Goal: Task Accomplishment & Management: Use online tool/utility

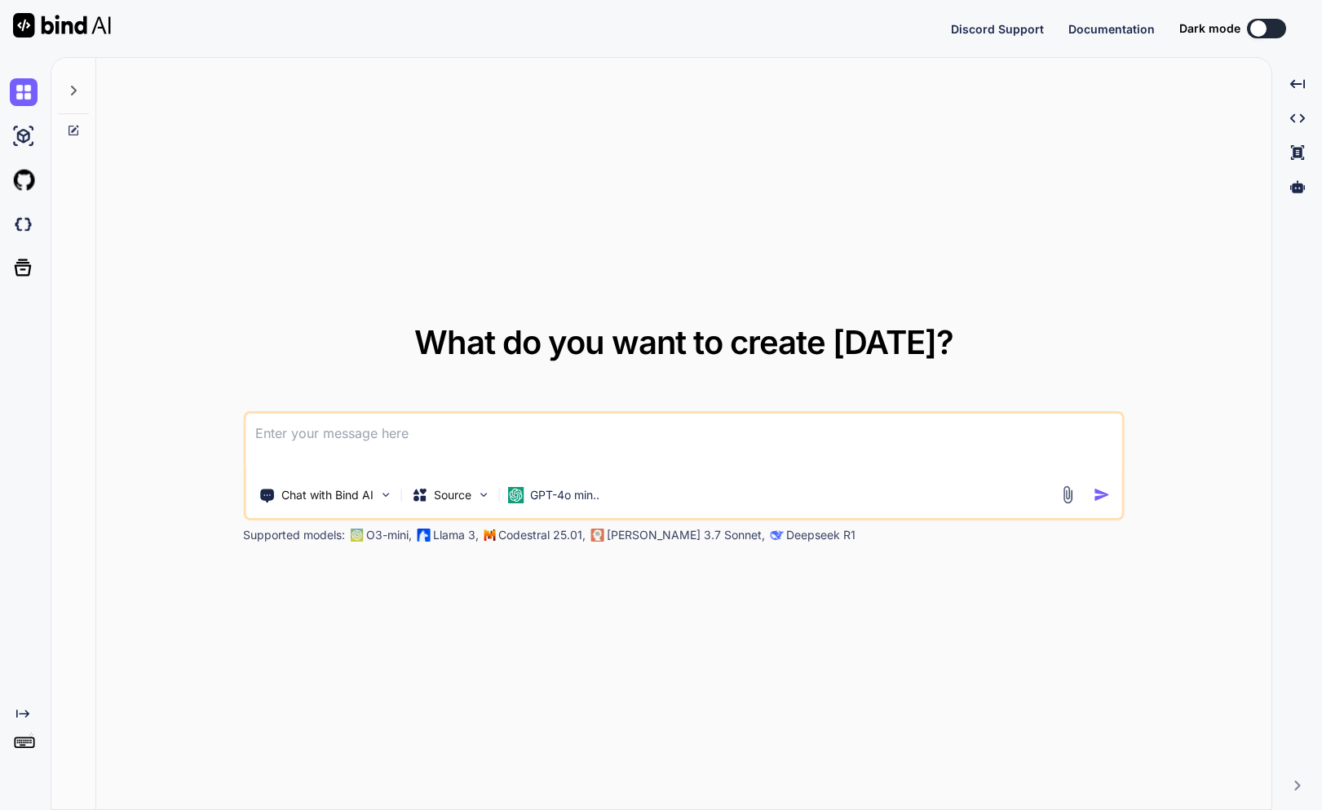
type textarea "x"
click at [352, 310] on div "What do you want to create [DATE]? Chat with Bind AI Source GPT-4o min.. Suppor…" at bounding box center [683, 434] width 1175 height 753
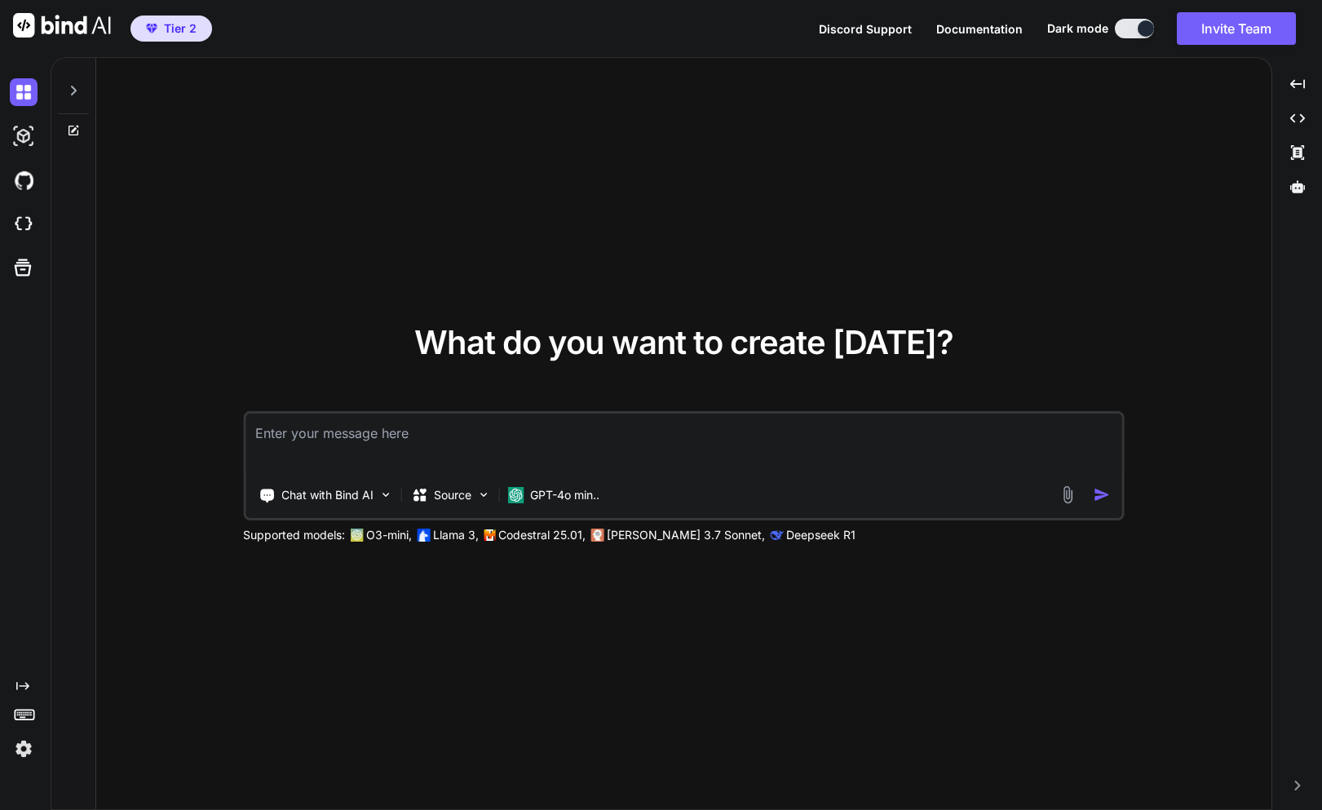
click at [452, 430] on textarea at bounding box center [683, 443] width 877 height 60
click at [380, 488] on img at bounding box center [385, 495] width 14 height 14
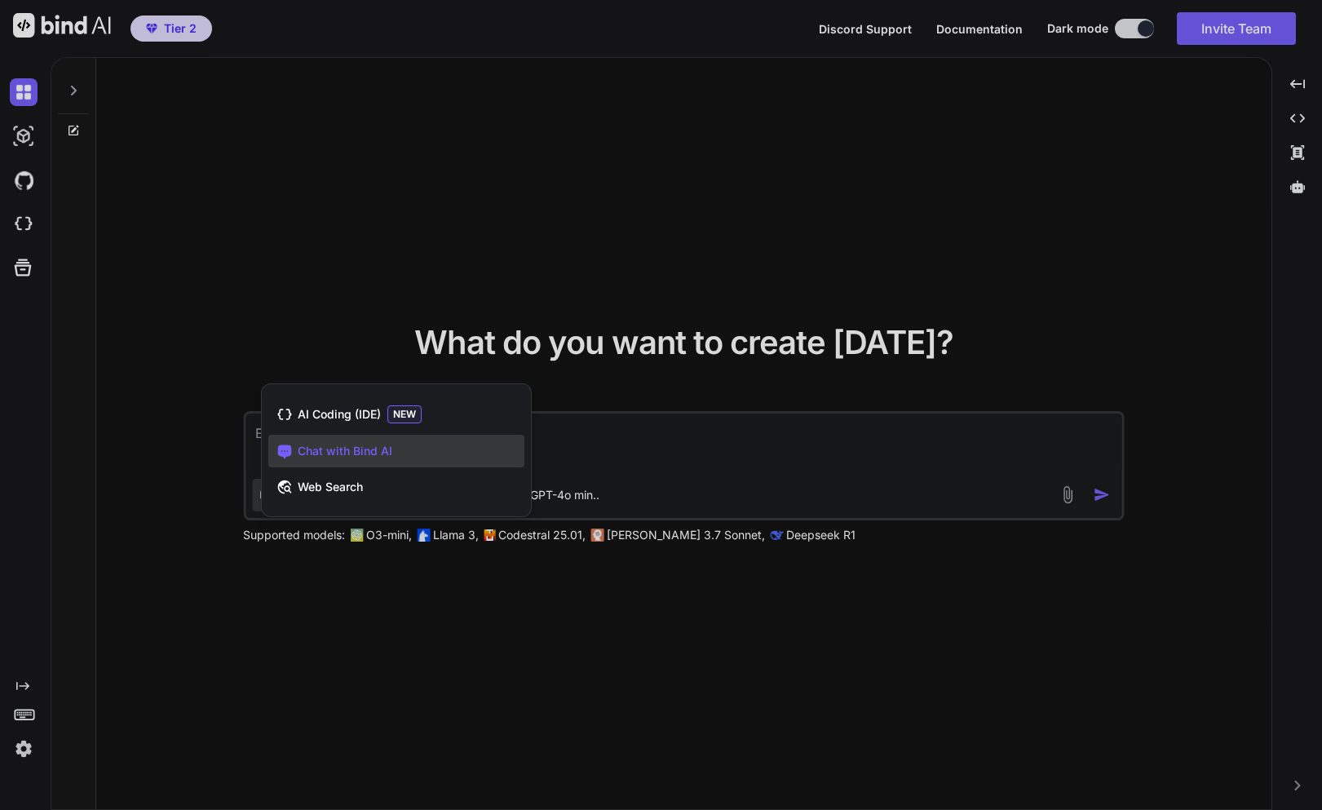
click at [549, 432] on div at bounding box center [661, 405] width 1322 height 810
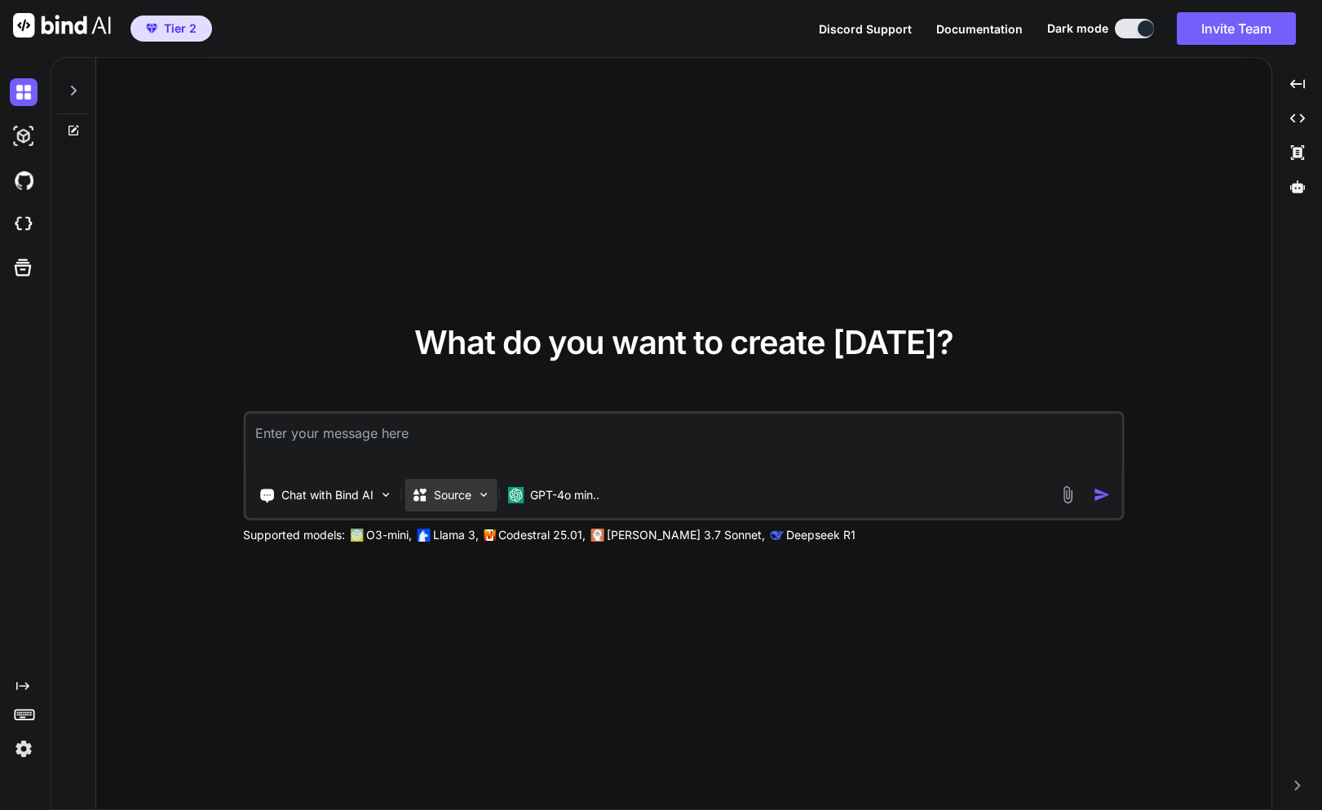
click at [474, 489] on div "Source" at bounding box center [450, 495] width 92 height 33
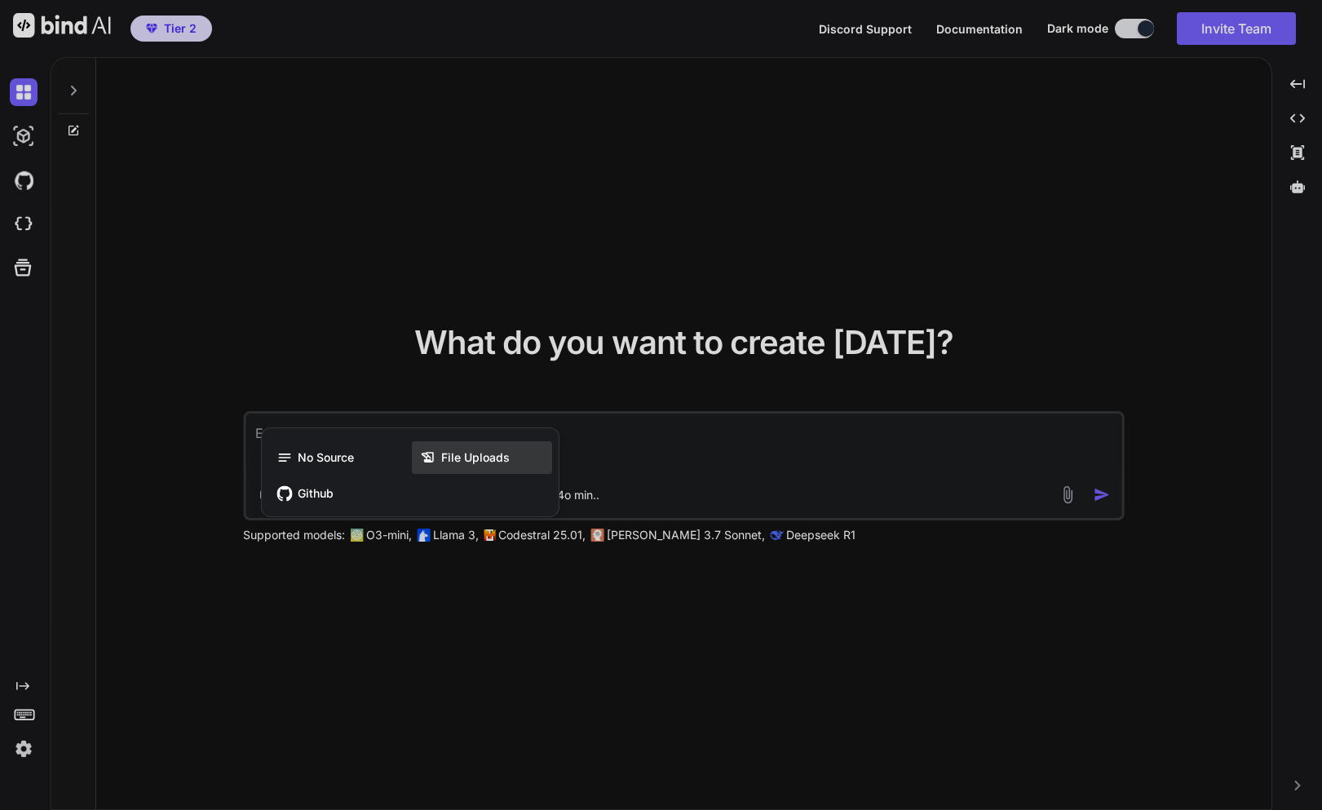
click at [435, 460] on icon at bounding box center [428, 457] width 16 height 16
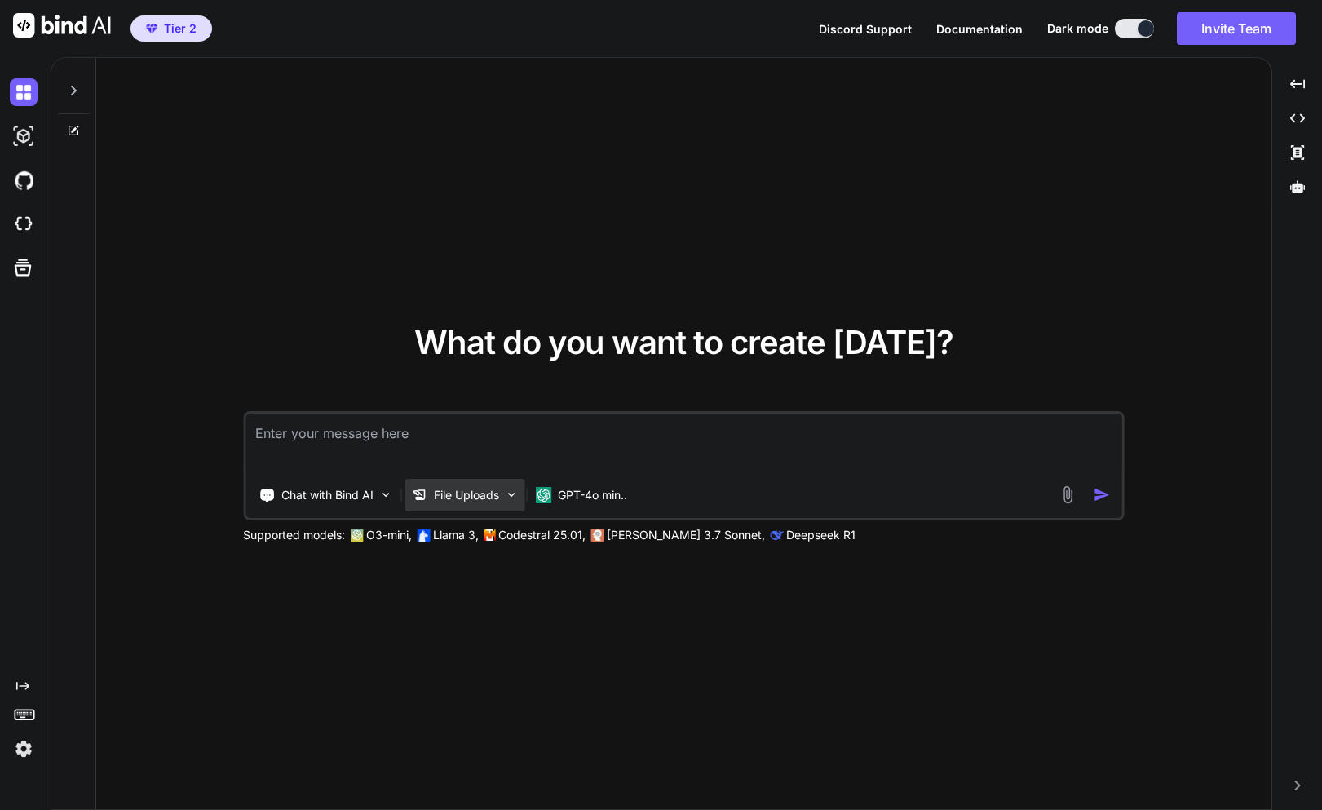
click at [426, 497] on icon at bounding box center [419, 495] width 16 height 16
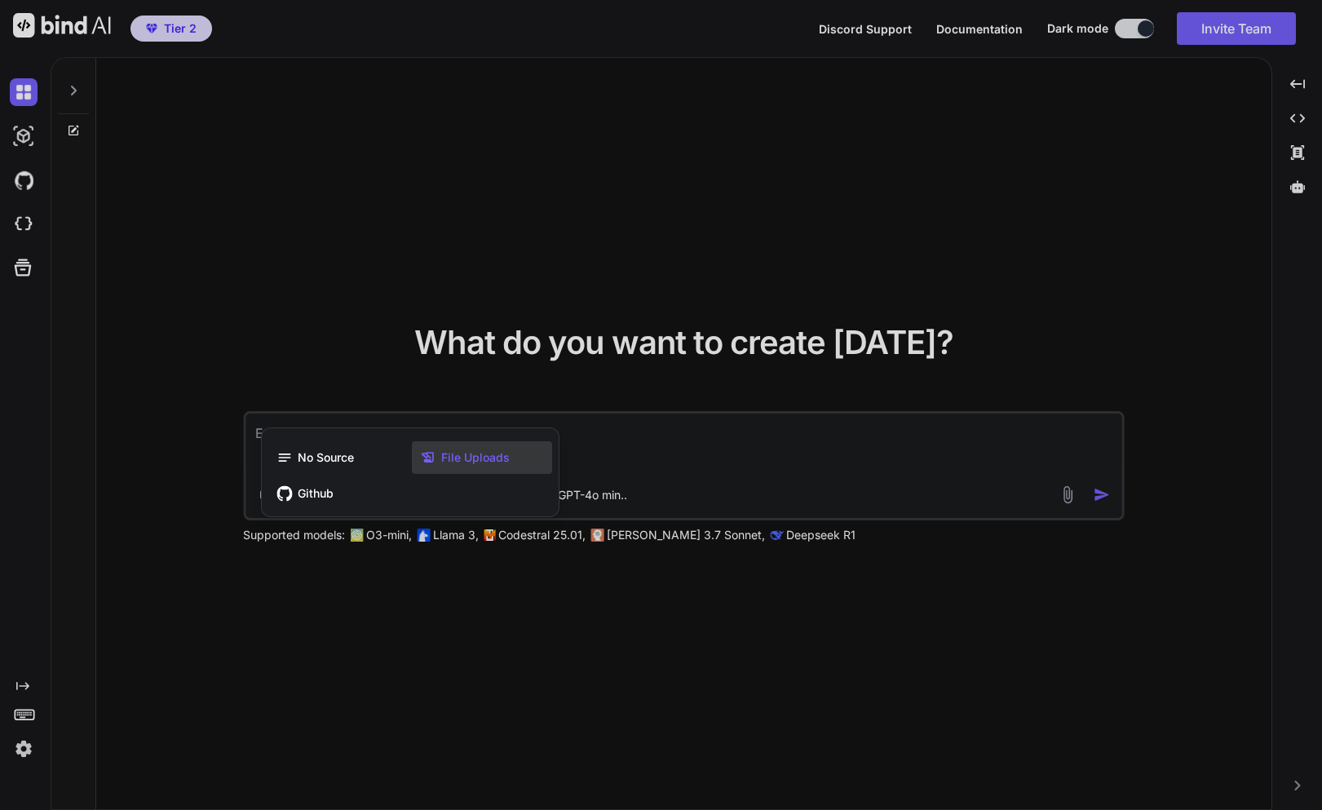
click at [441, 458] on span "File Uploads" at bounding box center [475, 457] width 69 height 16
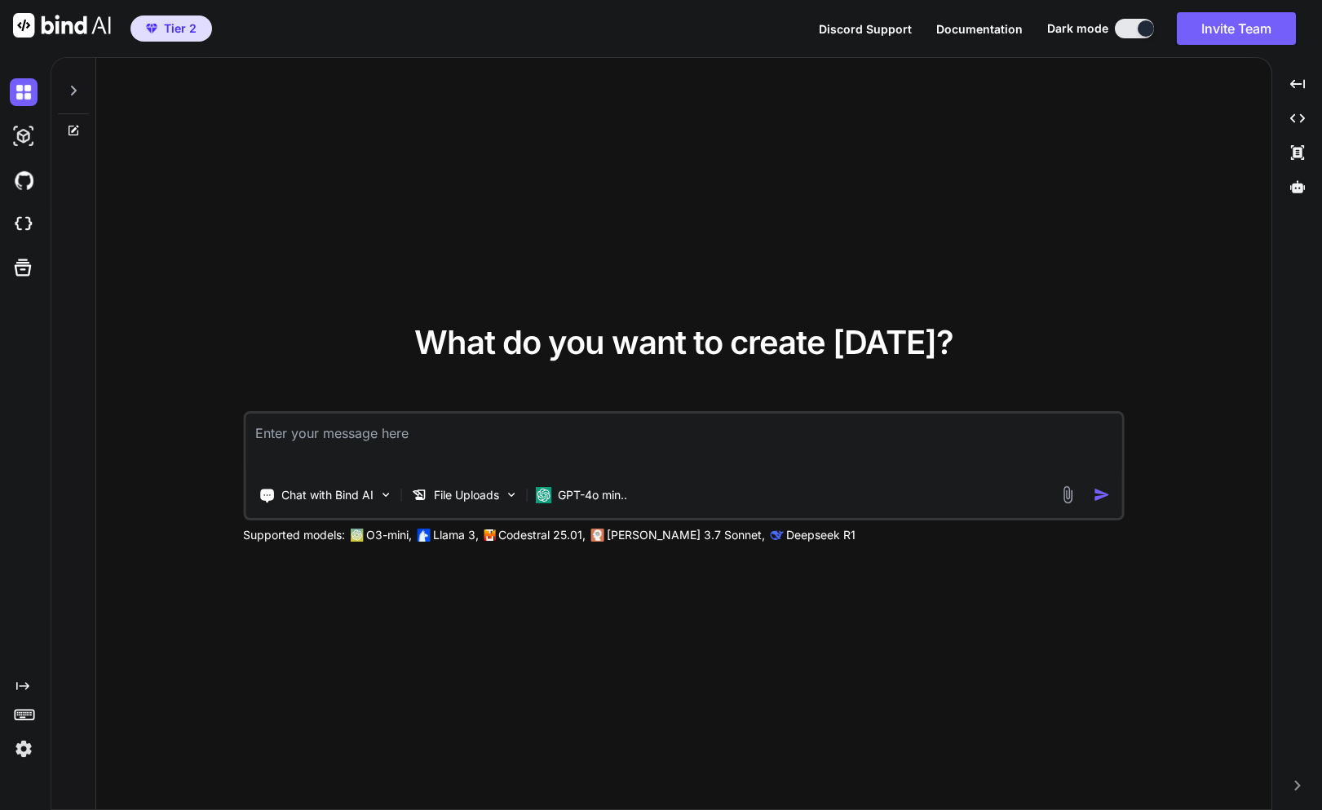
click at [1061, 497] on img at bounding box center [1068, 494] width 19 height 19
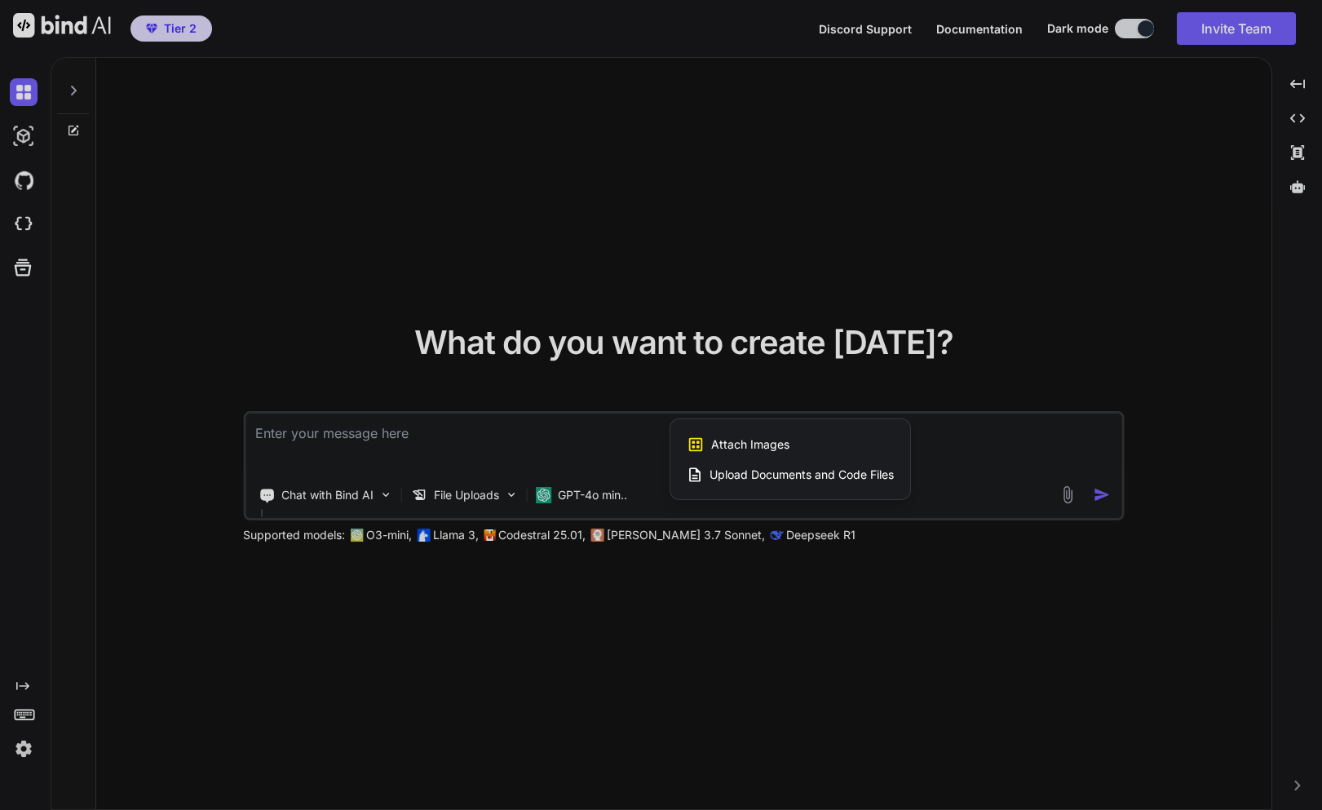
click at [788, 477] on span "Upload Documents and Code Files" at bounding box center [801, 474] width 184 height 16
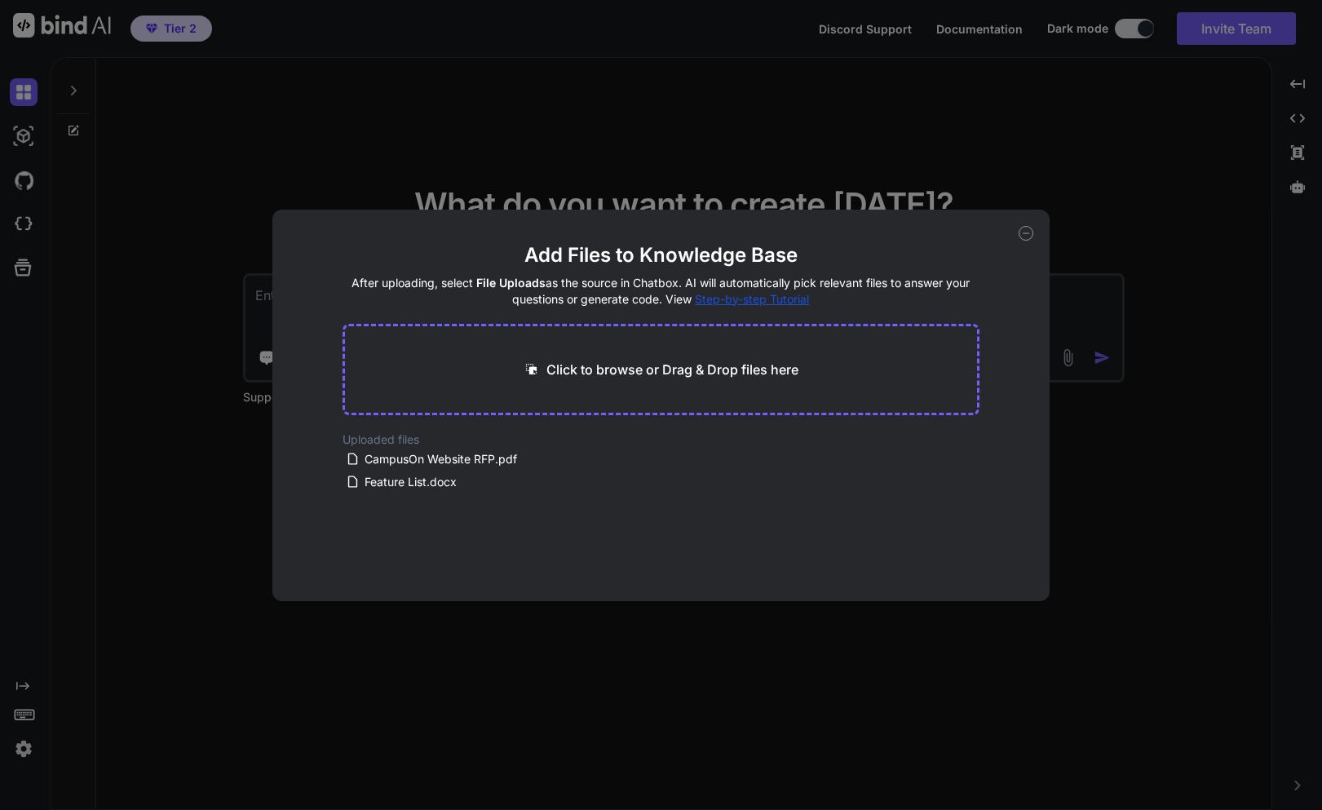
click at [620, 373] on p "Click to browse or Drag & Drop files here" at bounding box center [672, 370] width 252 height 20
type input "C:\fakepath\content.js"
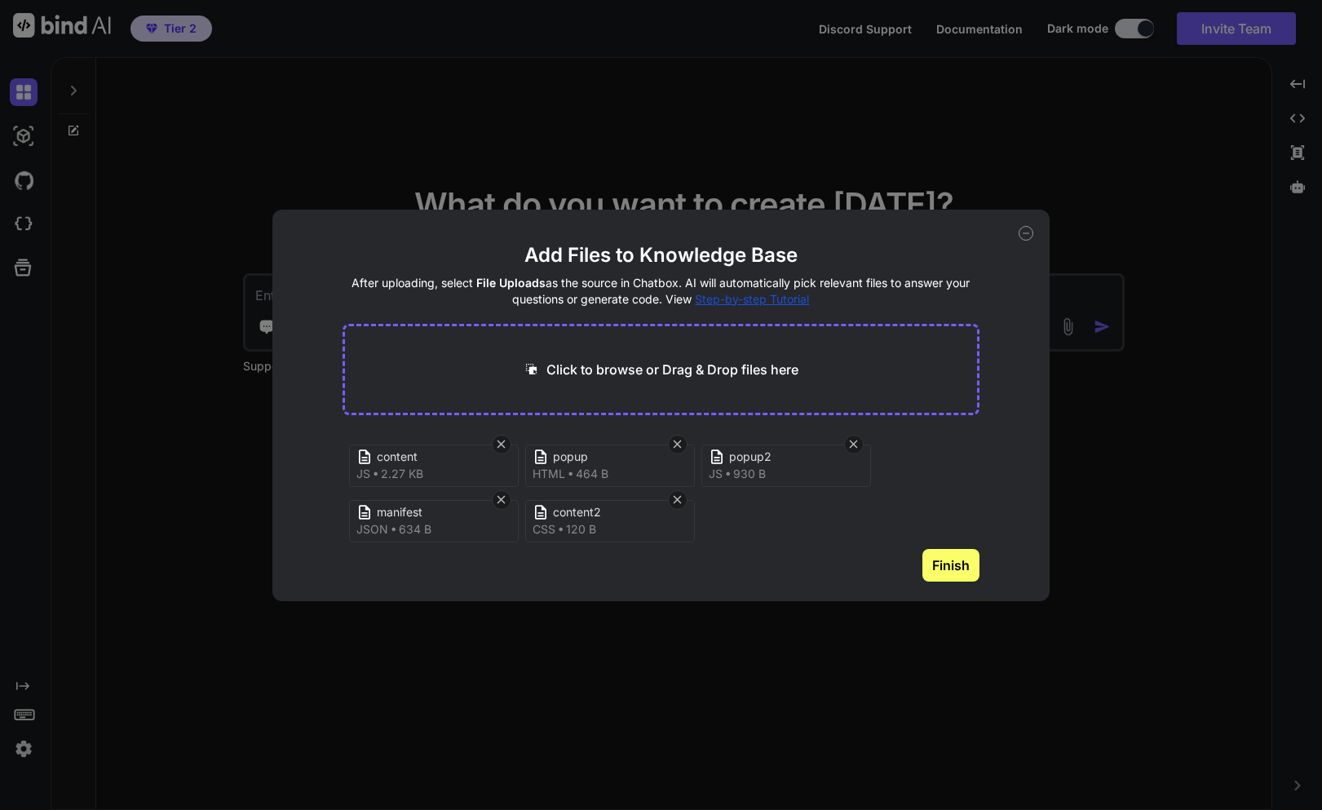
click at [954, 563] on button "Finish" at bounding box center [950, 565] width 57 height 33
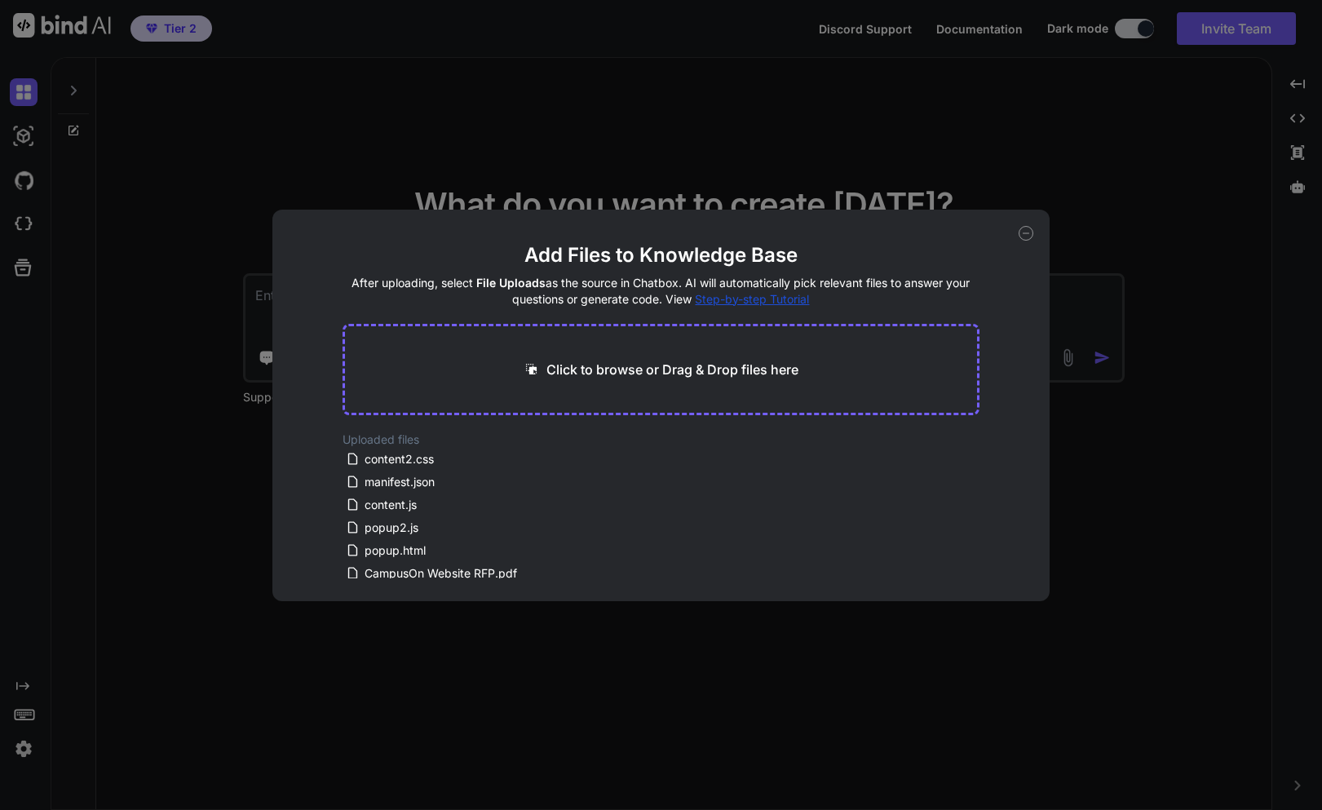
click at [1025, 237] on icon at bounding box center [1026, 233] width 15 height 15
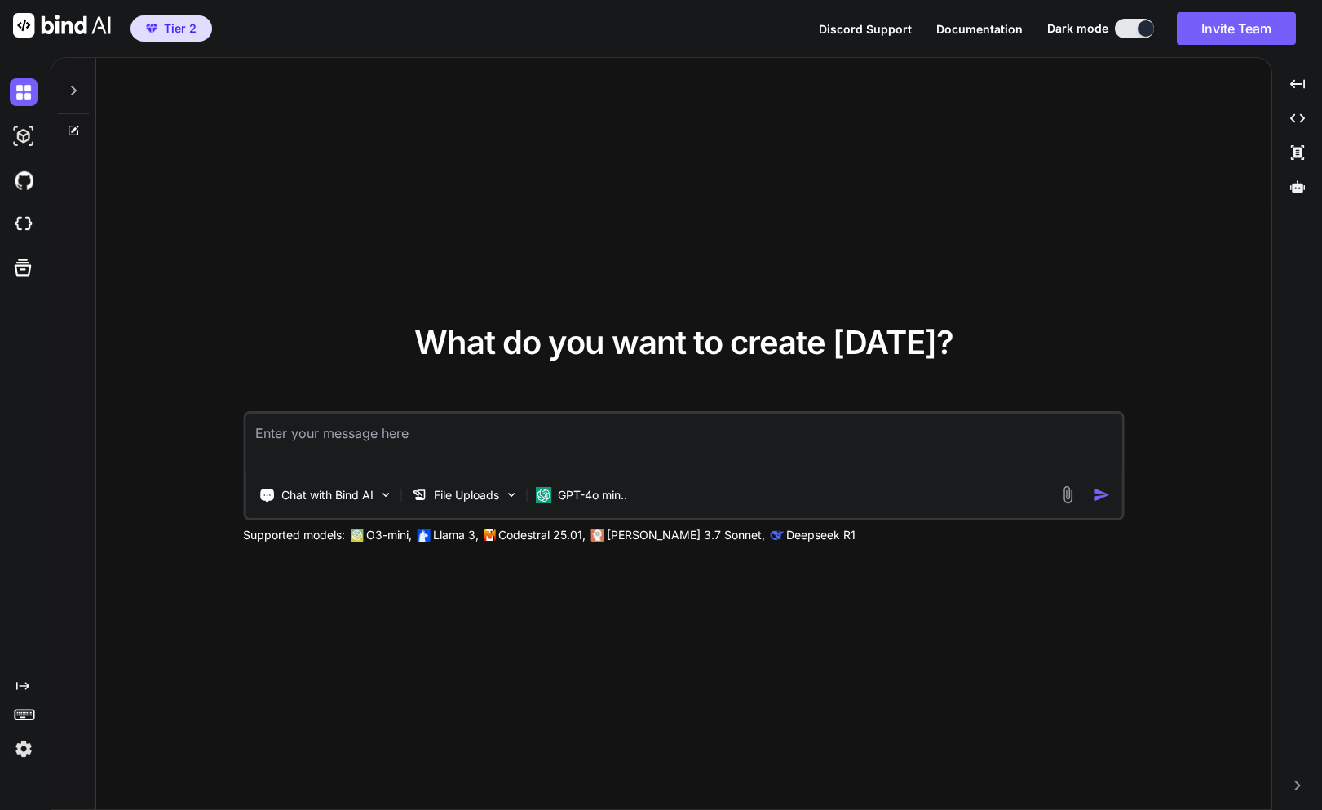
click at [558, 427] on textarea at bounding box center [683, 443] width 877 height 60
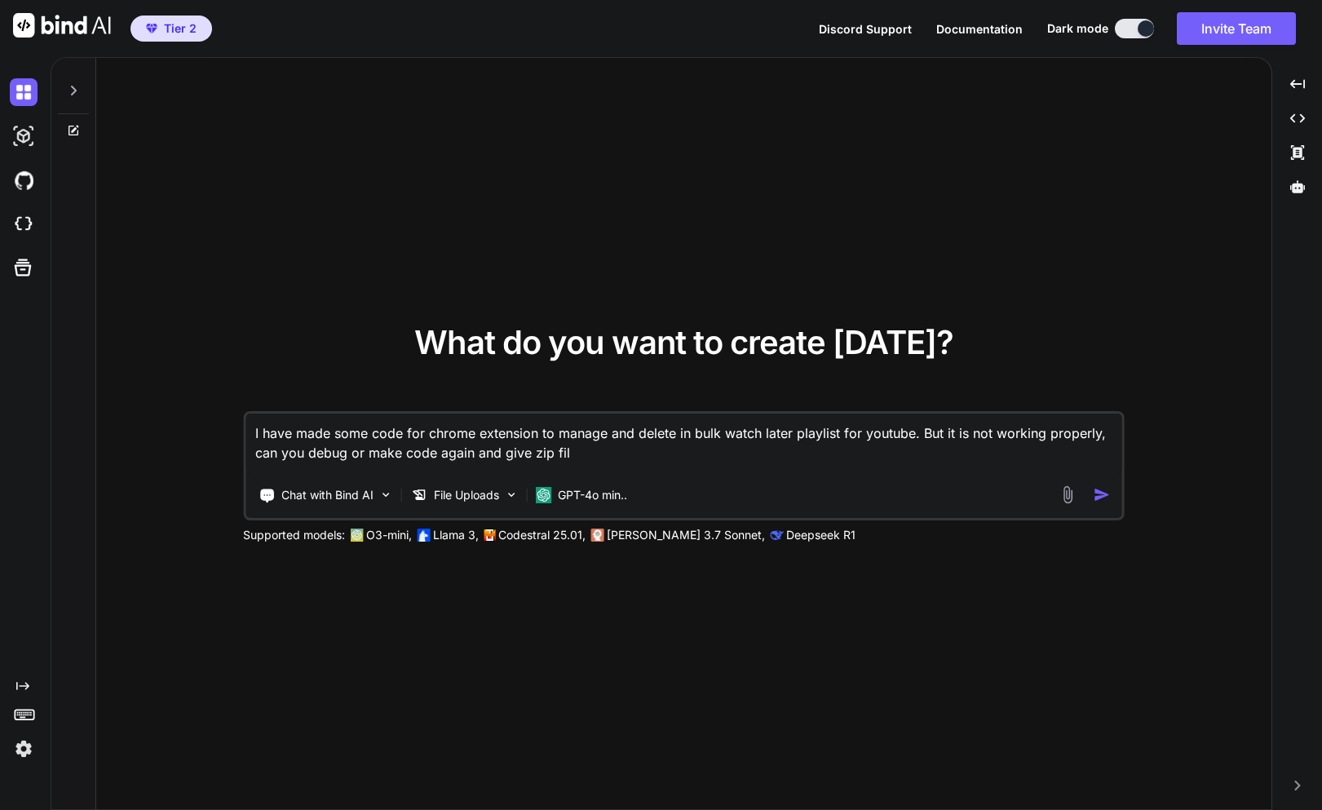
type textarea "I have made some code for chrome extension to manage and delete in bulk watch l…"
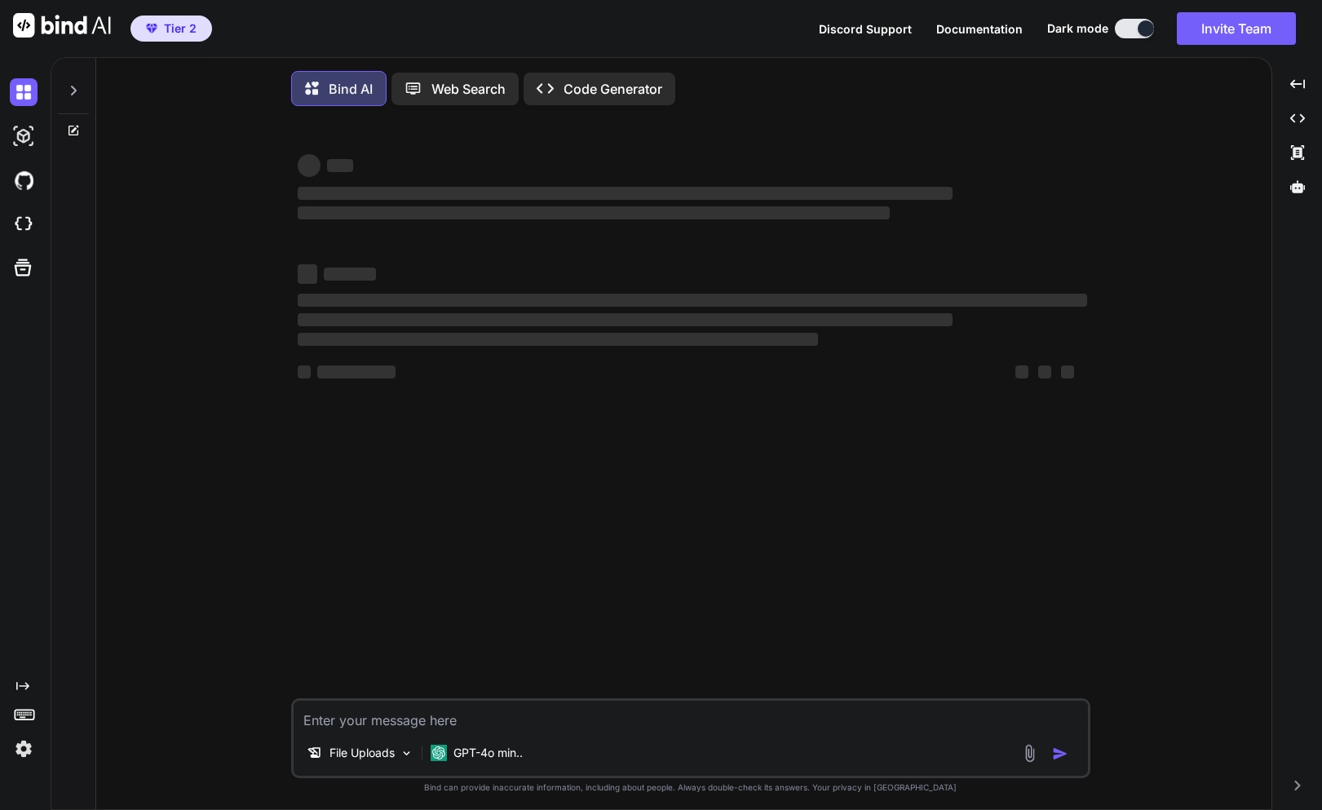
scroll to position [8, 0]
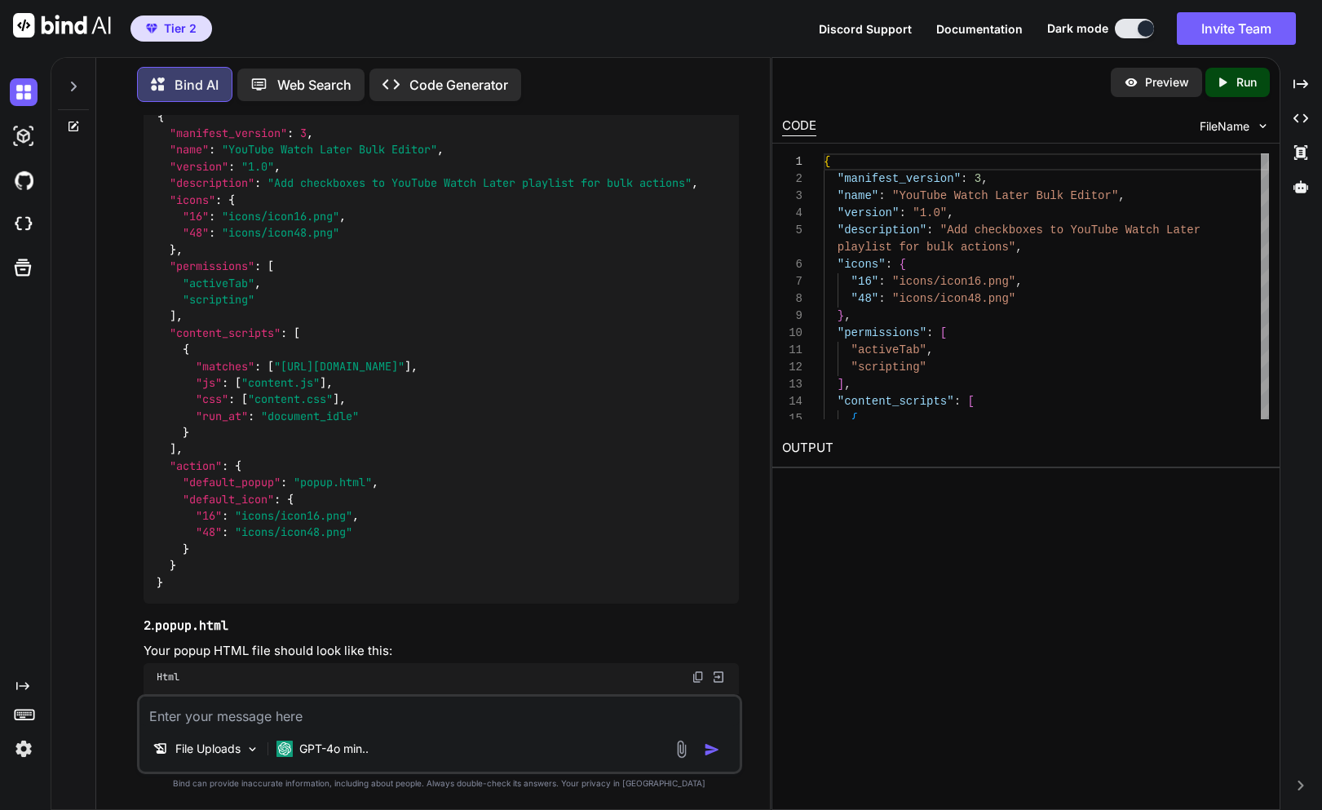
scroll to position [208, 0]
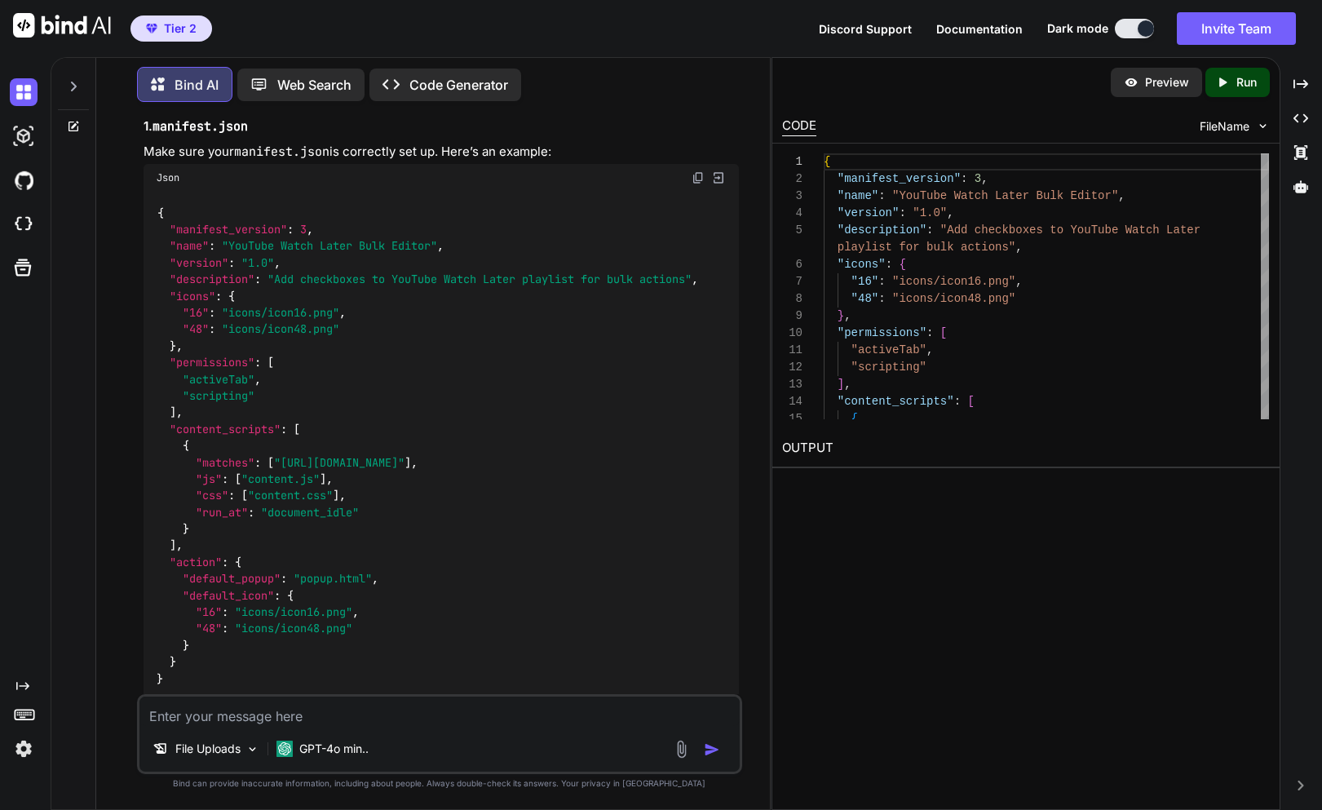
click at [701, 173] on img at bounding box center [698, 177] width 13 height 13
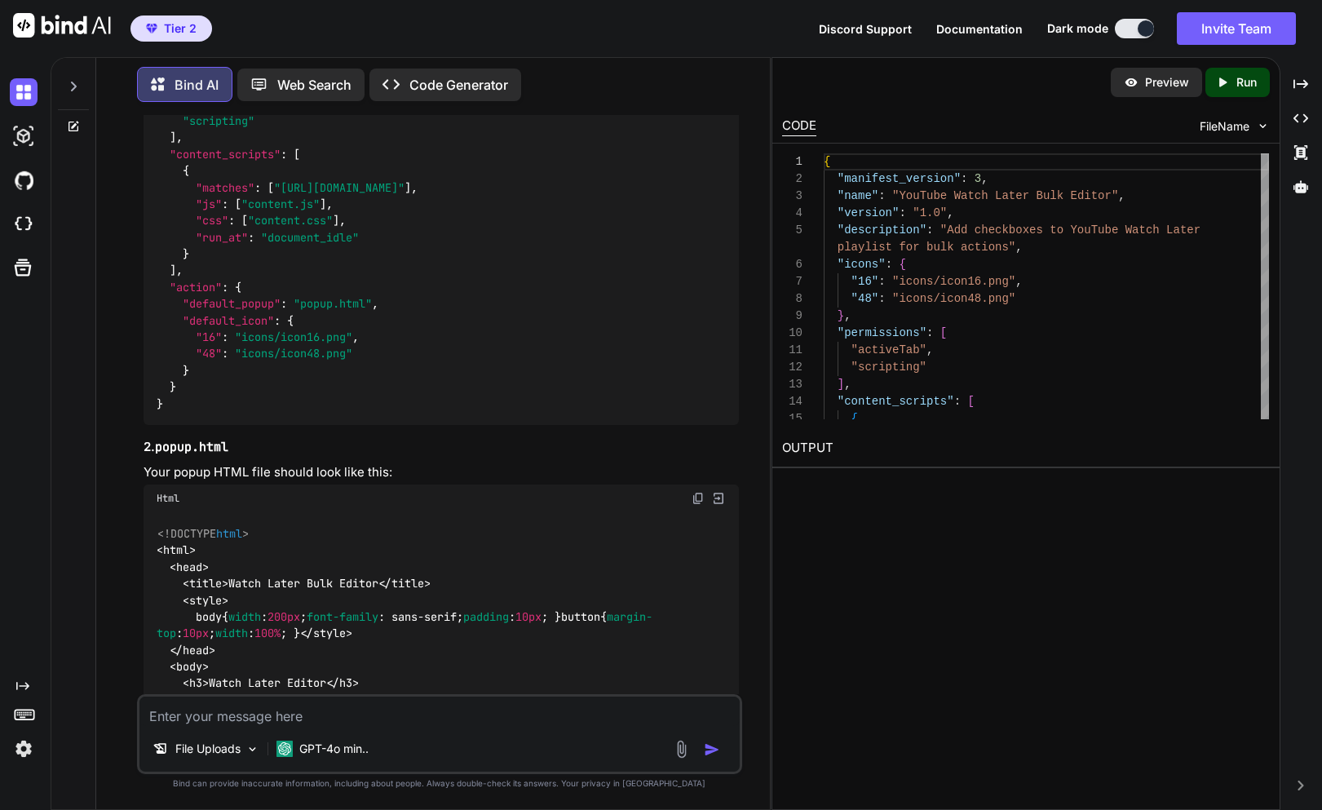
scroll to position [695, 0]
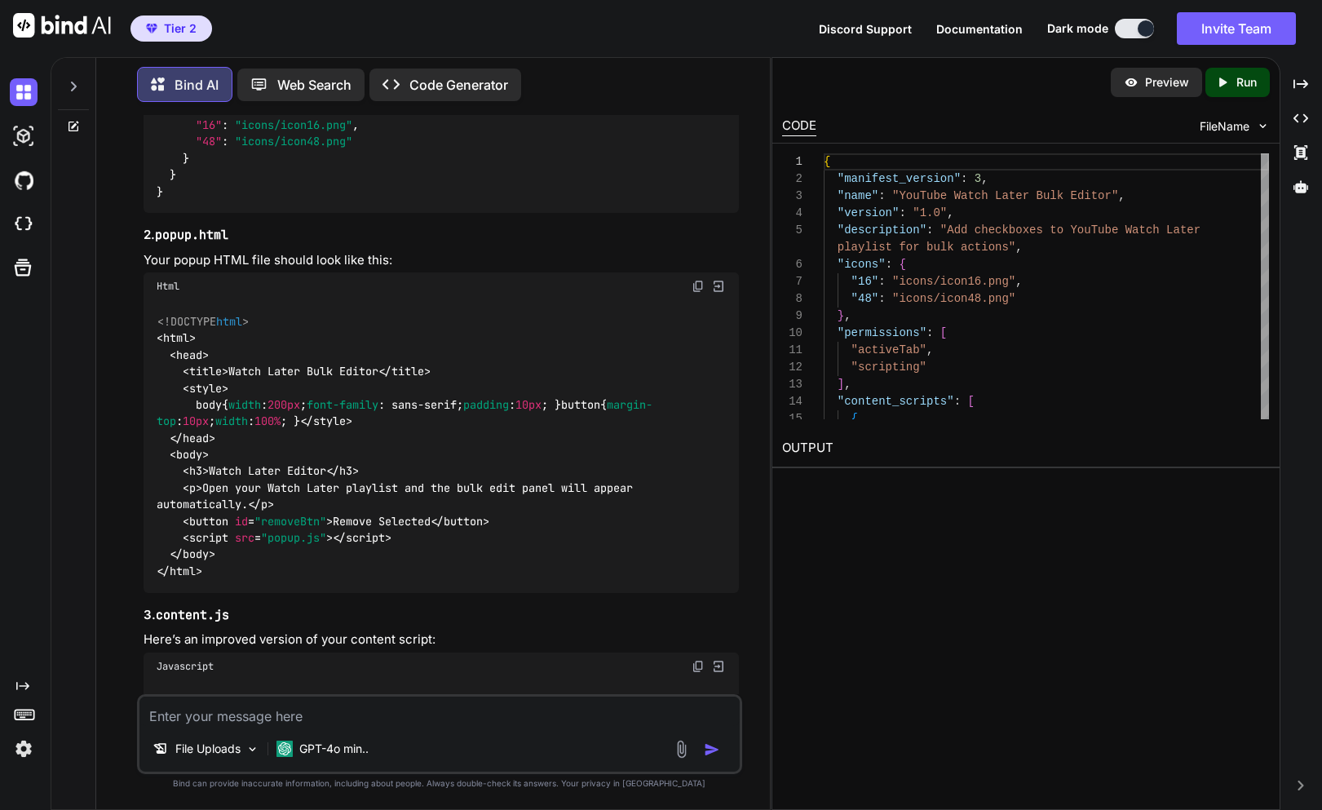
click at [692, 285] on img at bounding box center [698, 286] width 13 height 13
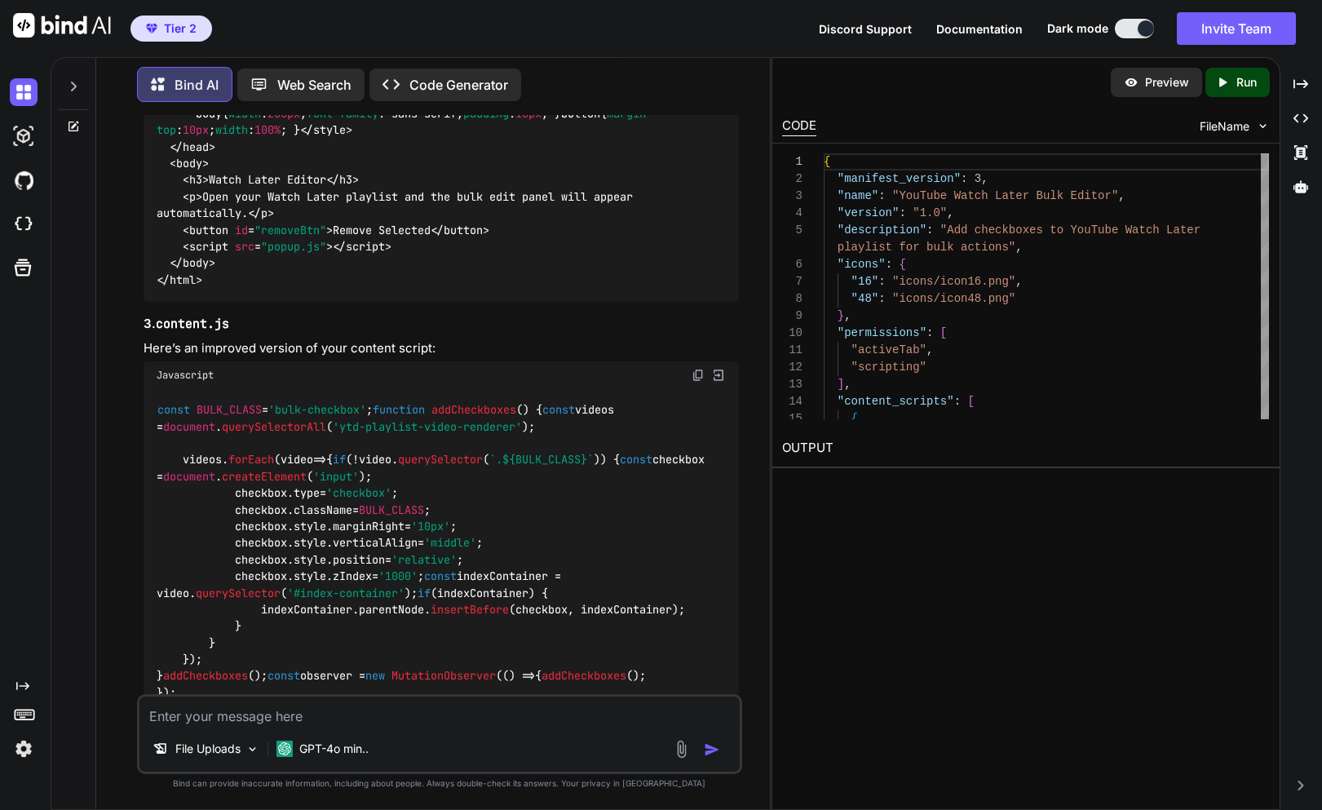
scroll to position [1041, 0]
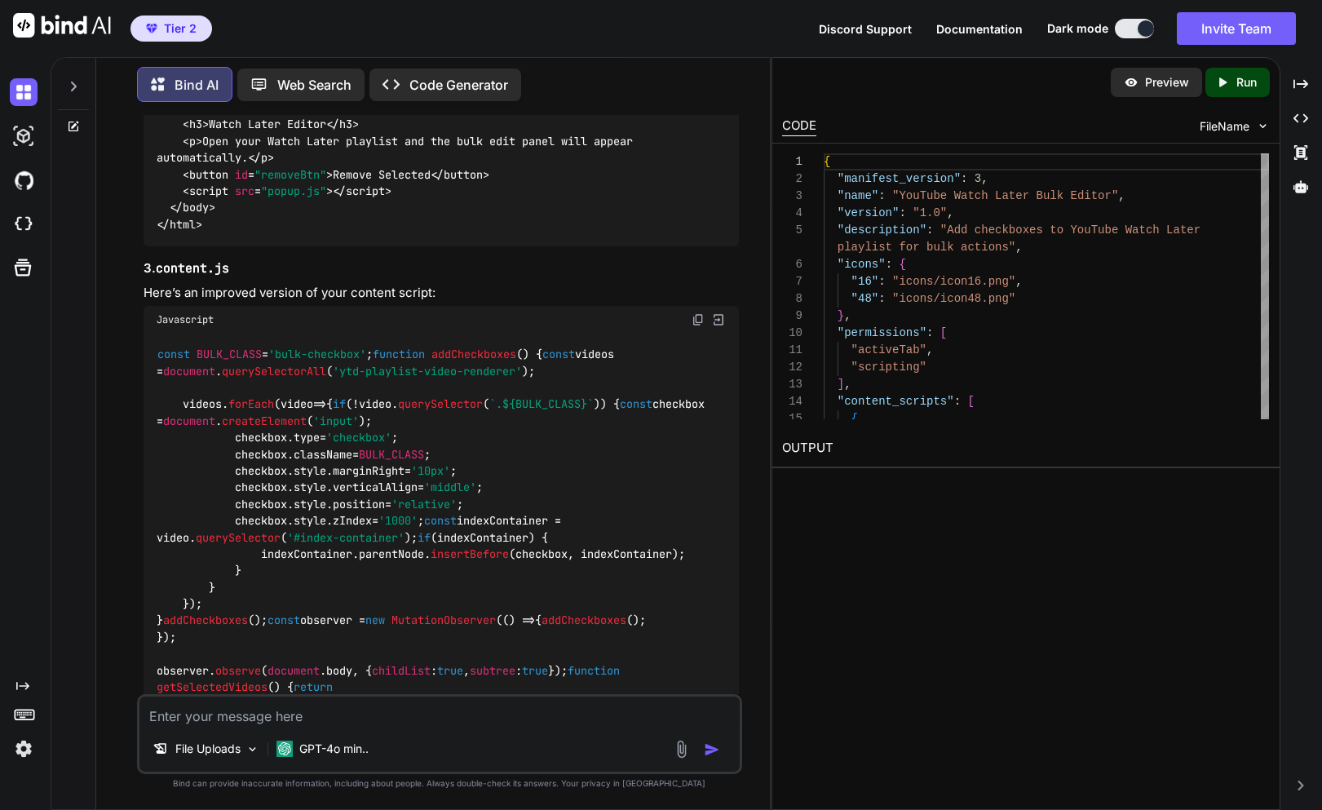
click at [690, 334] on div "Javascript" at bounding box center [441, 320] width 595 height 28
click at [694, 326] on img at bounding box center [698, 319] width 13 height 13
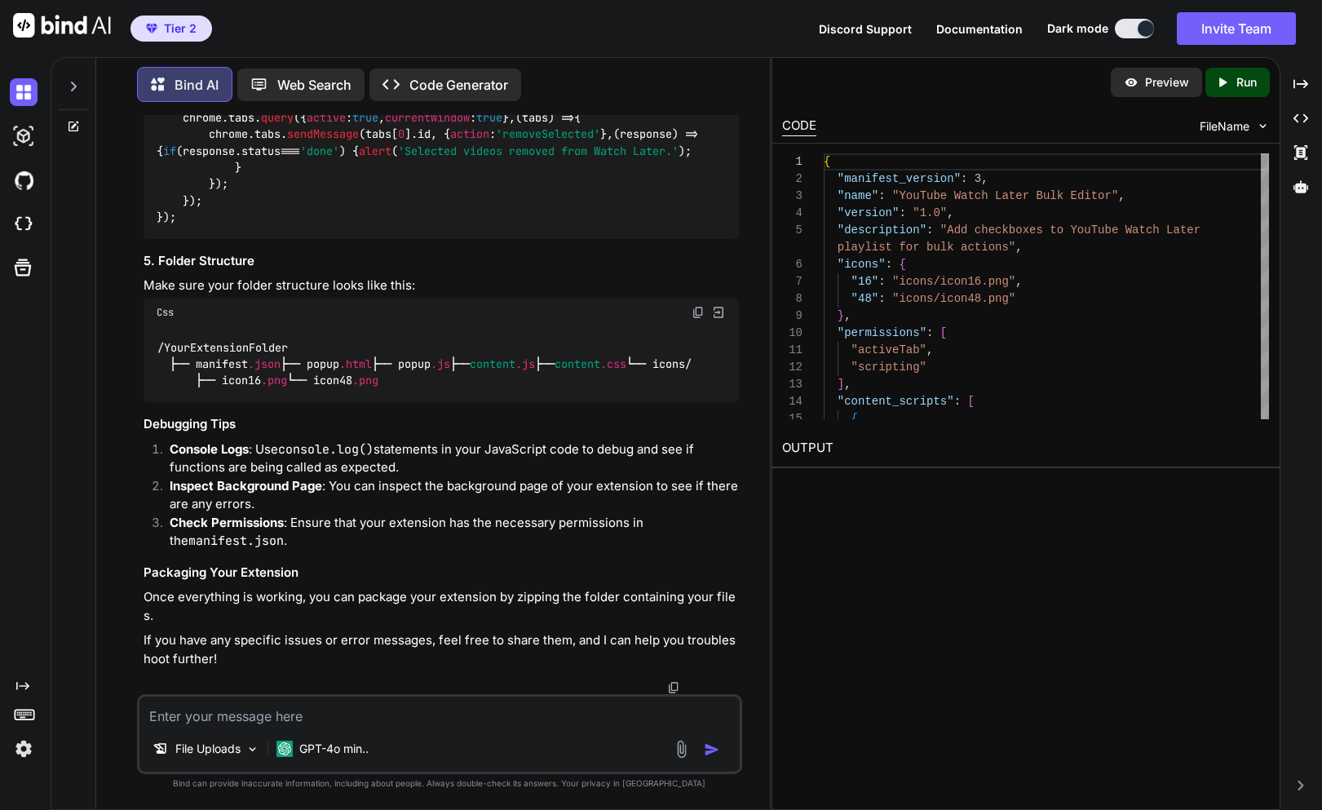
scroll to position [2208, 0]
click at [698, 73] on img at bounding box center [698, 66] width 13 height 13
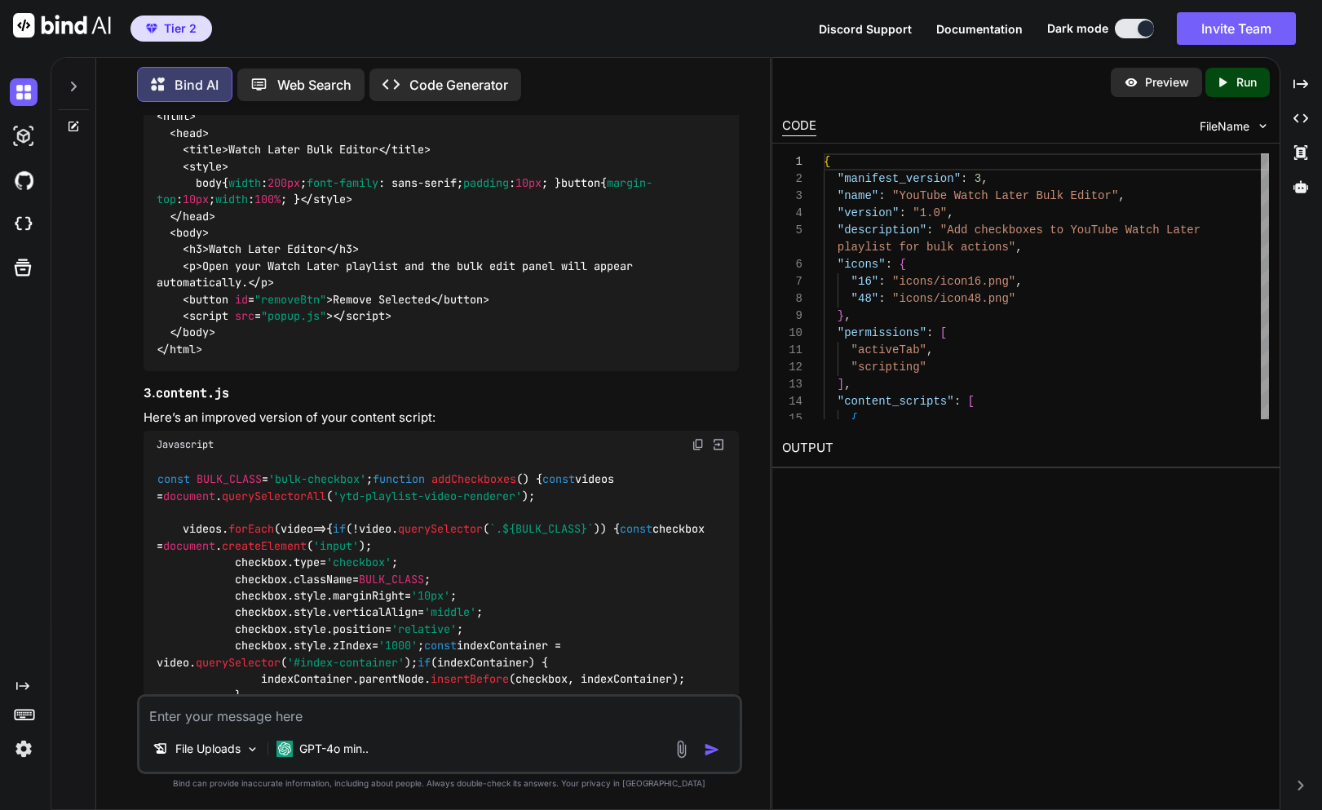
scroll to position [0, 0]
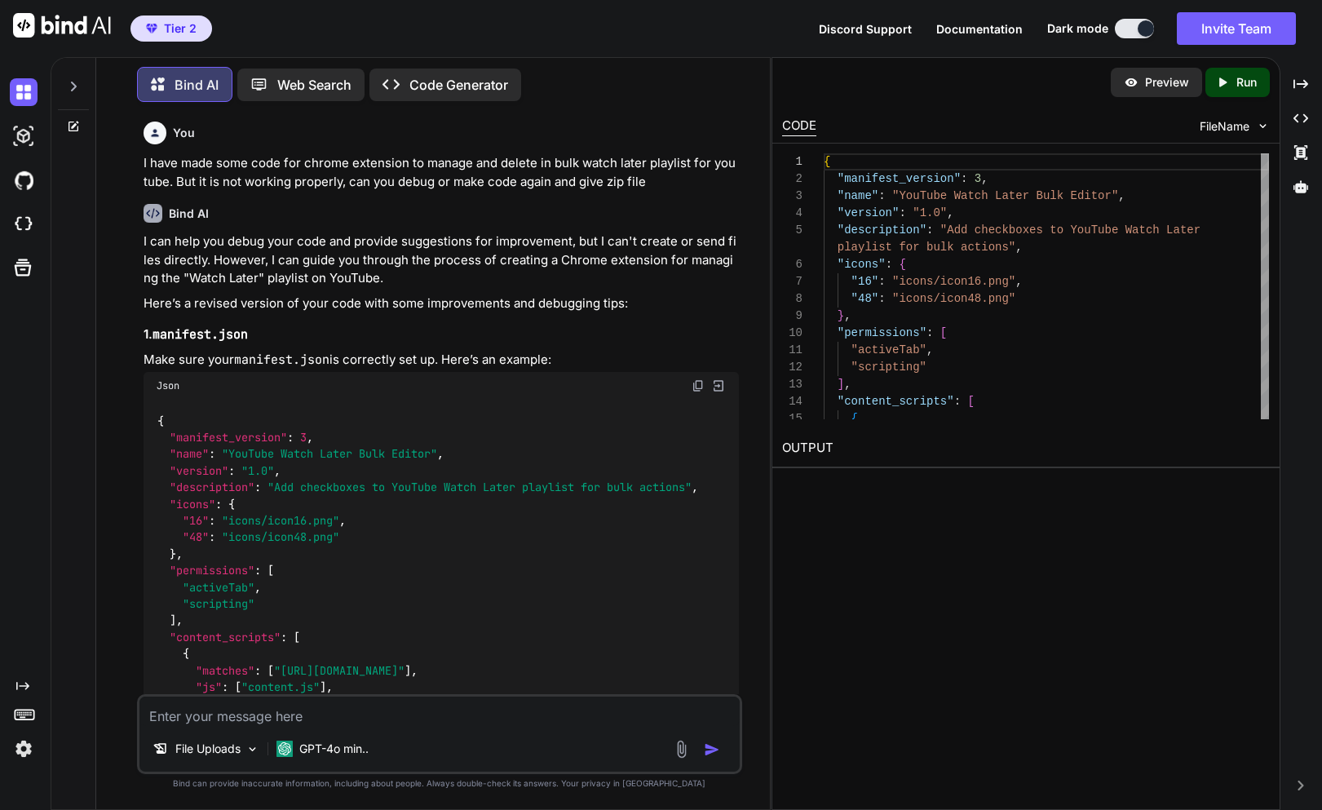
click at [519, 168] on p "I have made some code for chrome extension to manage and delete in bulk watch l…" at bounding box center [441, 172] width 595 height 37
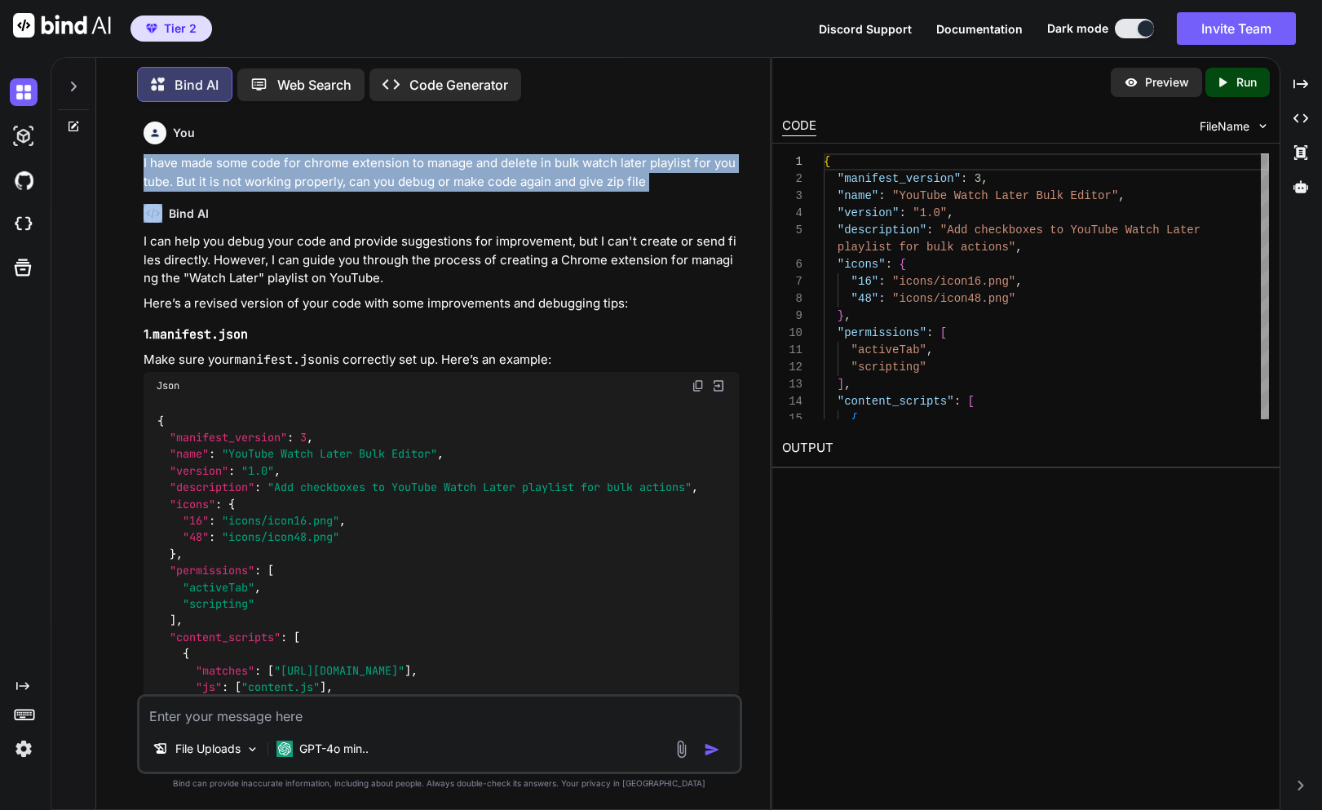
click at [519, 168] on p "I have made some code for chrome extension to manage and delete in bulk watch l…" at bounding box center [441, 172] width 595 height 37
copy p "I have made some code for chrome extension to manage and delete in bulk watch l…"
click at [459, 168] on p "I have made some code for chrome extension to manage and delete in bulk watch l…" at bounding box center [441, 172] width 595 height 37
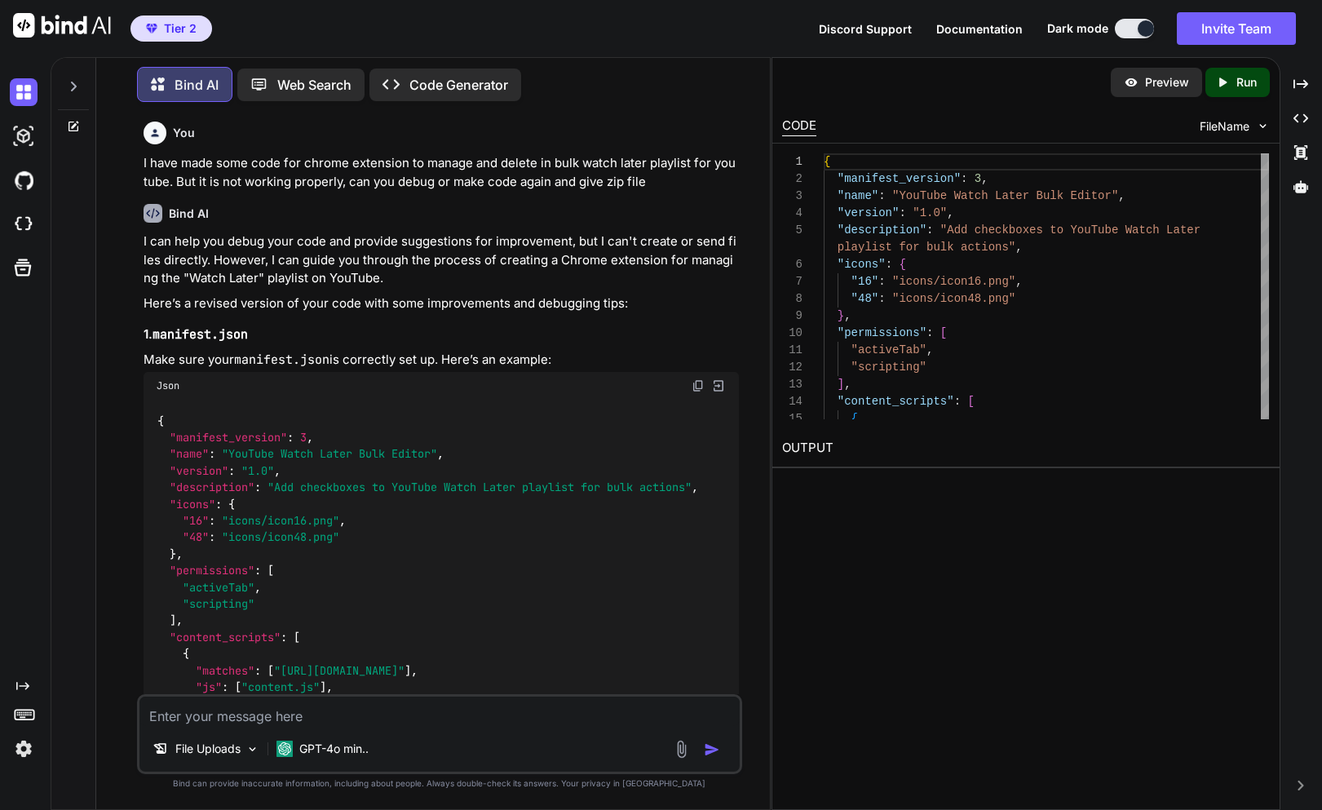
click at [204, 95] on div "Bind AI" at bounding box center [184, 84] width 95 height 35
click at [15, 95] on img at bounding box center [24, 92] width 28 height 28
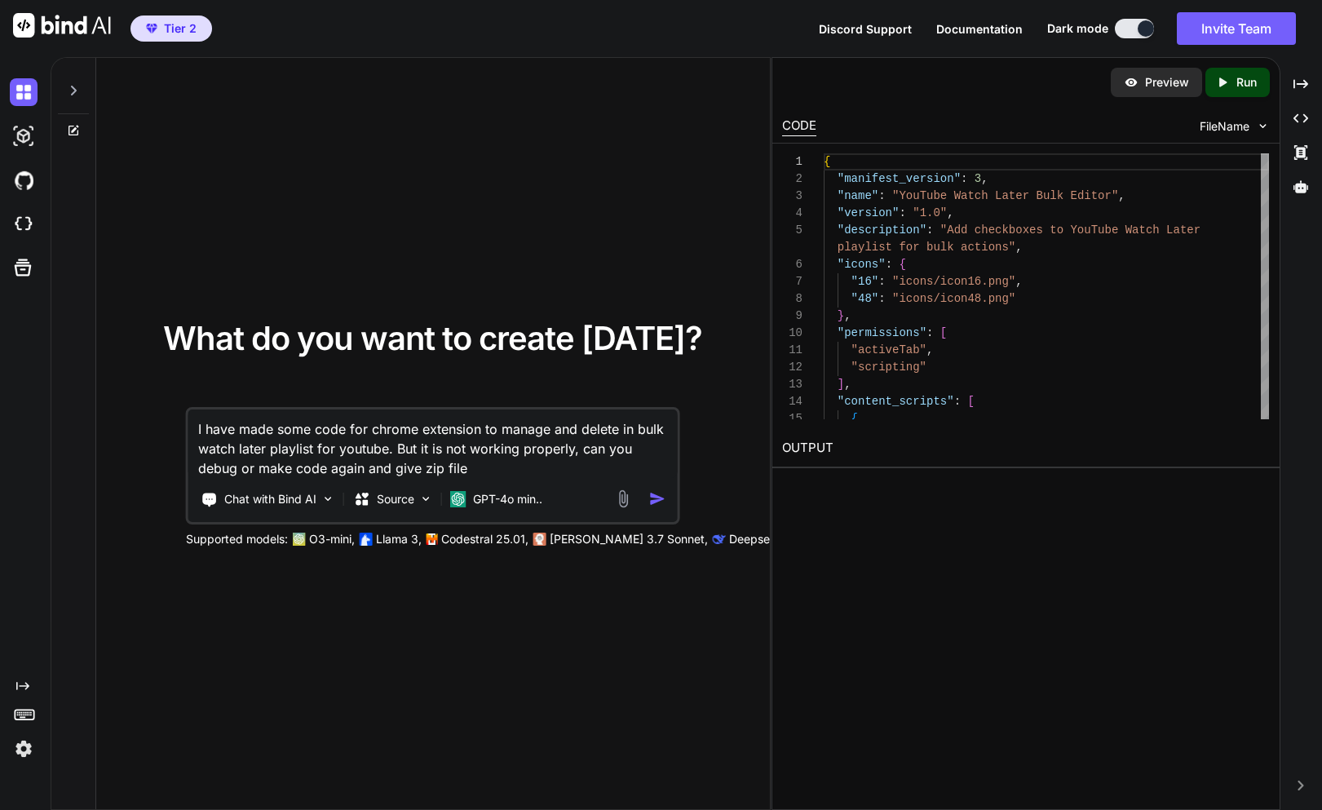
click at [290, 436] on textarea "I have made some code for chrome extension to manage and delete in bulk watch l…" at bounding box center [432, 443] width 488 height 69
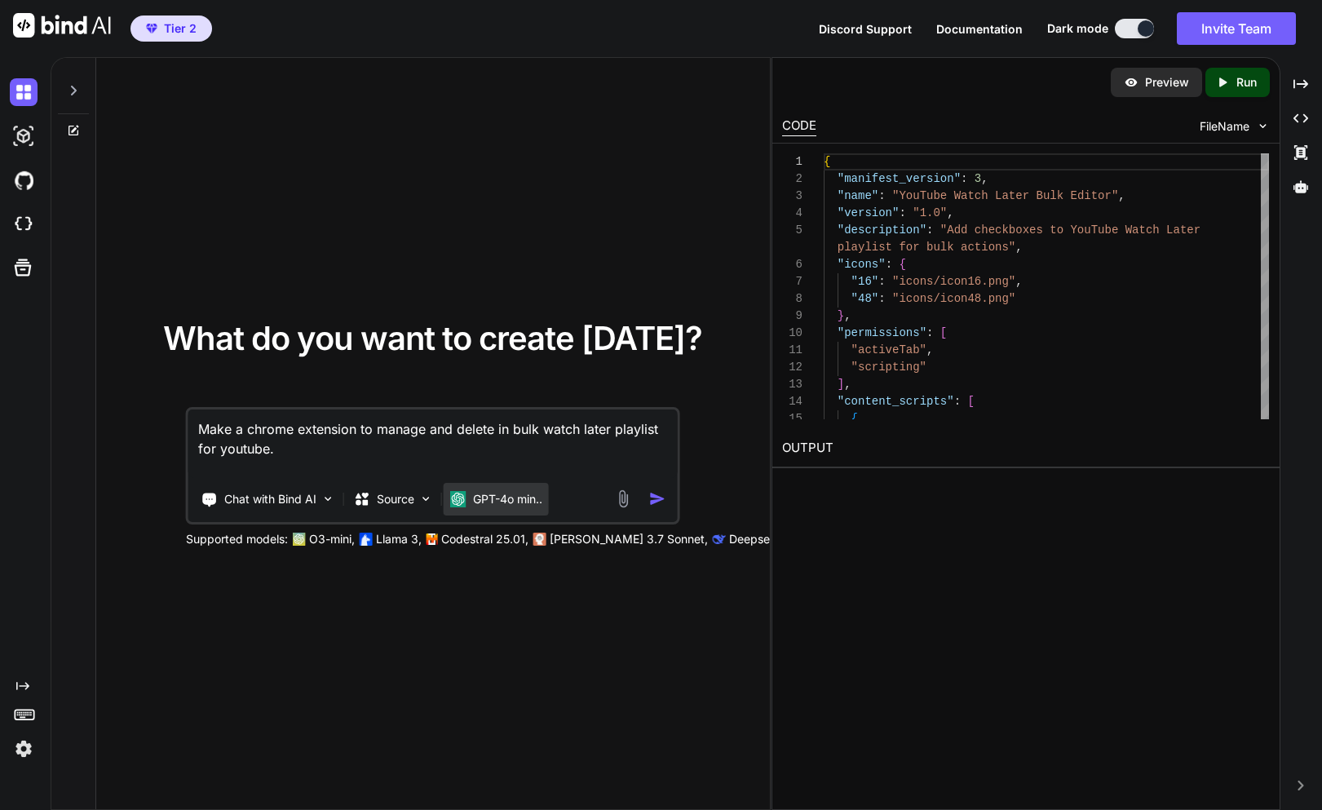
type textarea "Make a chrome extension to manage and delete in bulk watch later playlist for y…"
click at [498, 502] on p "GPT-4o min.." at bounding box center [507, 499] width 69 height 16
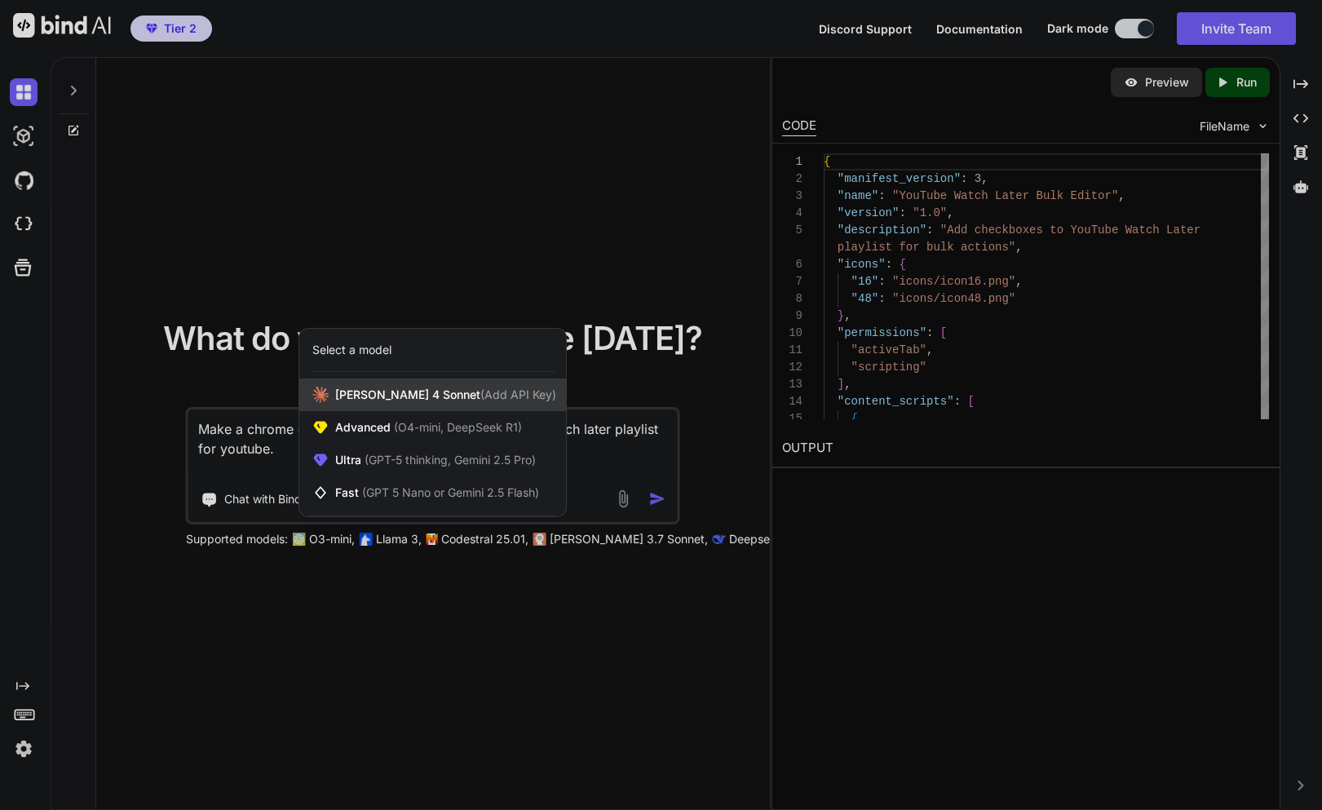
click at [421, 402] on span "[PERSON_NAME] 4 Sonnet (Add API Key)" at bounding box center [445, 395] width 221 height 16
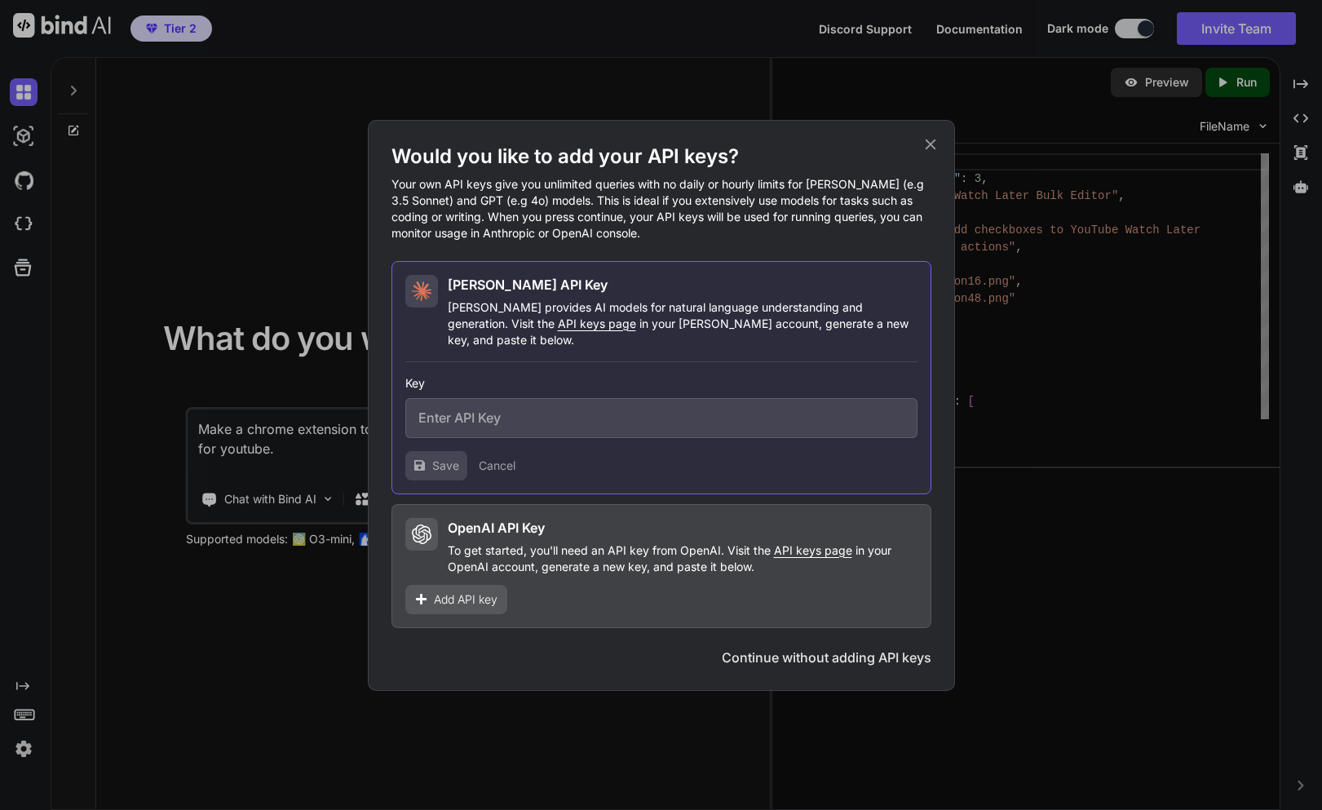
click at [350, 397] on div "Would you like to add your API keys? Your own API keys give you unlimited queri…" at bounding box center [661, 405] width 1322 height 810
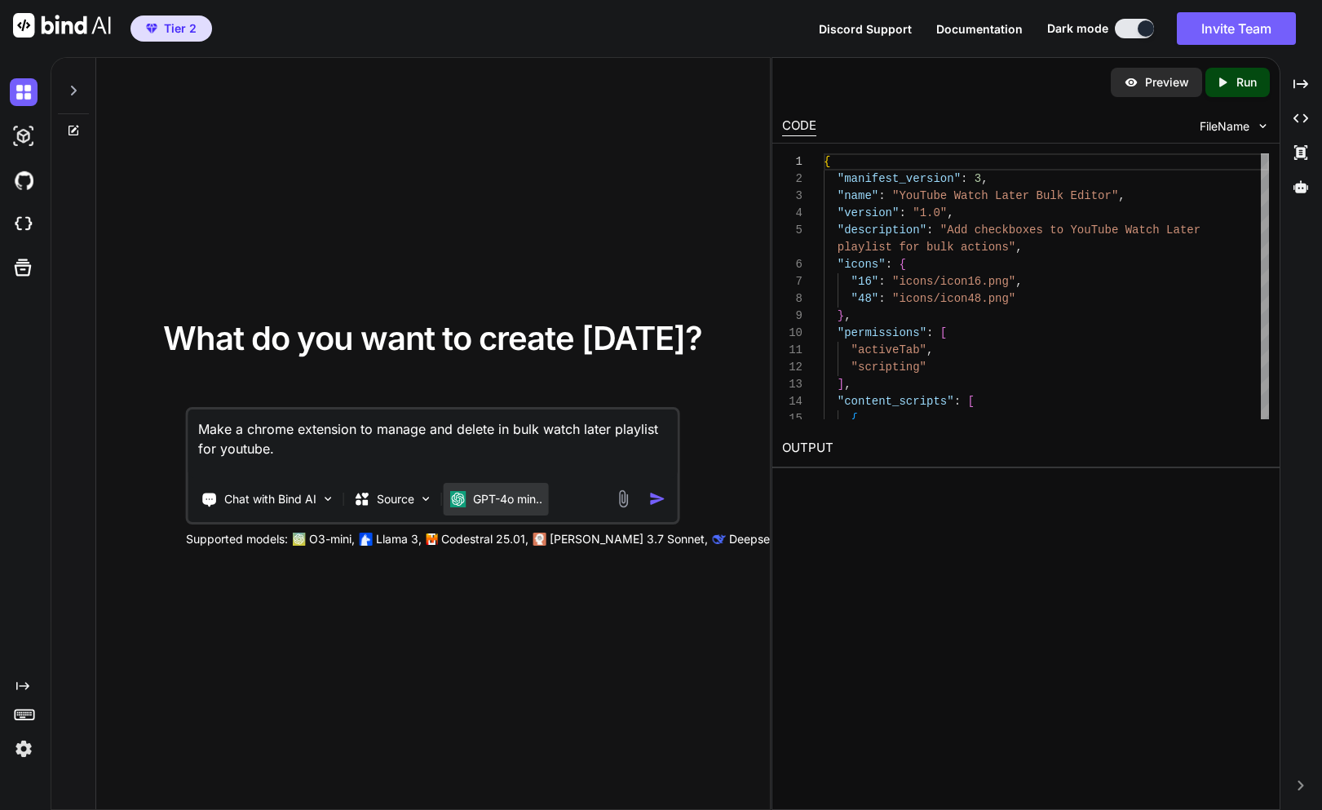
click at [519, 496] on p "GPT-4o min.." at bounding box center [507, 499] width 69 height 16
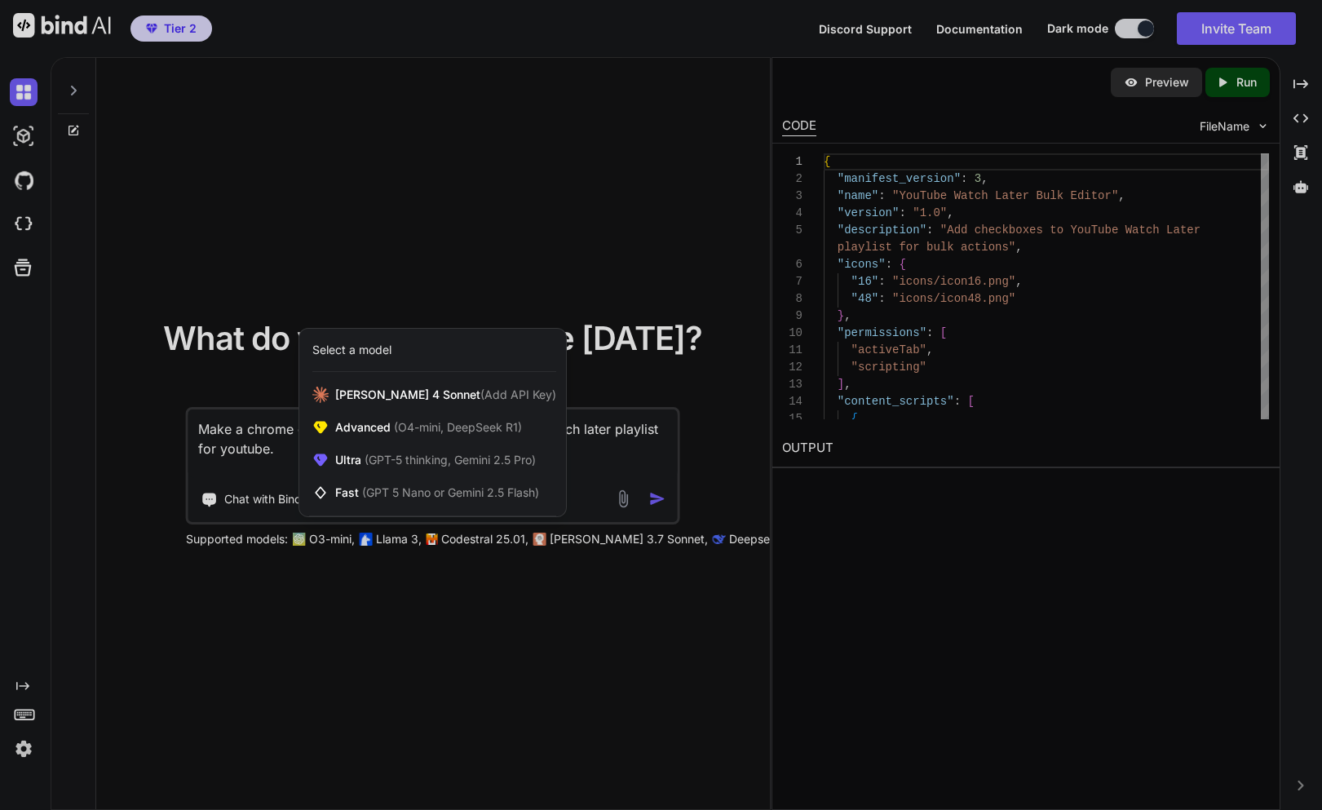
click at [272, 422] on div at bounding box center [661, 405] width 1322 height 810
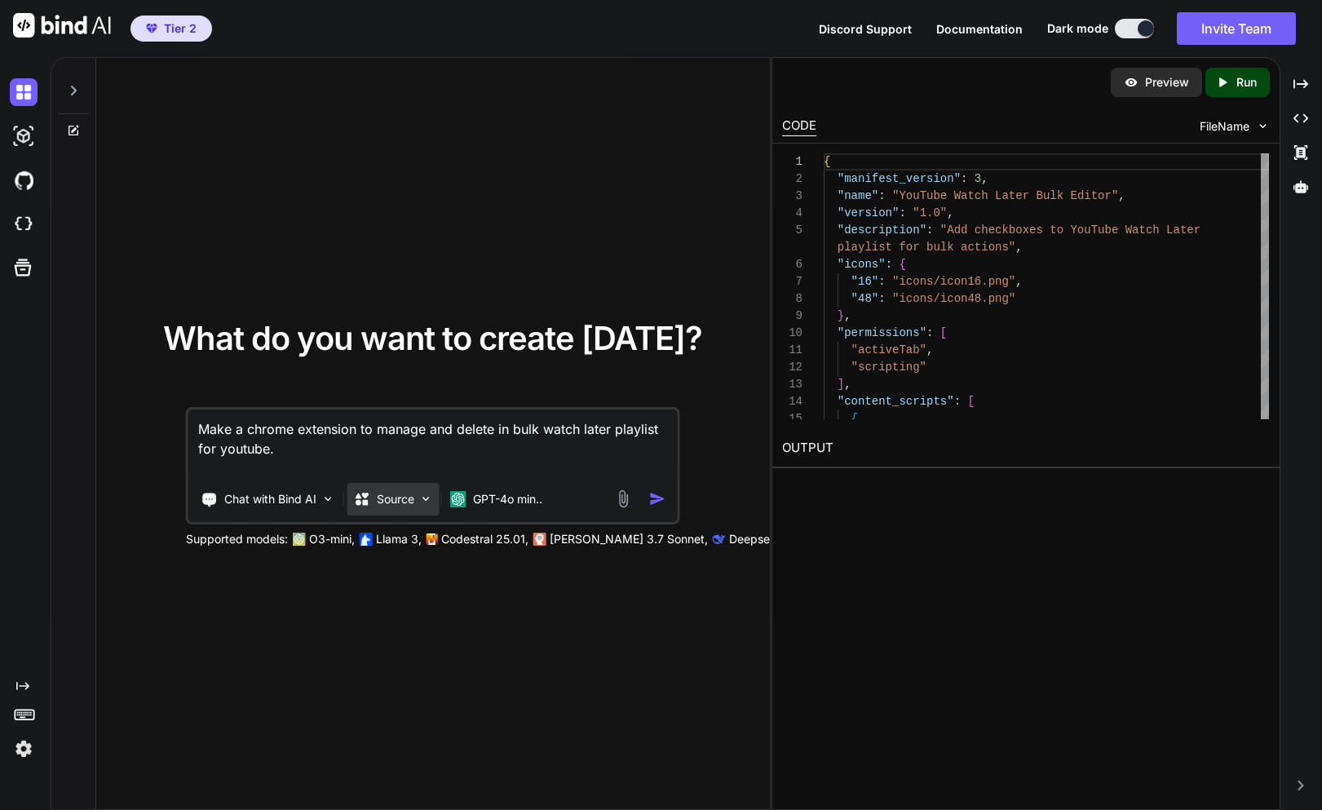
click at [396, 507] on div "Source" at bounding box center [393, 499] width 92 height 33
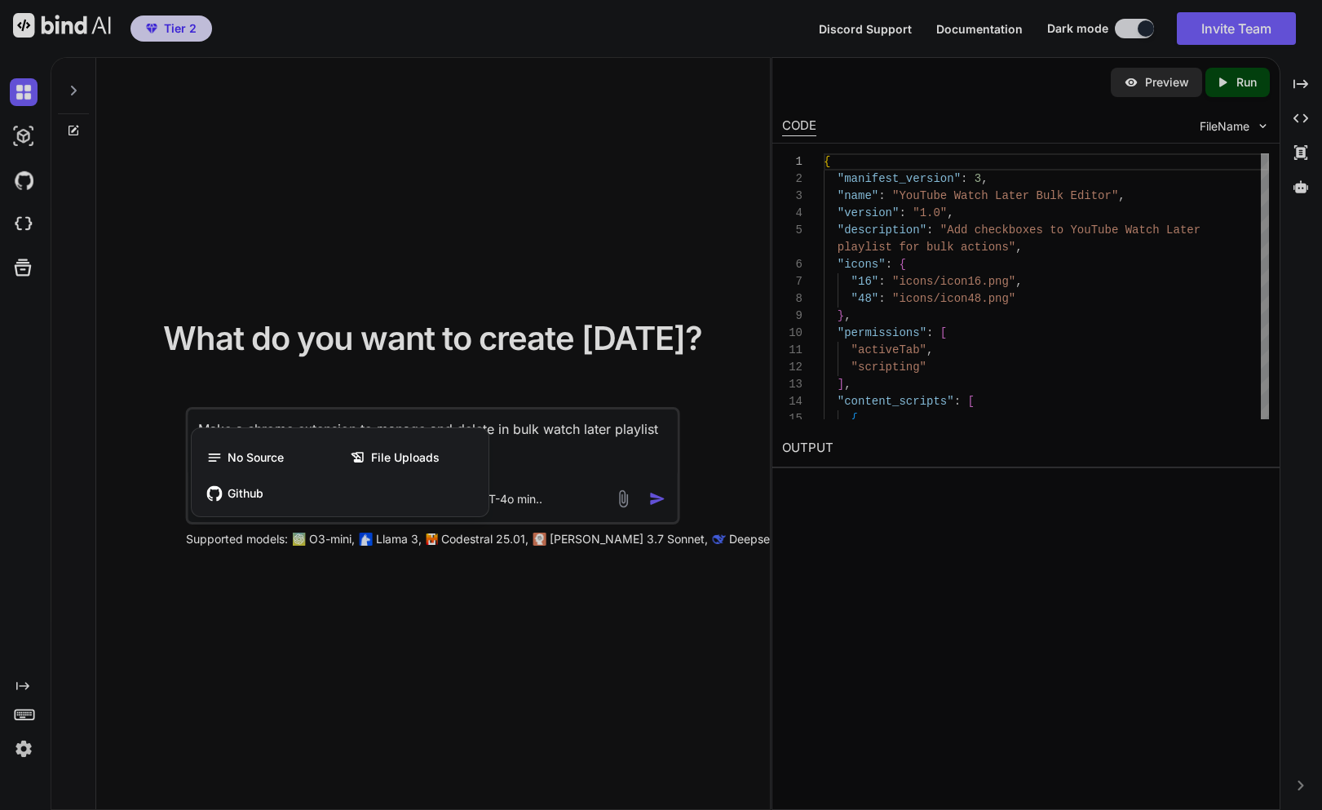
click at [338, 410] on div at bounding box center [661, 405] width 1322 height 810
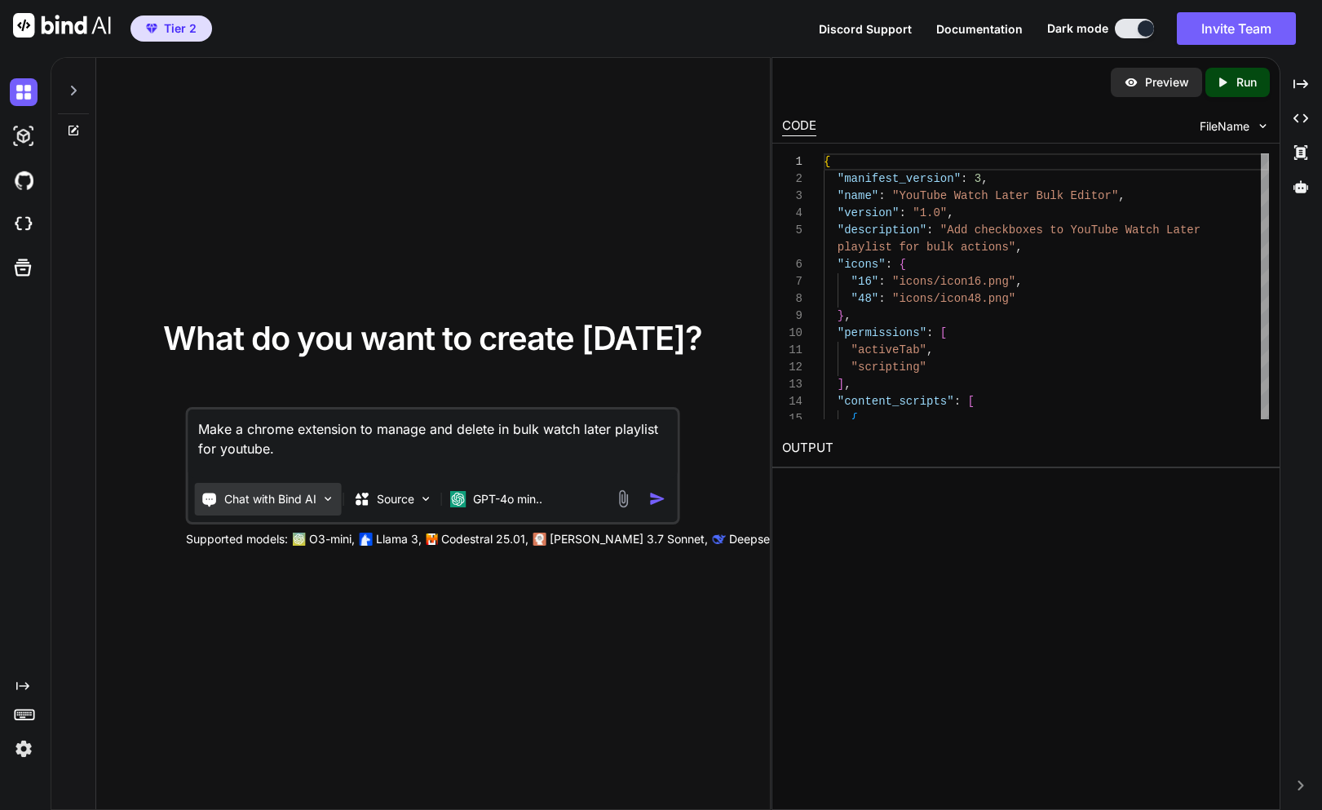
click at [297, 493] on p "Chat with Bind AI" at bounding box center [270, 499] width 92 height 16
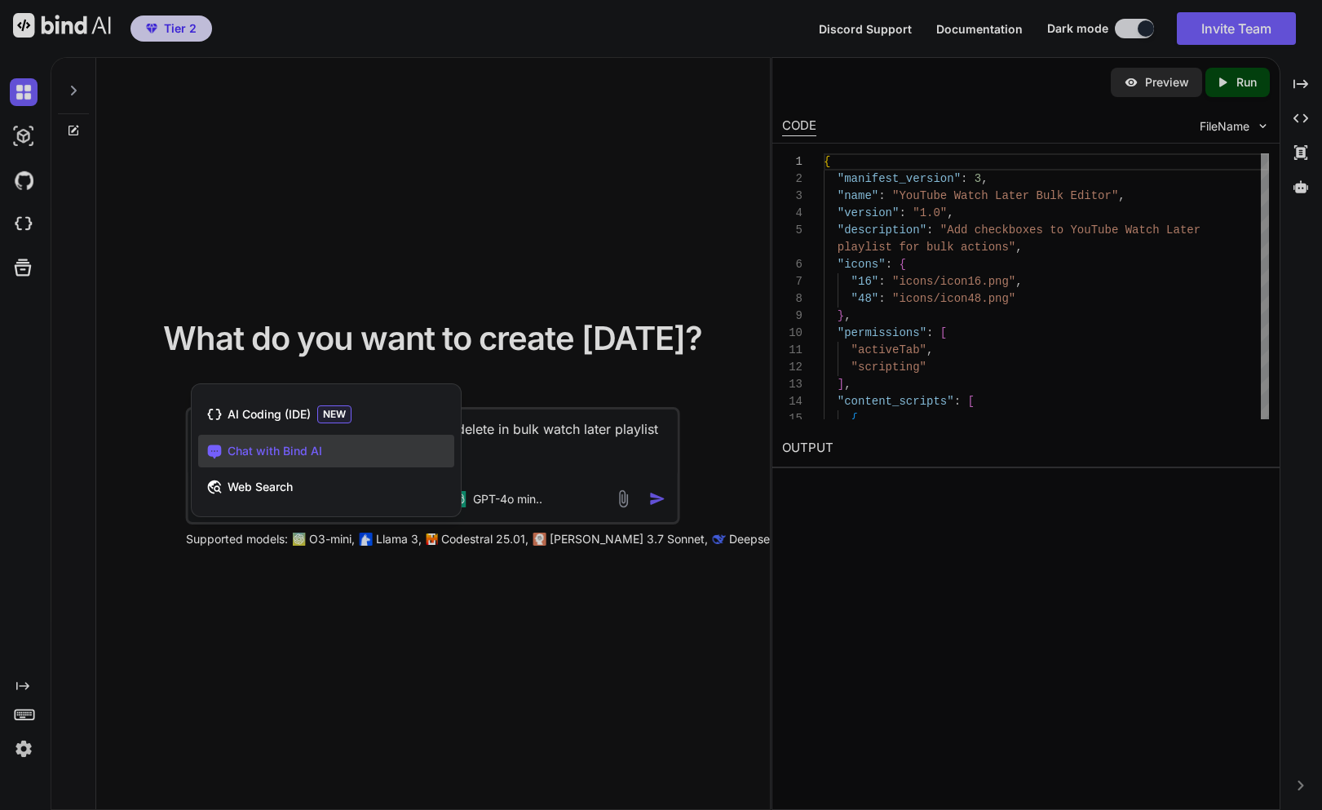
click at [560, 461] on div at bounding box center [661, 405] width 1322 height 810
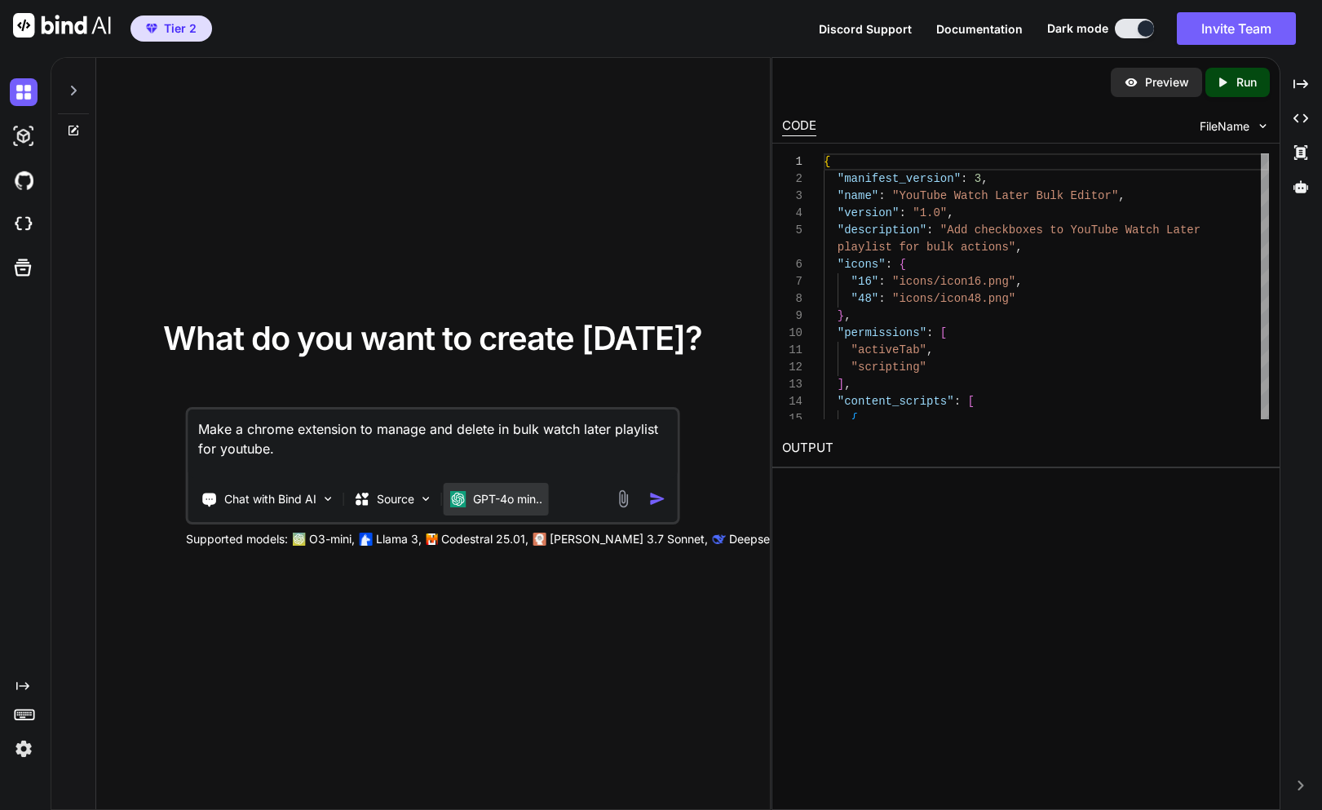
click at [477, 500] on p "GPT-4o min.." at bounding box center [507, 499] width 69 height 16
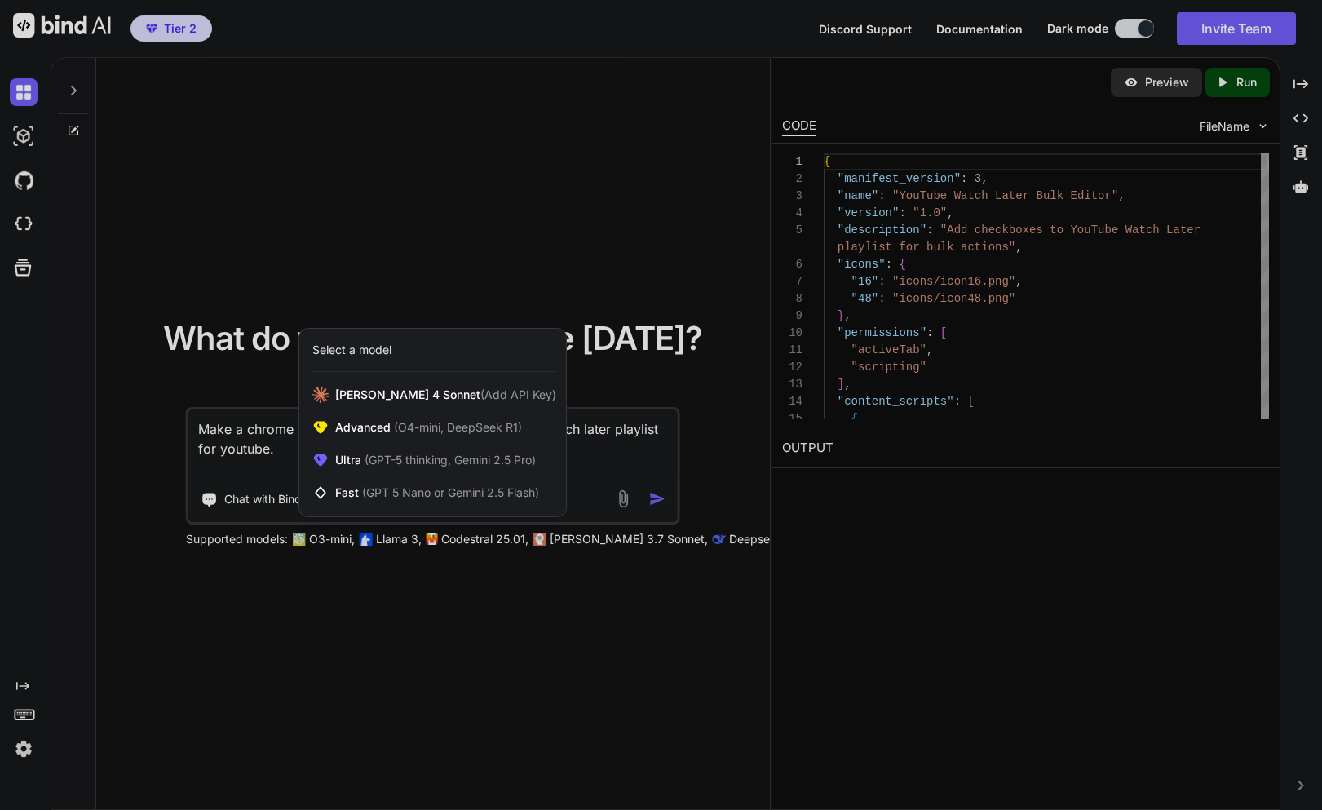
click at [279, 411] on div at bounding box center [661, 405] width 1322 height 810
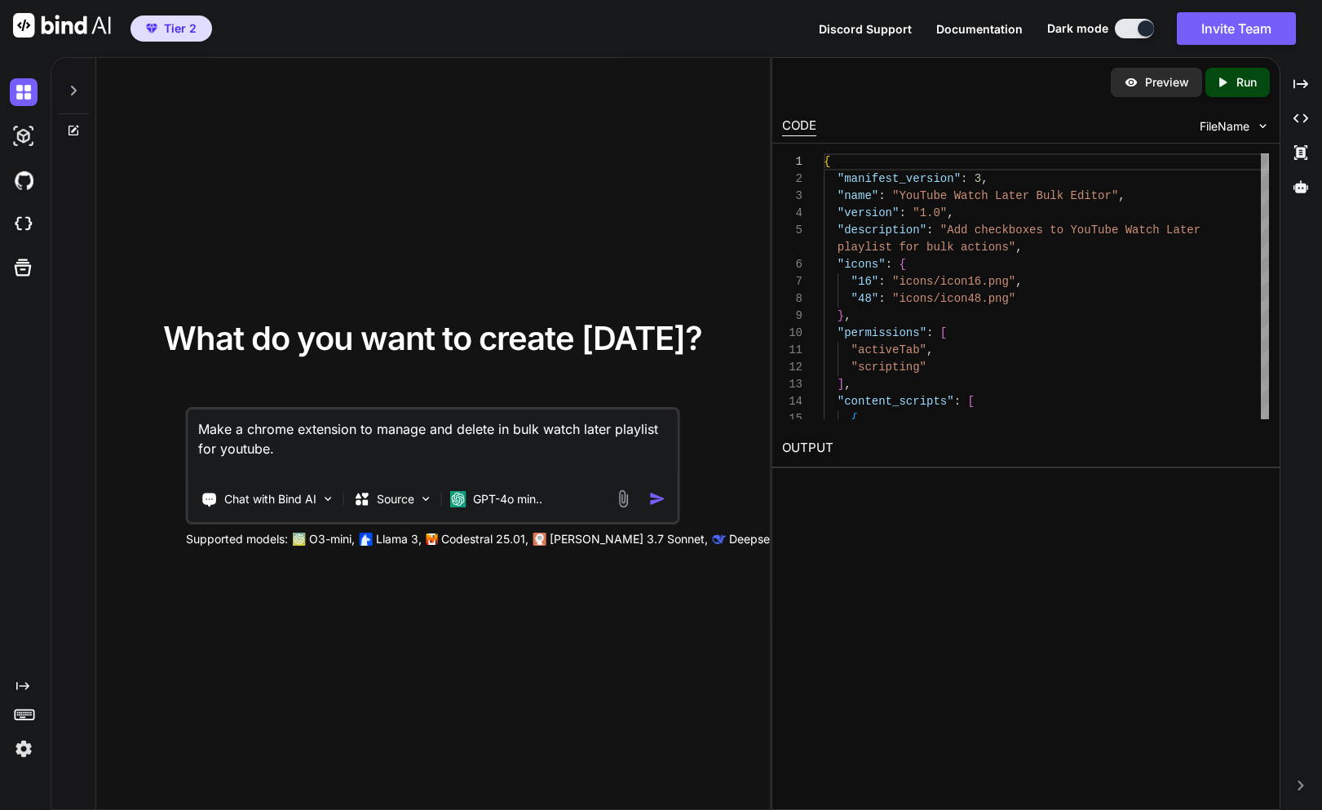
click at [281, 429] on textarea "Make a chrome extension to manage and delete in bulk watch later playlist for y…" at bounding box center [432, 443] width 488 height 69
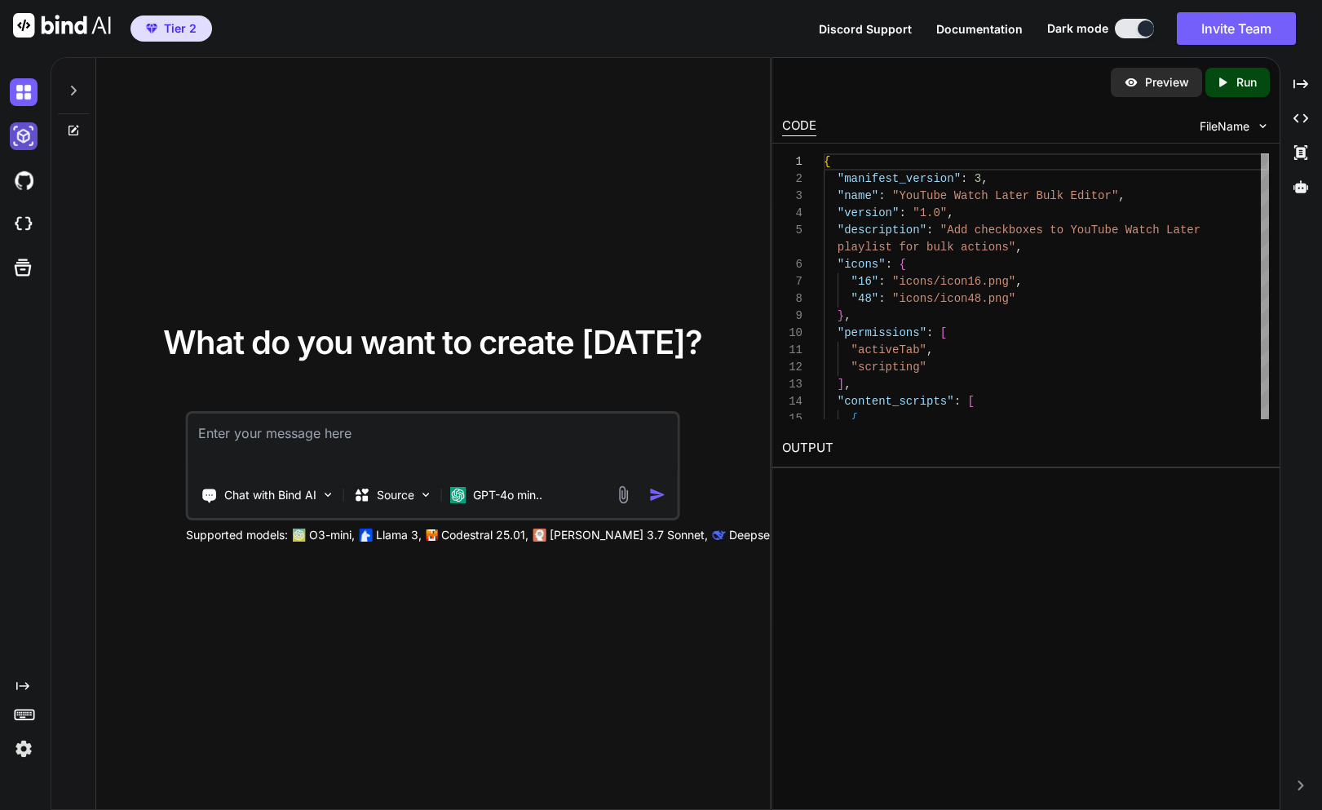
click at [22, 136] on img at bounding box center [24, 136] width 28 height 28
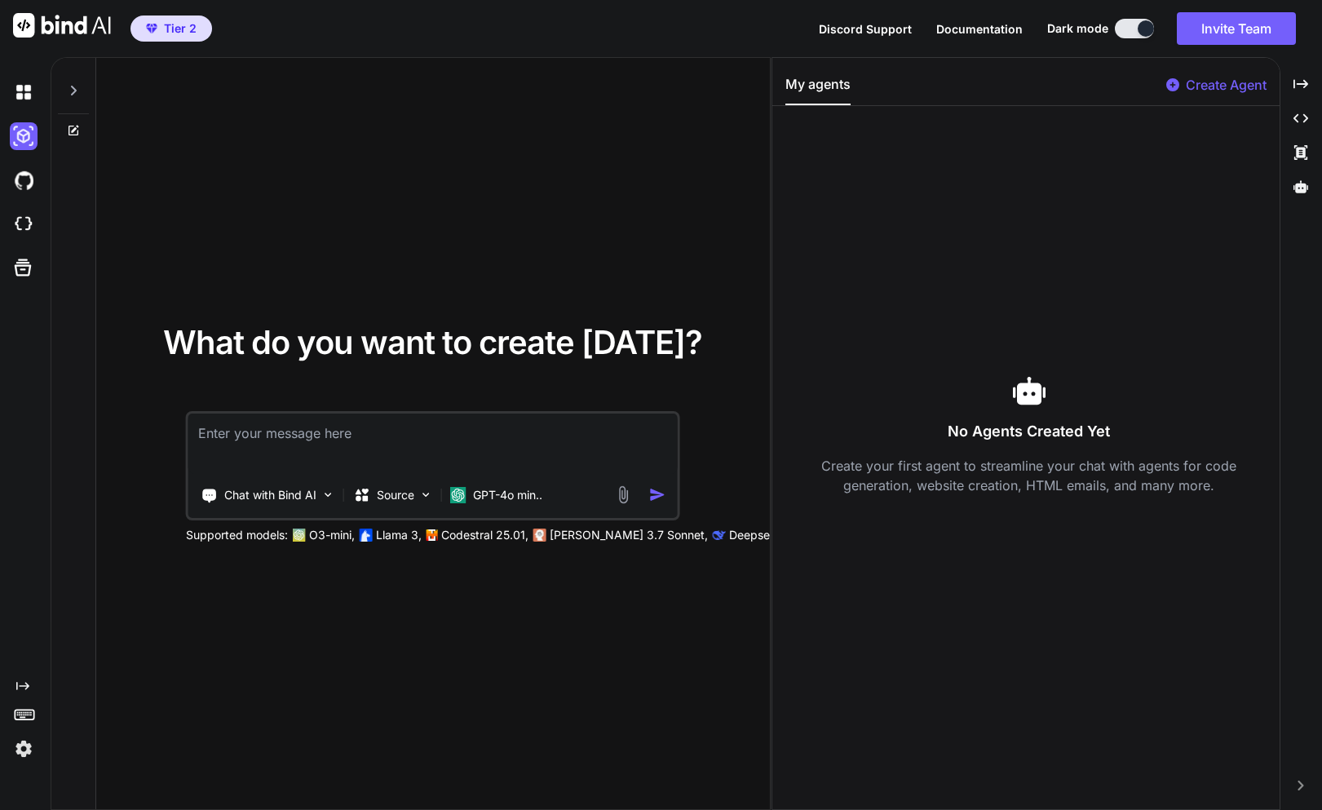
click at [22, 106] on div at bounding box center [27, 92] width 34 height 44
click at [20, 175] on img at bounding box center [24, 180] width 28 height 28
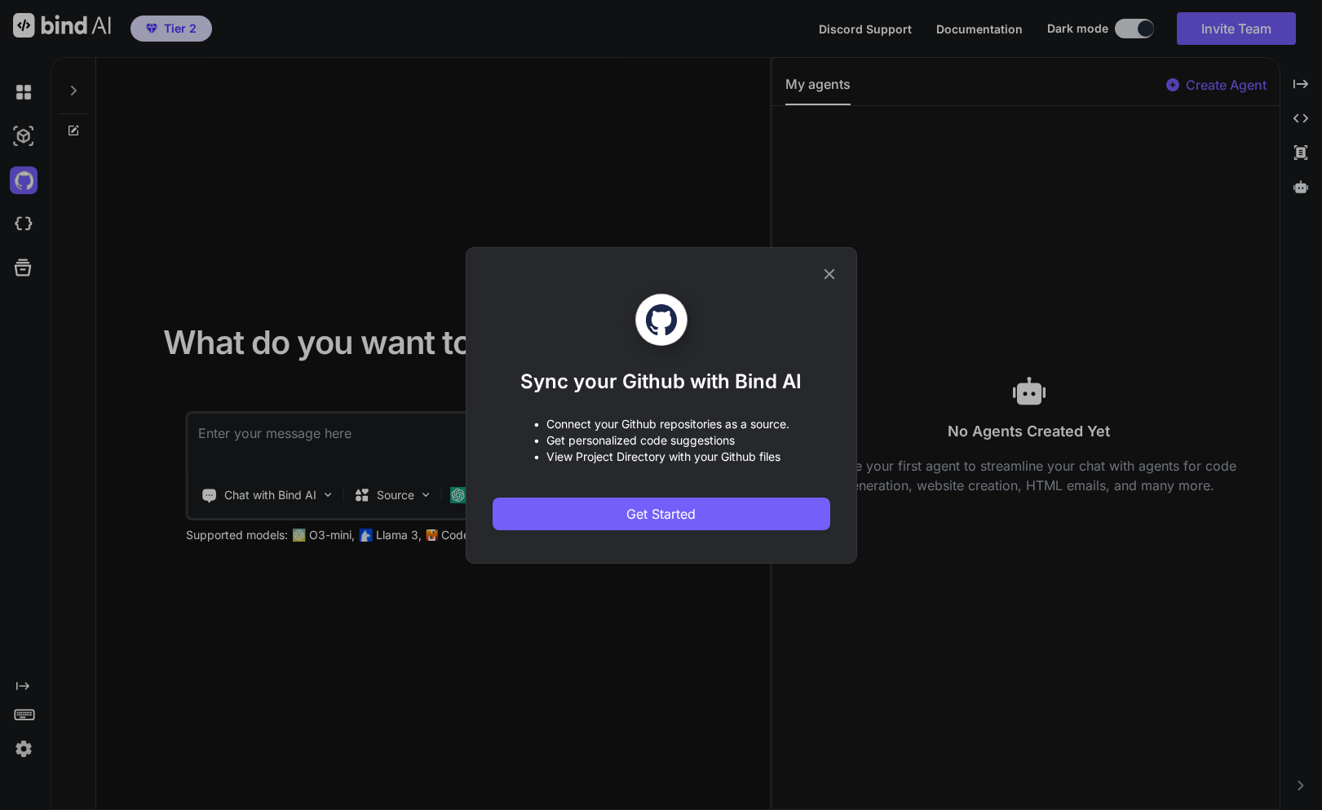
click at [322, 340] on div "Sync your Github with Bind AI • Connect your Github repositories as a source. •…" at bounding box center [661, 405] width 1322 height 810
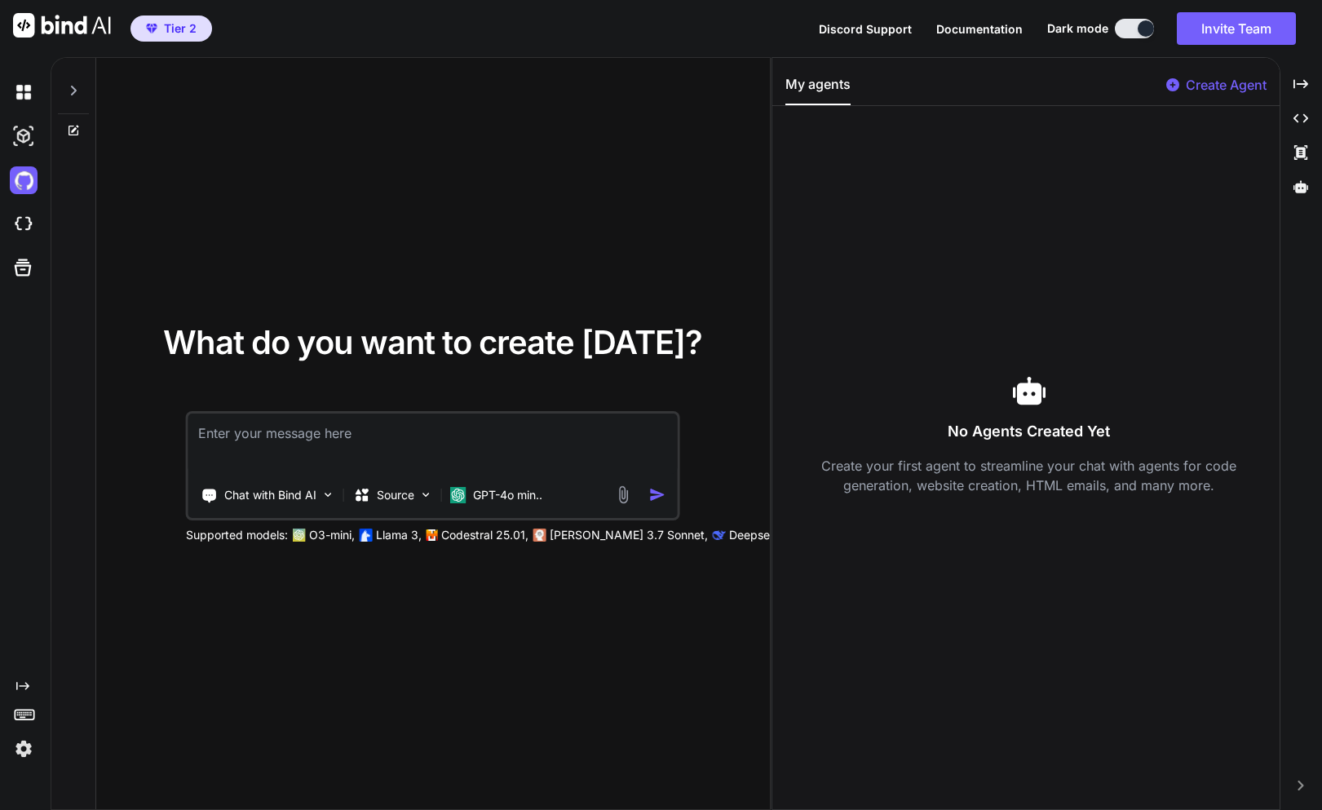
click at [471, 445] on textarea at bounding box center [432, 443] width 488 height 60
paste textarea "Make a chrome extension to manage and delete in bulk watch later playlist for y…"
type textarea "Make a chrome extension to manage and delete in bulk watch later playlist for y…"
click at [287, 489] on p "Chat with Bind AI" at bounding box center [270, 495] width 92 height 16
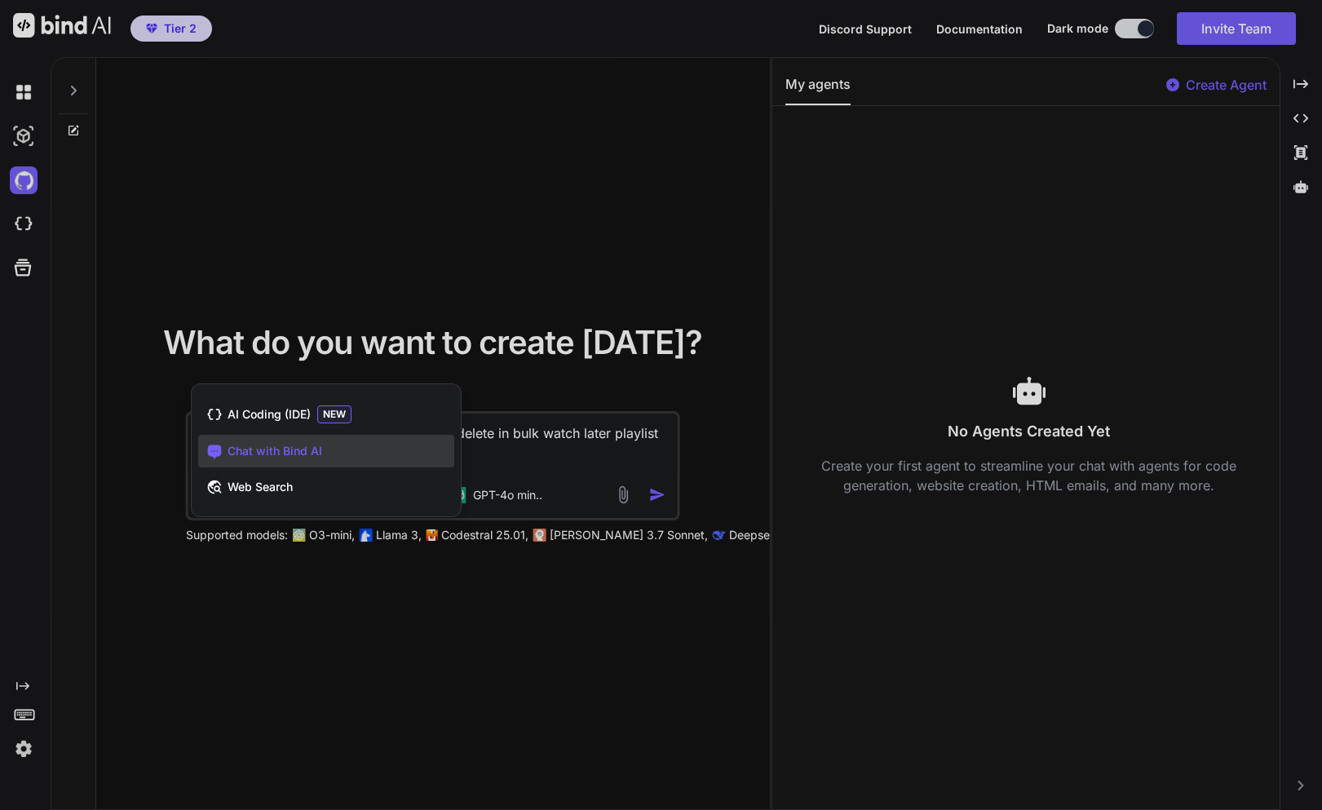
click at [700, 460] on div at bounding box center [661, 405] width 1322 height 810
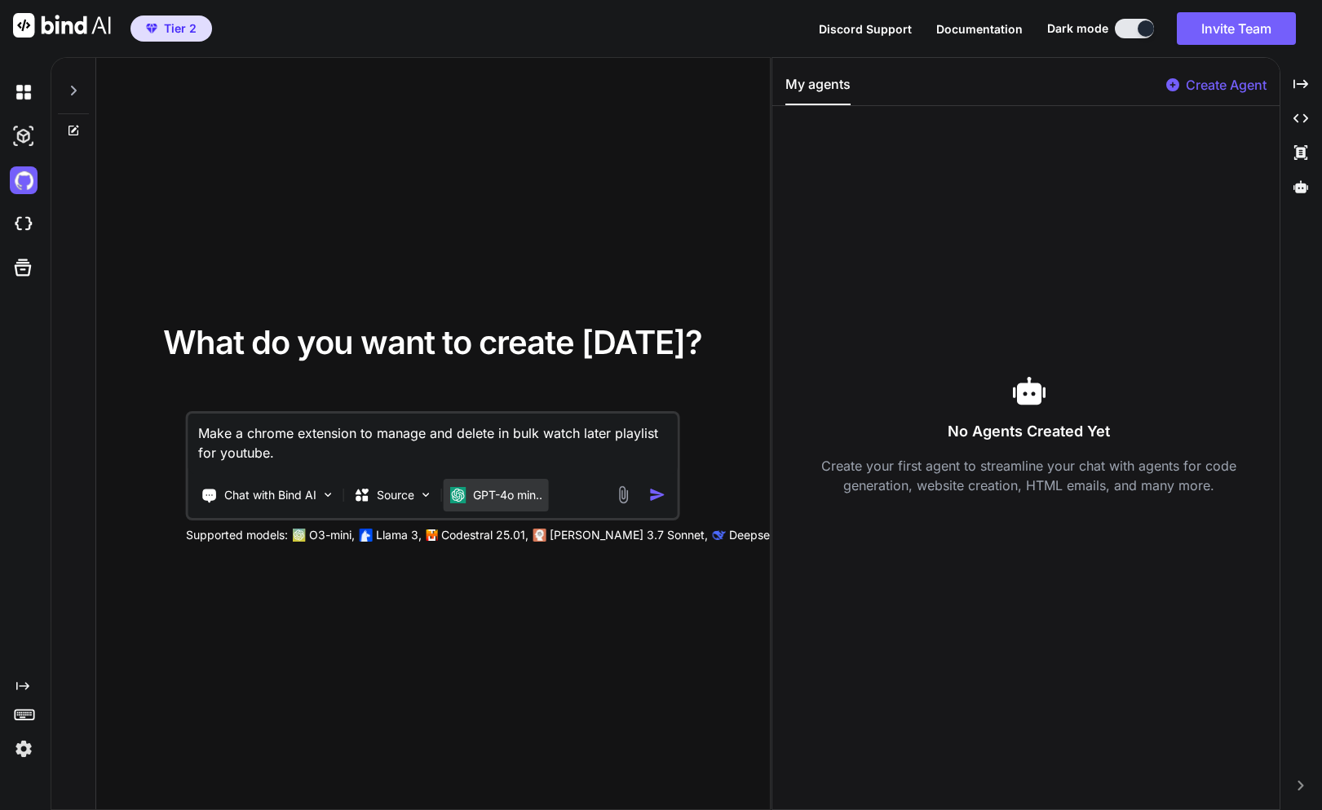
click at [501, 497] on p "GPT-4o min.." at bounding box center [507, 495] width 69 height 16
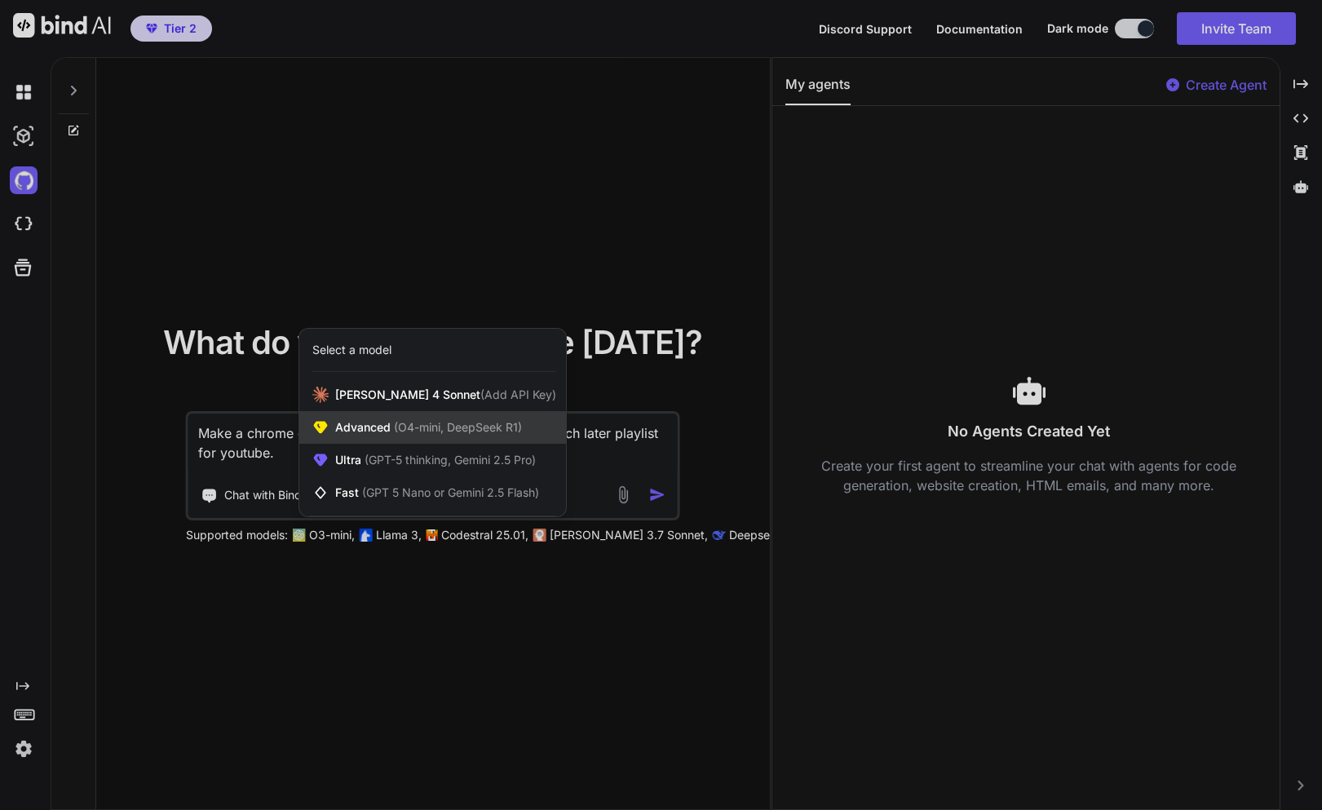
click at [481, 427] on span "(O4-mini, DeepSeek R1)" at bounding box center [456, 427] width 131 height 14
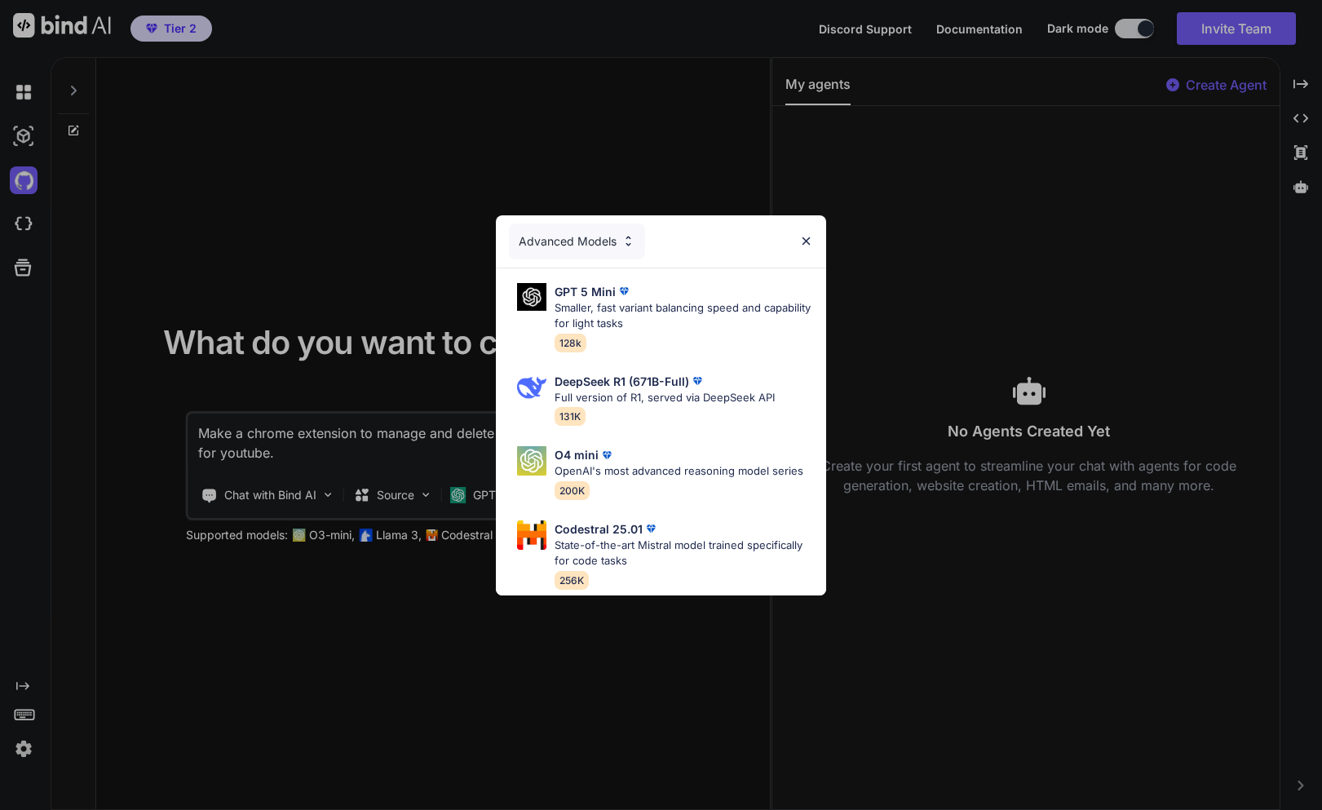
click at [435, 475] on div "Advanced Models GPT 5 Mini Smaller, fast variant balancing speed and capability…" at bounding box center [661, 405] width 1322 height 810
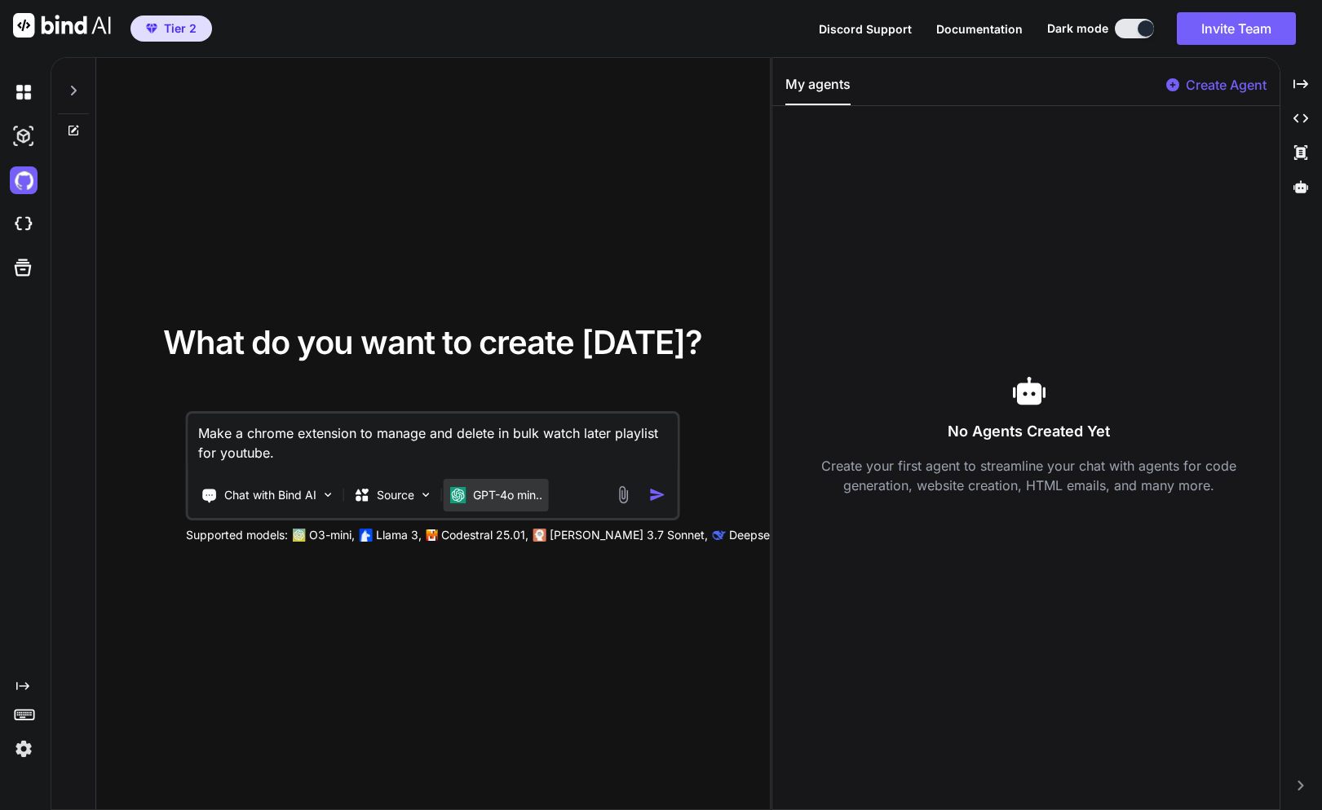
click at [461, 497] on img at bounding box center [458, 495] width 16 height 16
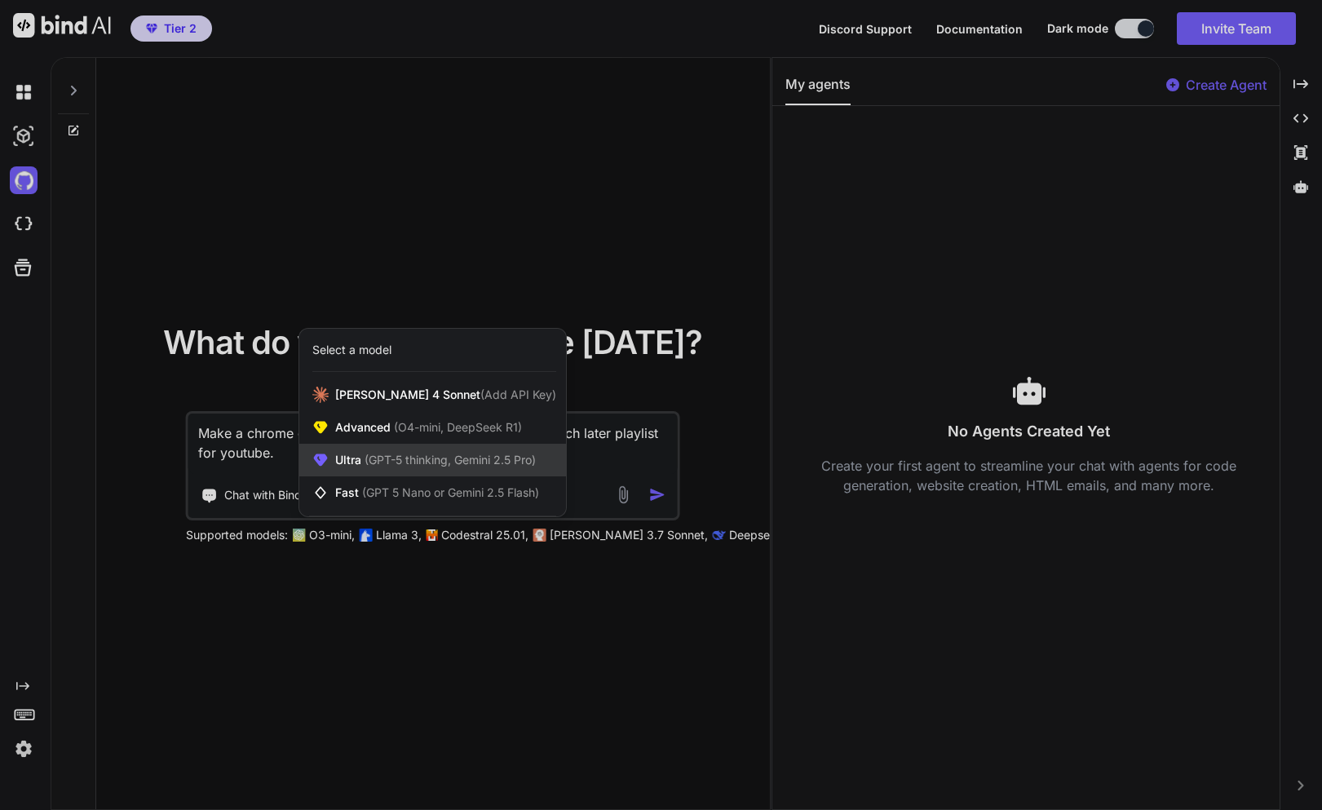
click at [444, 469] on div "Ultra (GPT-5 thinking, Gemini 2.5 Pro)" at bounding box center [432, 460] width 267 height 33
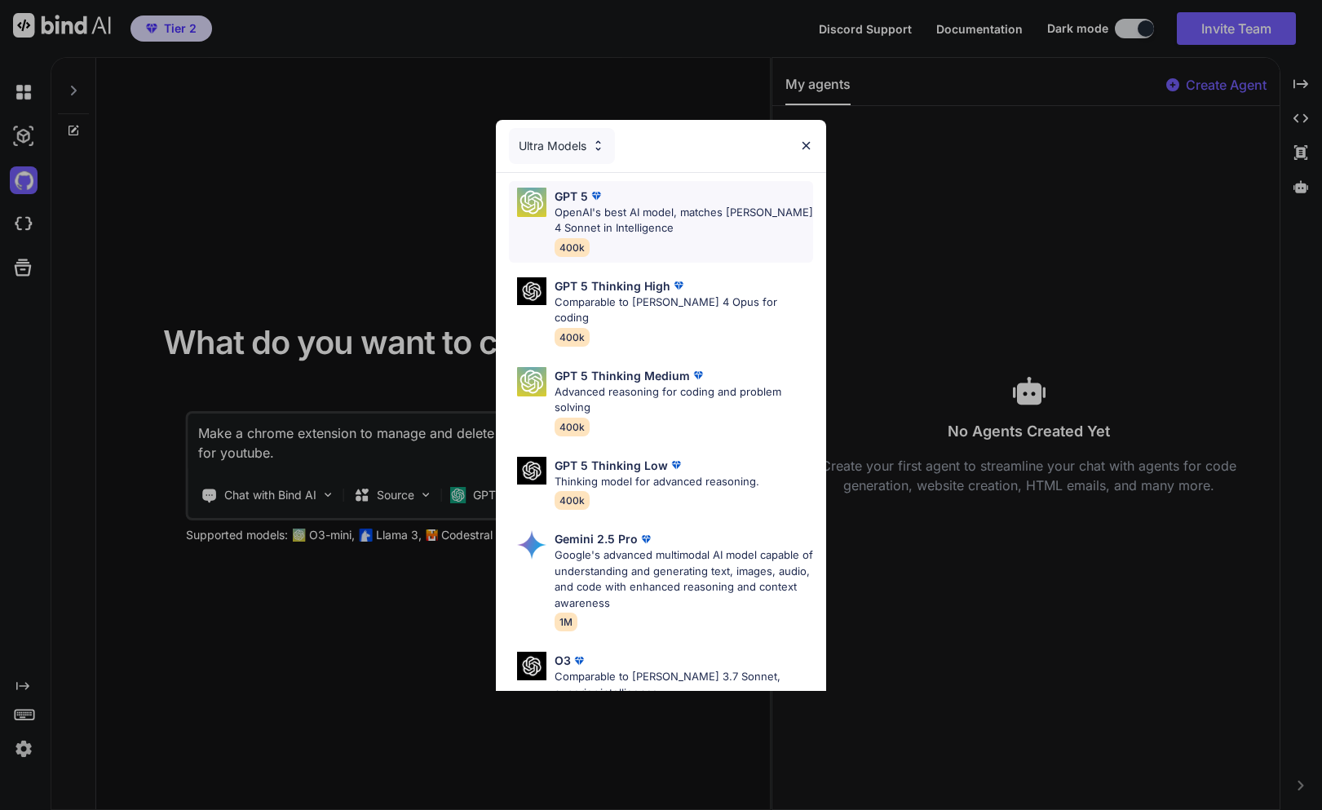
click at [676, 227] on p "OpenAI's best AI model, matches [PERSON_NAME] 4 Sonnet in Intelligence" at bounding box center [684, 221] width 259 height 32
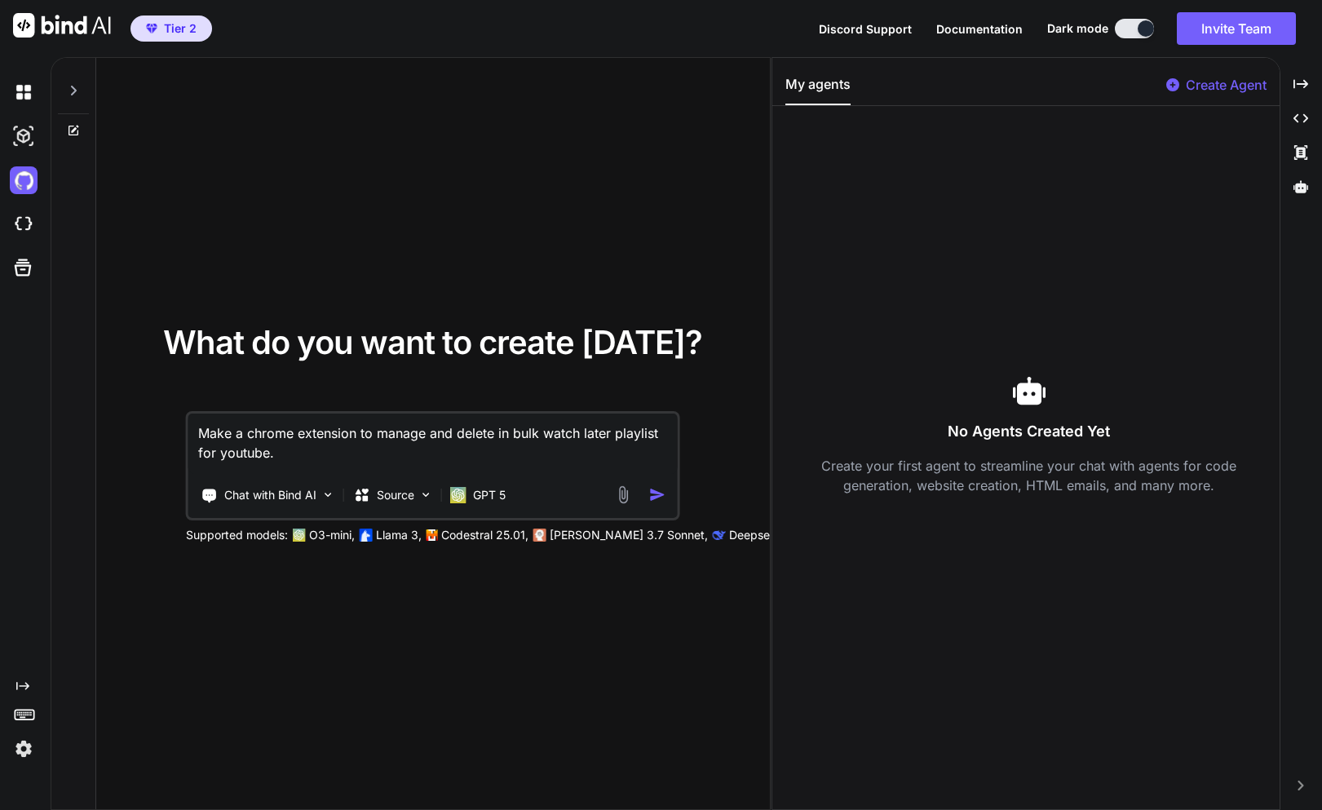
click at [656, 492] on img "button" at bounding box center [657, 494] width 17 height 17
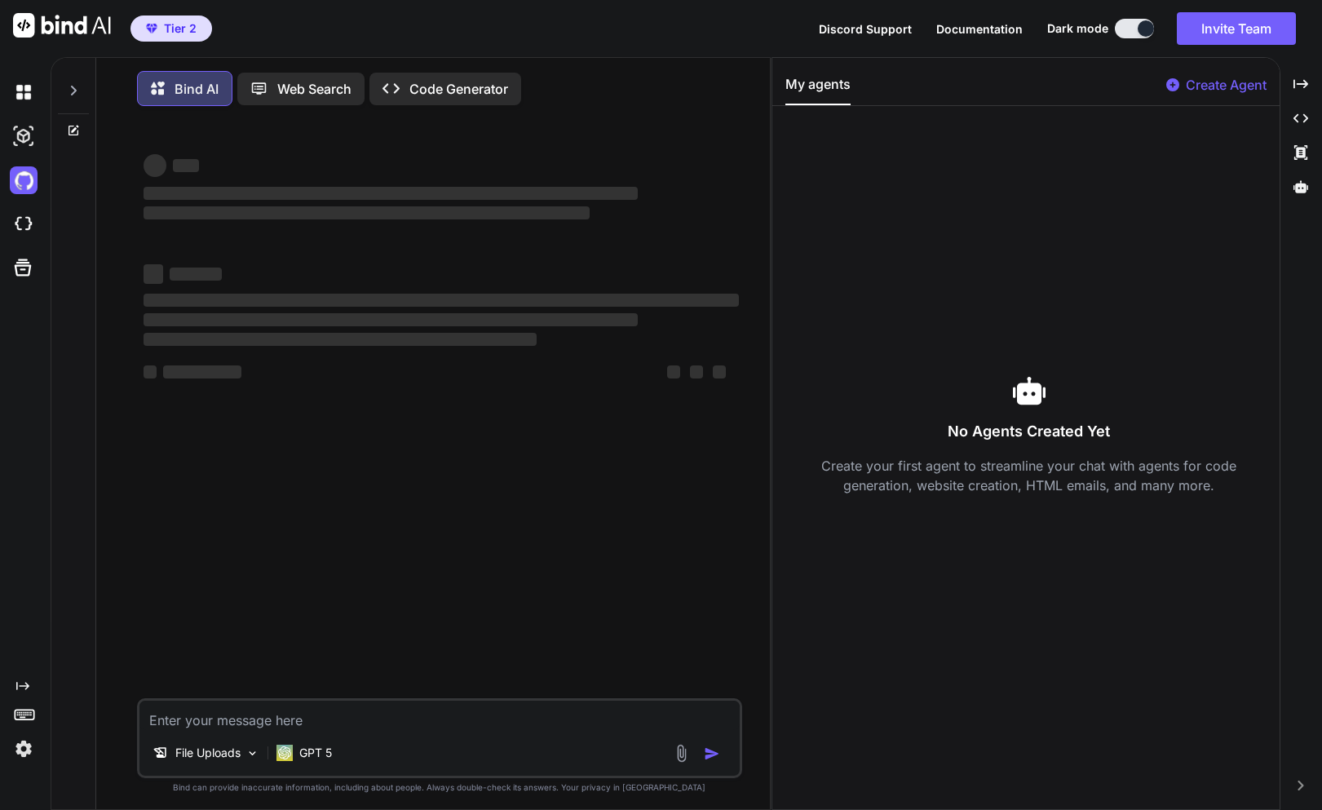
scroll to position [8, 0]
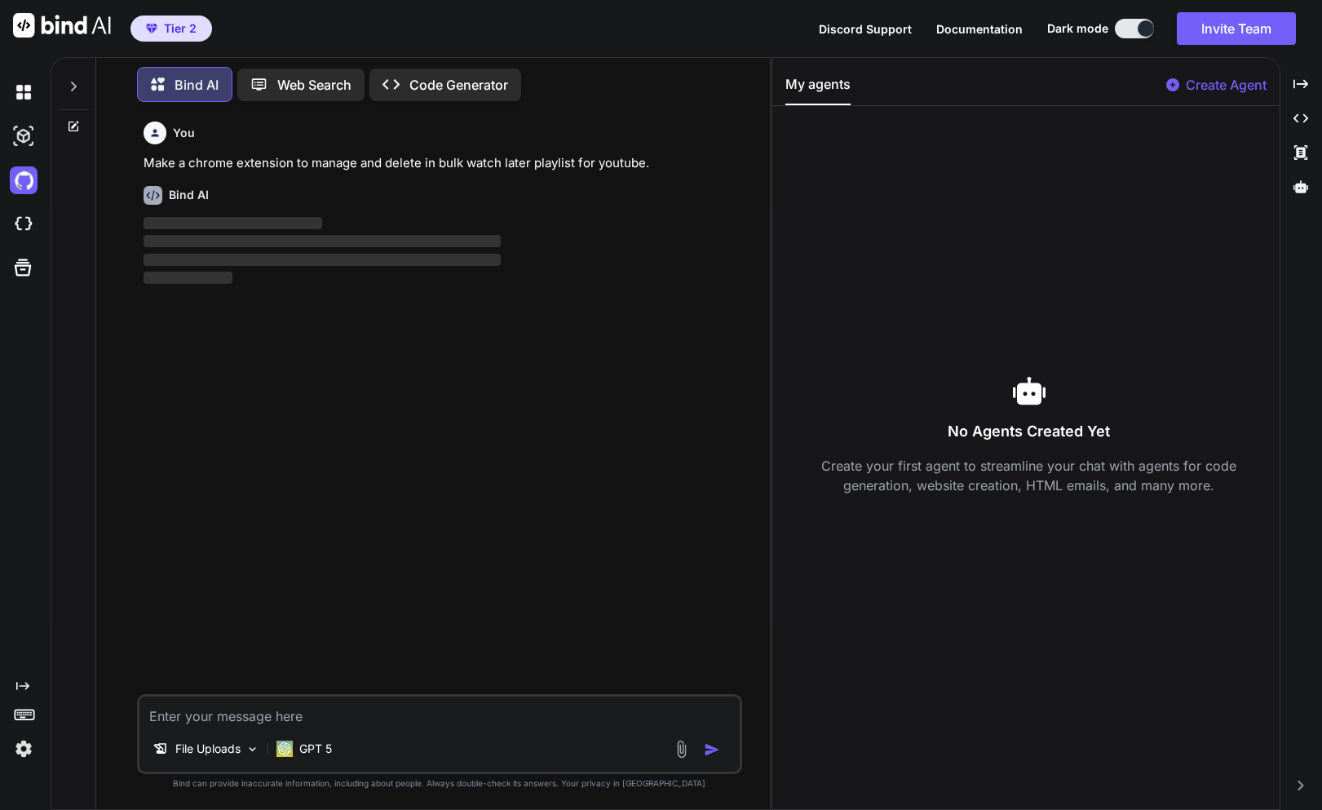
click at [1216, 93] on p "Create Agent" at bounding box center [1226, 85] width 81 height 20
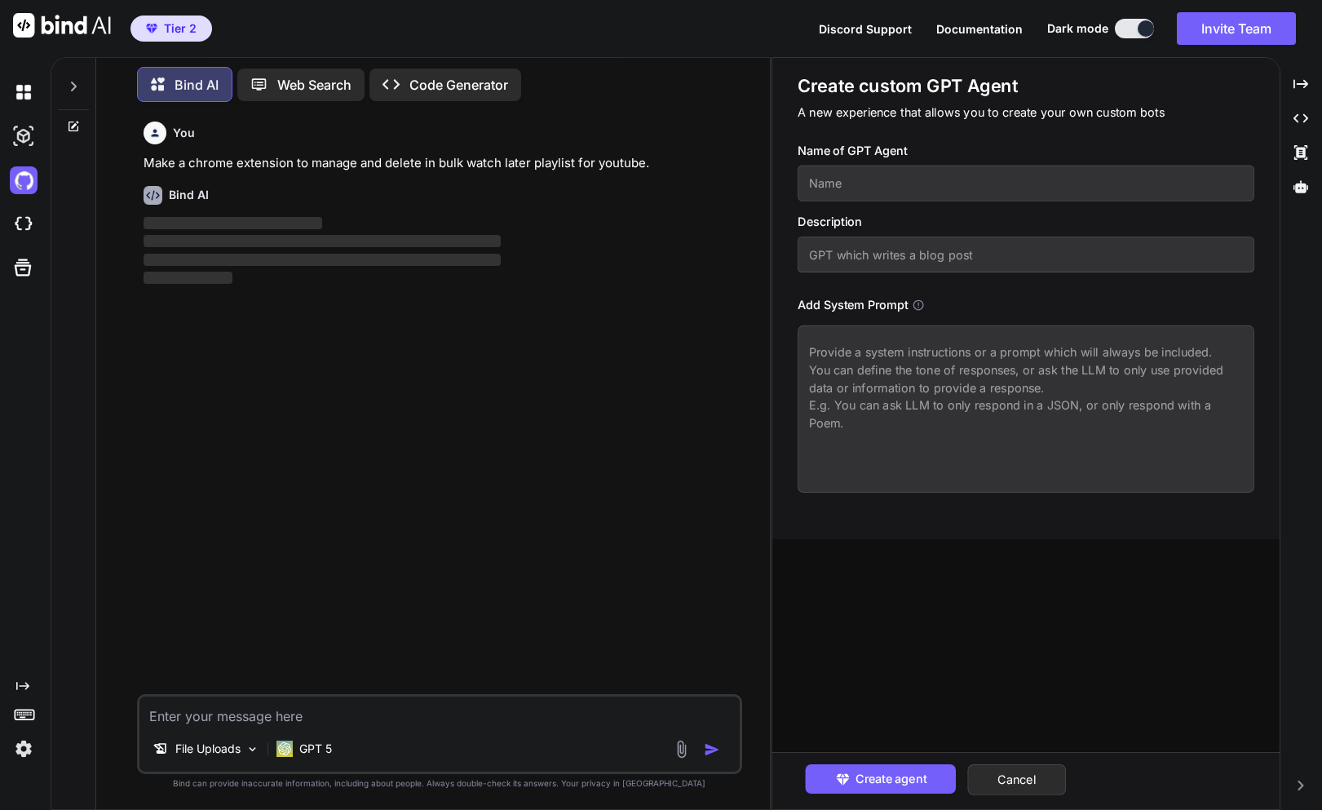
click at [987, 363] on textarea at bounding box center [1026, 408] width 456 height 167
click at [1045, 776] on button "Cancel" at bounding box center [1017, 779] width 99 height 31
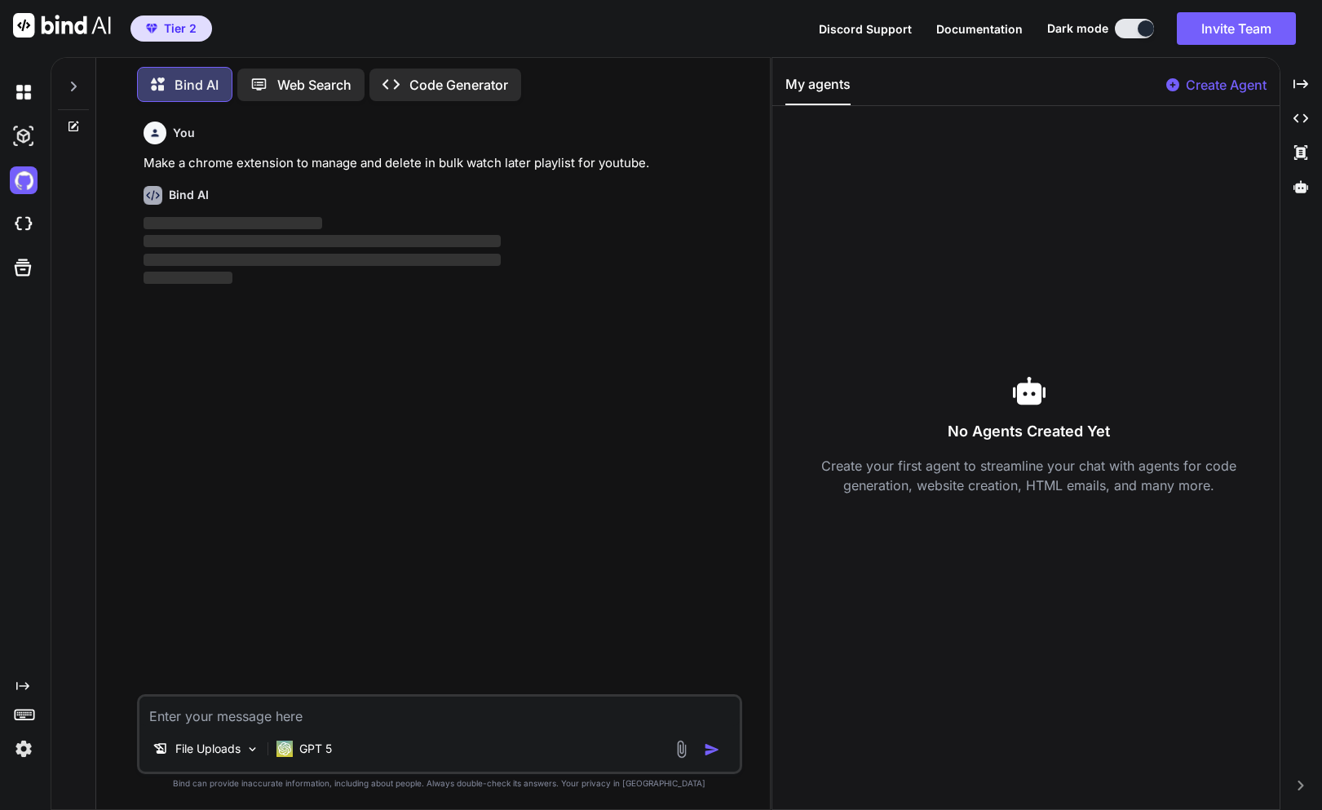
click at [388, 356] on div "You Make a chrome extension to manage and delete in bulk watch later playlist f…" at bounding box center [441, 404] width 602 height 579
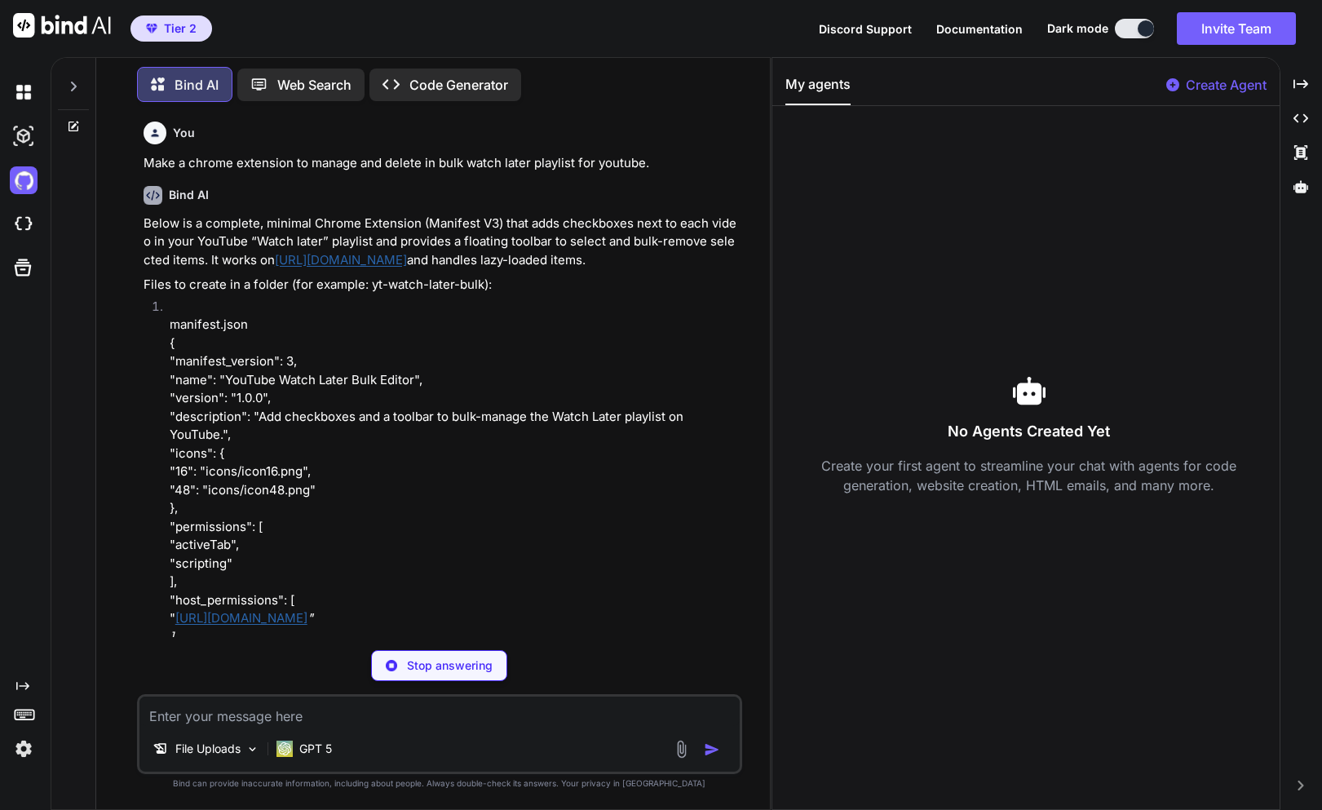
click at [180, 254] on p "Below is a complete, minimal Chrome Extension (Manifest V3) that adds checkboxe…" at bounding box center [441, 241] width 595 height 55
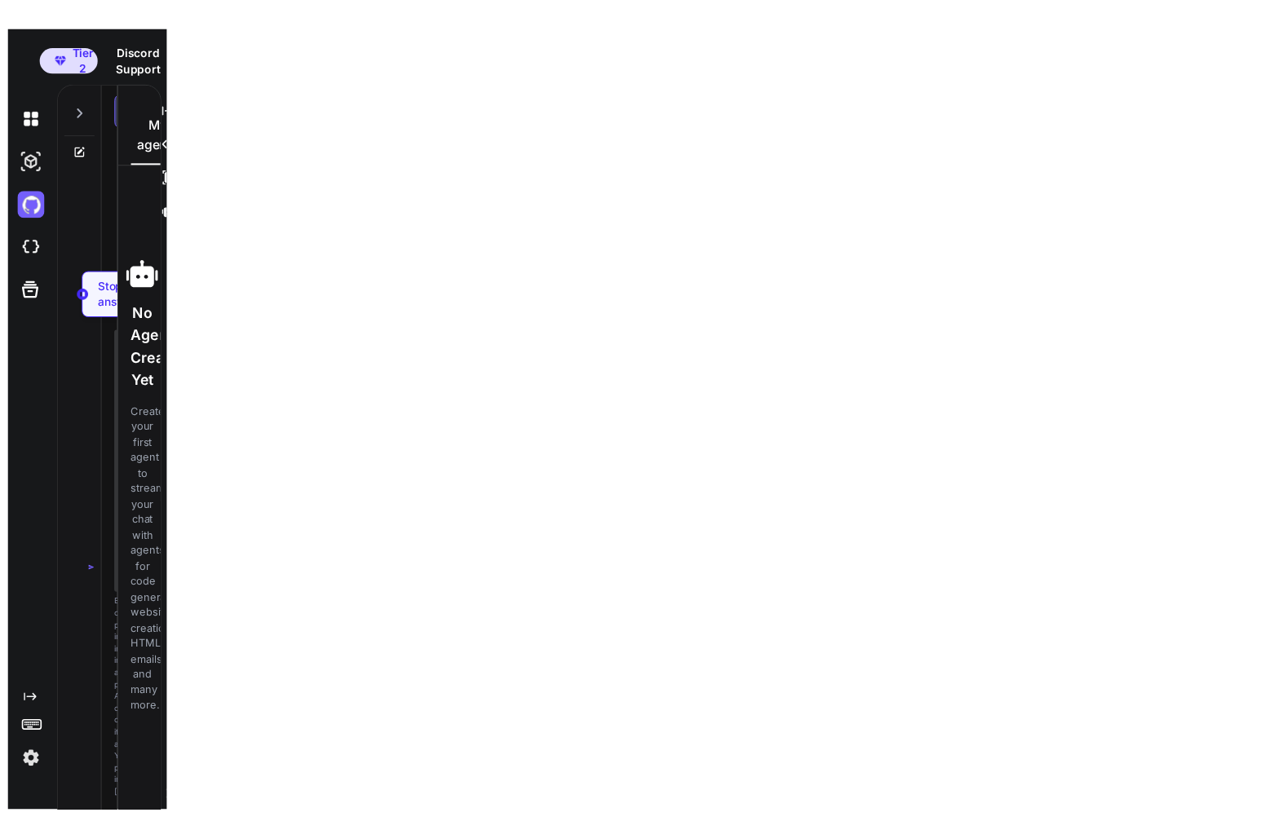
scroll to position [16, 0]
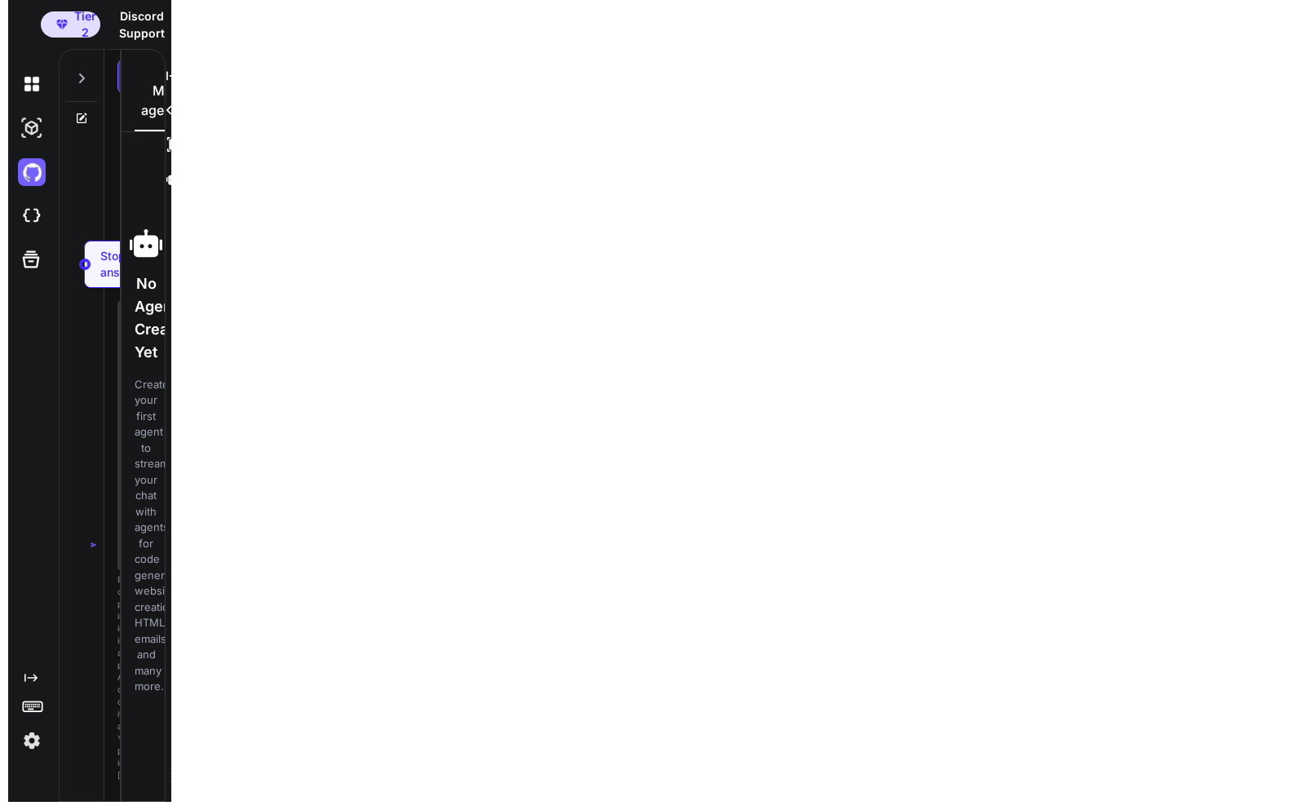
drag, startPoint x: 172, startPoint y: 389, endPoint x: 278, endPoint y: 418, distance: 109.8
click at [278, 418] on html "Tier 2 Discord Support Documentation Dark mode Invite Team Created with Pixso. …" at bounding box center [655, 397] width 1310 height 826
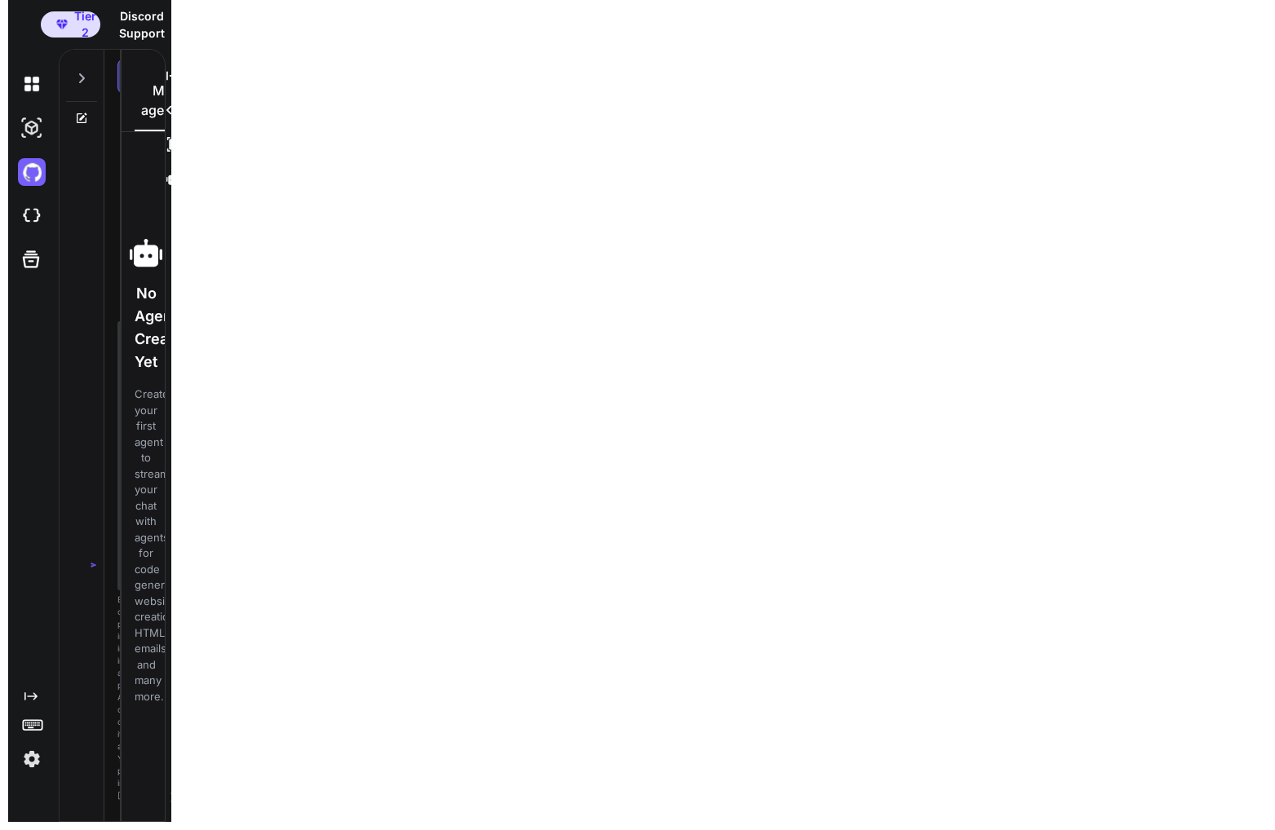
click at [36, 696] on icon at bounding box center [30, 696] width 13 height 8
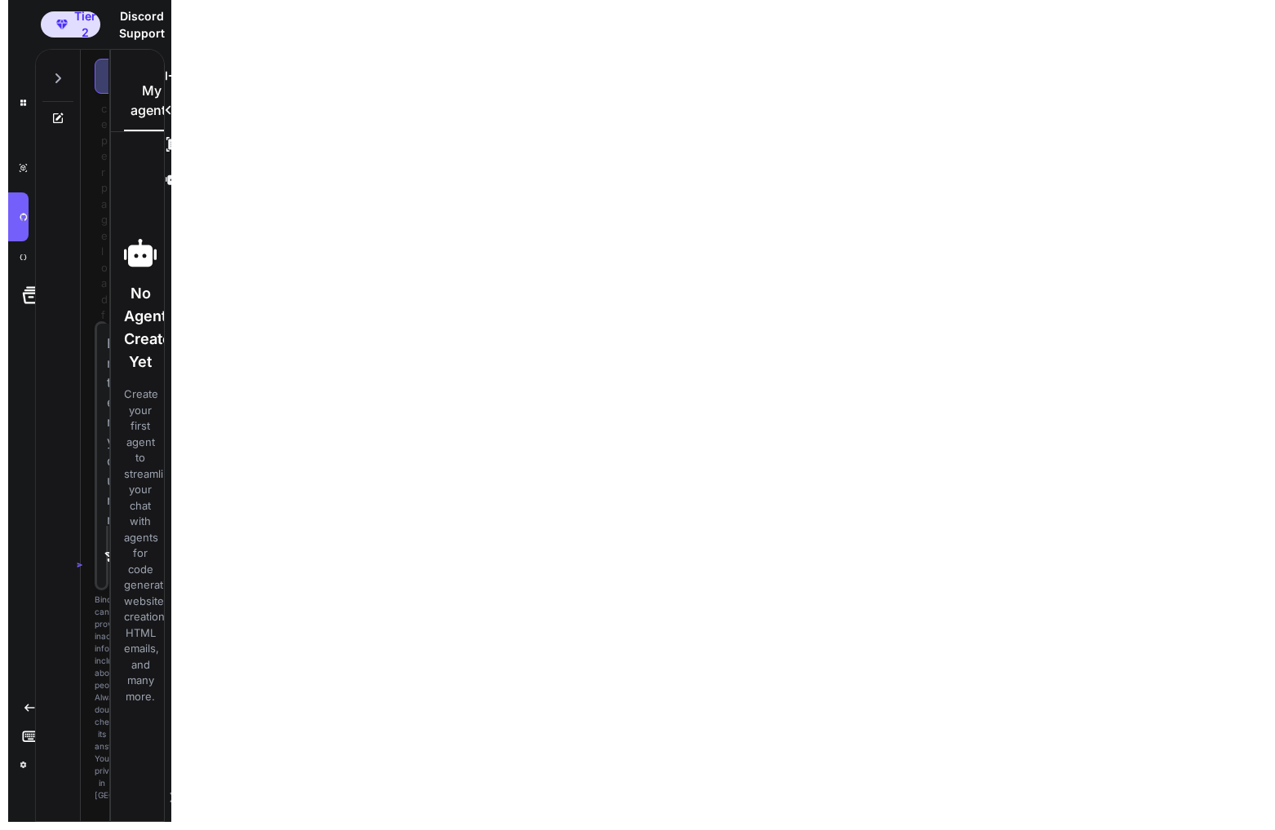
click at [29, 710] on icon "Created with Pixso." at bounding box center [30, 707] width 13 height 13
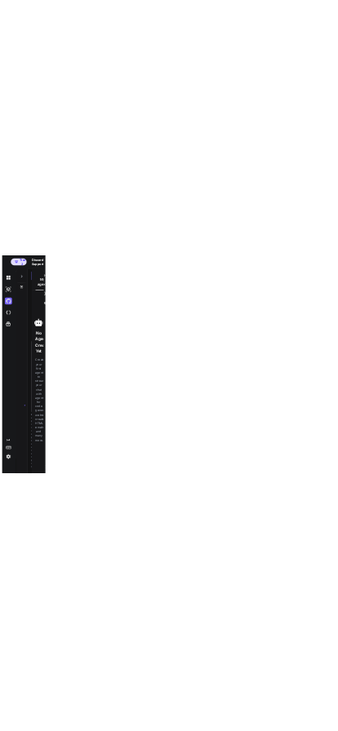
scroll to position [0, 0]
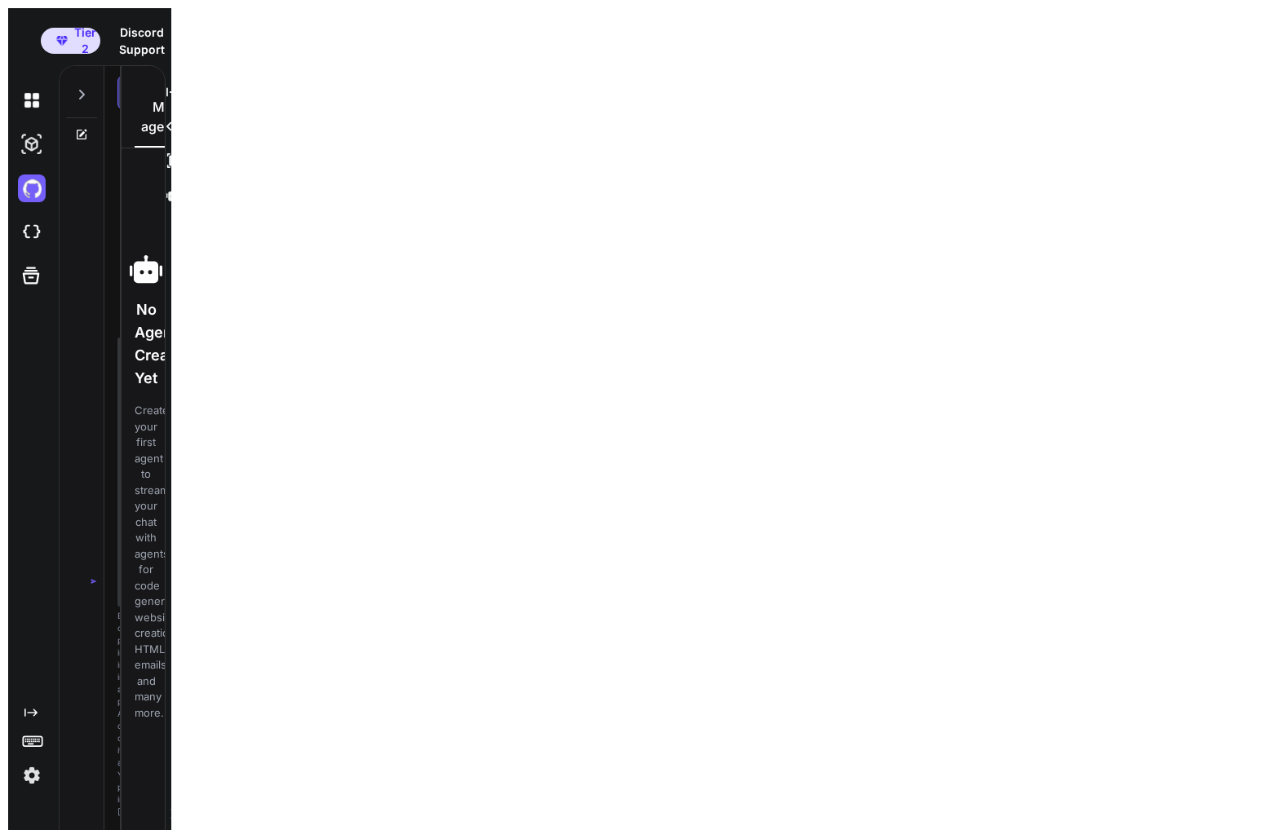
click at [604, 283] on html "Tier 2 Discord Support Documentation Dark mode Invite Team Created with Pixso. …" at bounding box center [637, 423] width 1275 height 847
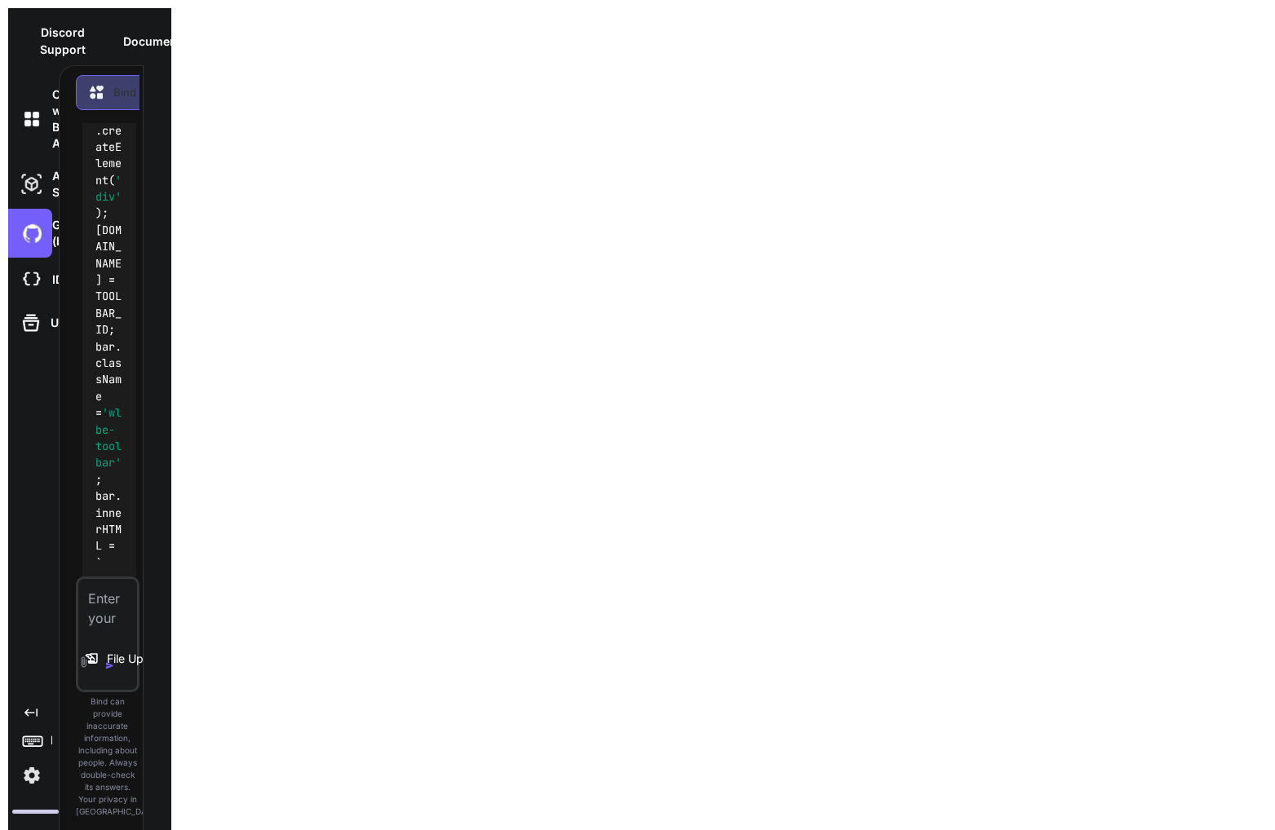
scroll to position [170117, 0]
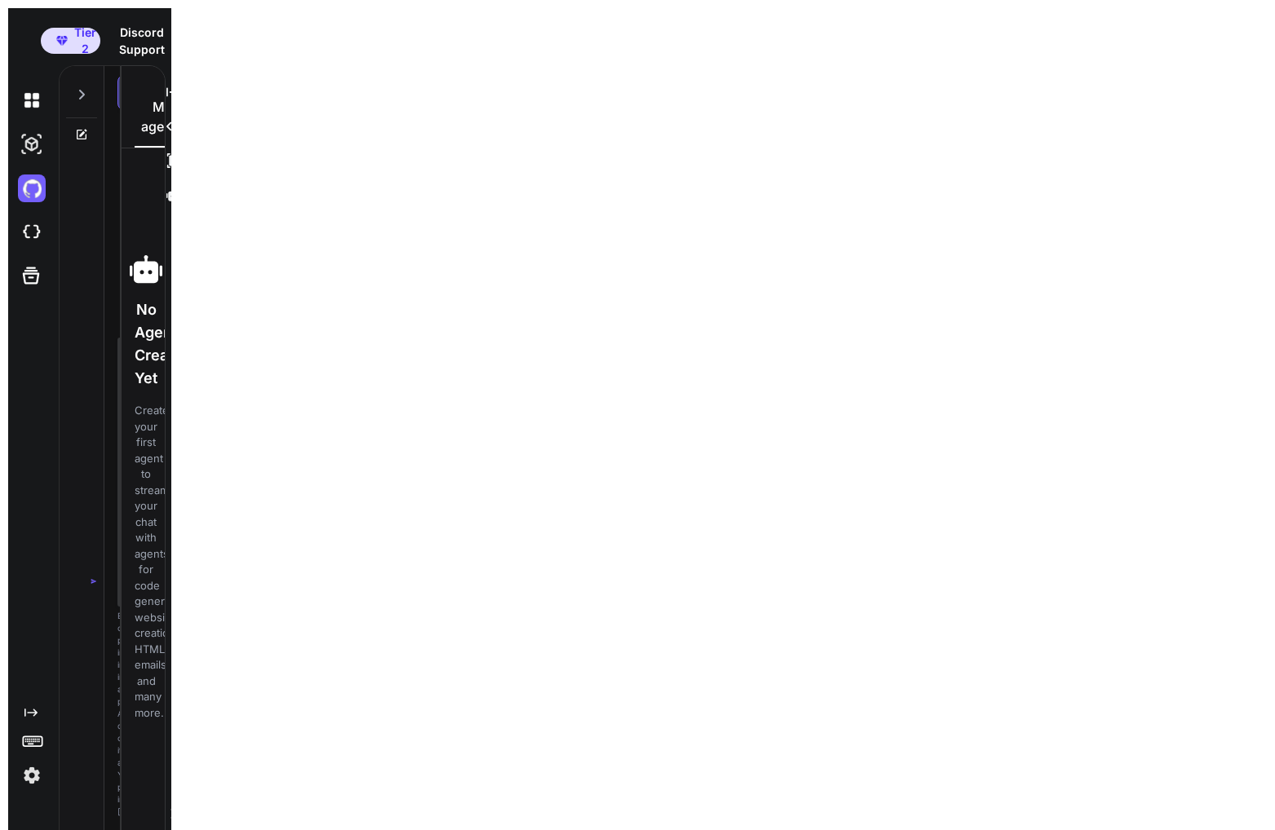
click at [830, 454] on html "Tier 2 Discord Support Documentation Dark mode Invite Team Created with Pixso. …" at bounding box center [637, 423] width 1275 height 847
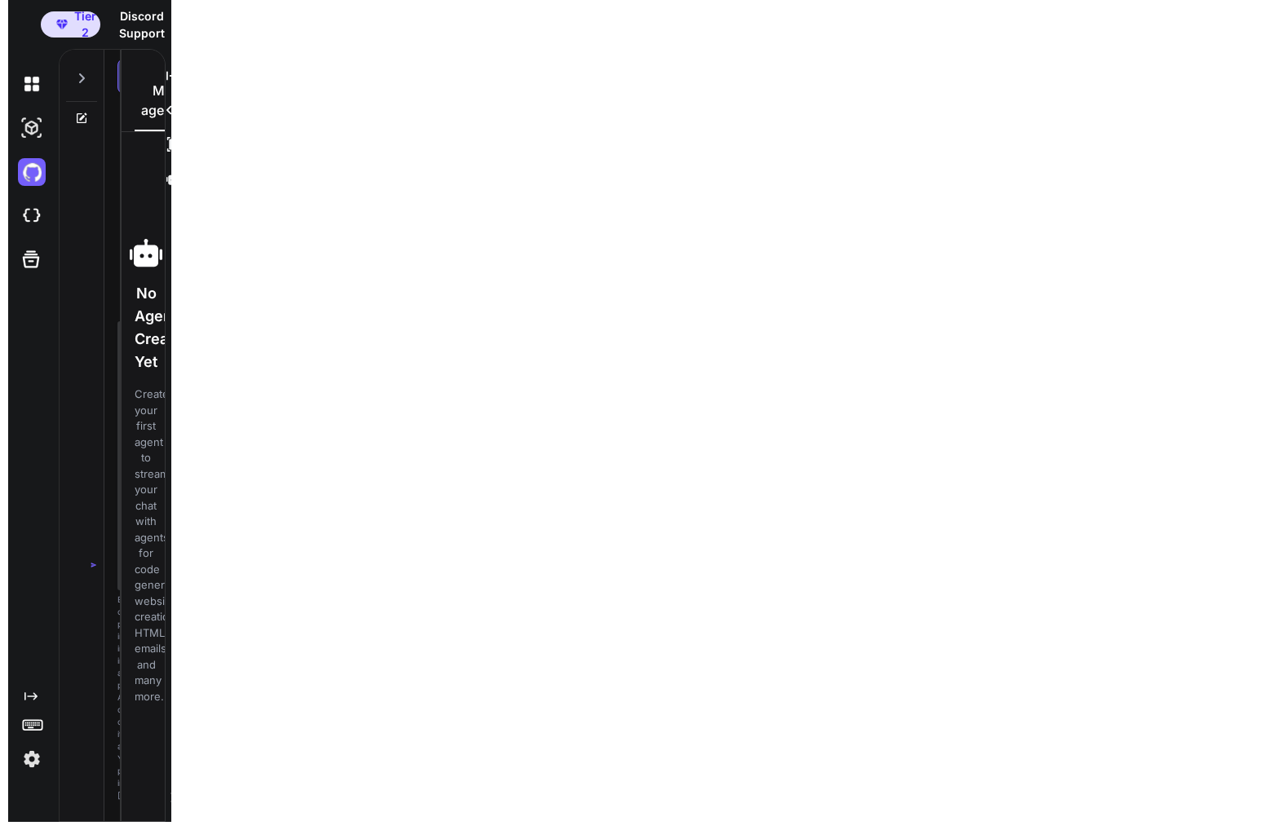
drag, startPoint x: 120, startPoint y: 400, endPoint x: 149, endPoint y: 404, distance: 29.6
click at [149, 404] on div "Bind AI Web Search Created with Pixso. Code Generator You Make a chrome extensi…" at bounding box center [115, 435] width 113 height 773
drag, startPoint x: 166, startPoint y: 406, endPoint x: 204, endPoint y: 416, distance: 38.8
click at [219, 415] on html "Tier 2 Discord Support Documentation Dark mode Invite Team Created with Pixso. …" at bounding box center [637, 407] width 1275 height 847
click at [156, 431] on div "No Agents Created Yet Create your first agent to streamline your chat with agen…" at bounding box center [143, 470] width 43 height 651
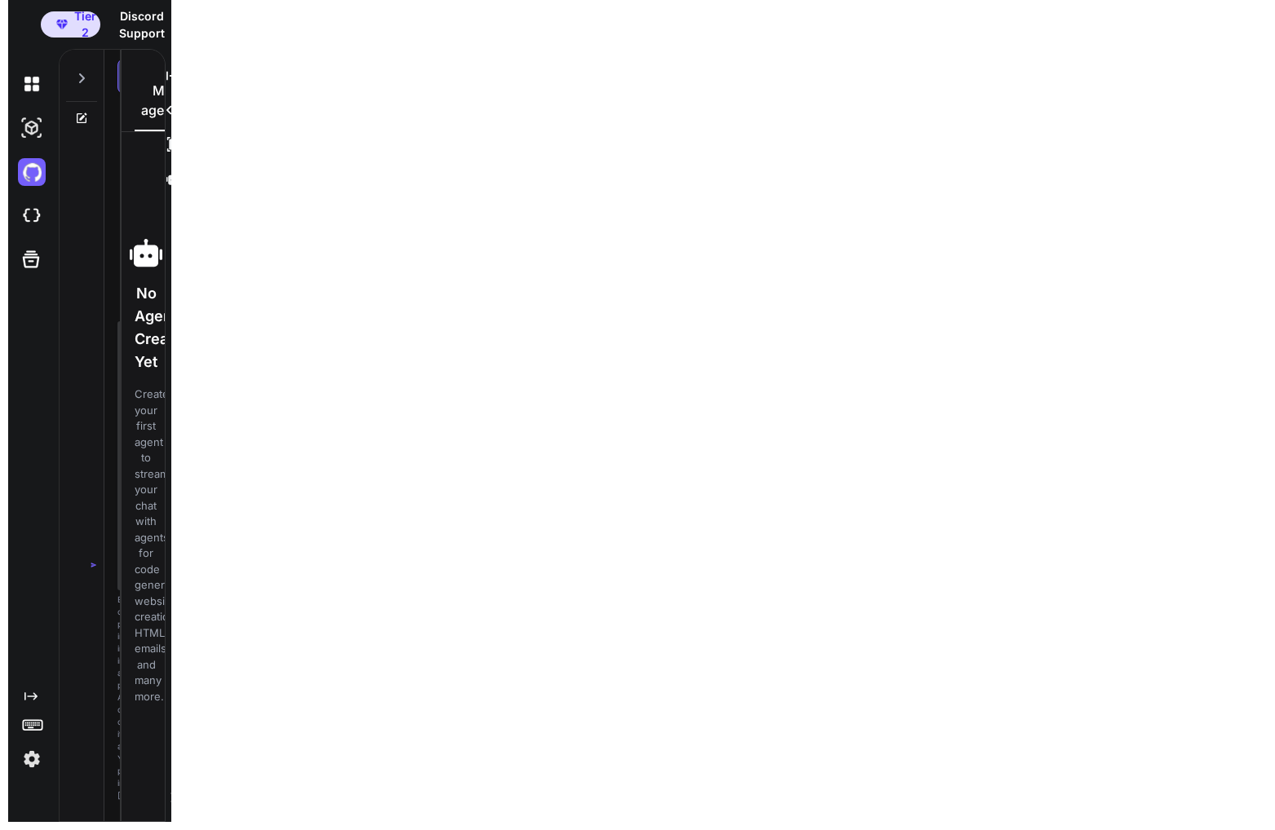
click at [86, 64] on div at bounding box center [81, 74] width 31 height 56
